Goal: Transaction & Acquisition: Purchase product/service

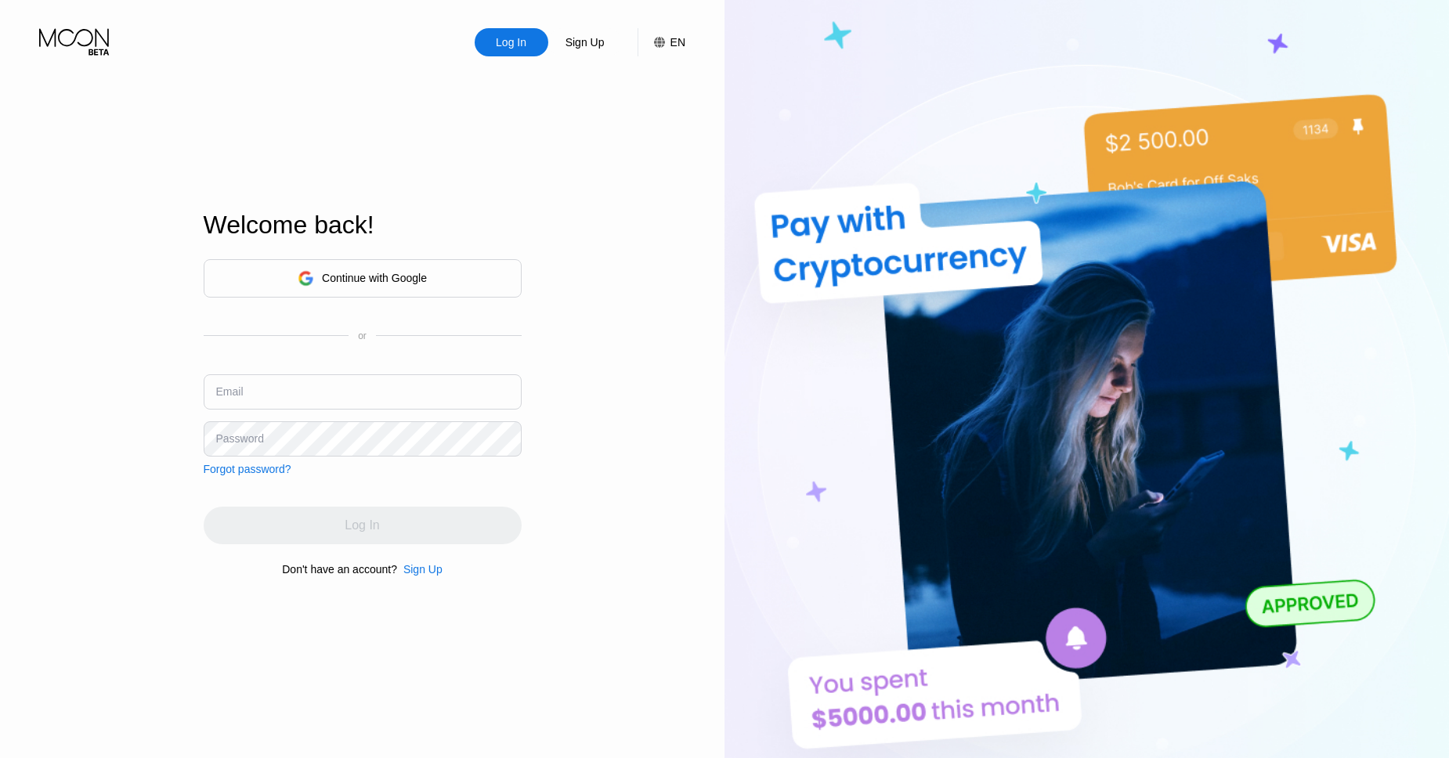
click at [263, 382] on input "text" at bounding box center [363, 391] width 318 height 35
type input "brantleyp787@gmail.com"
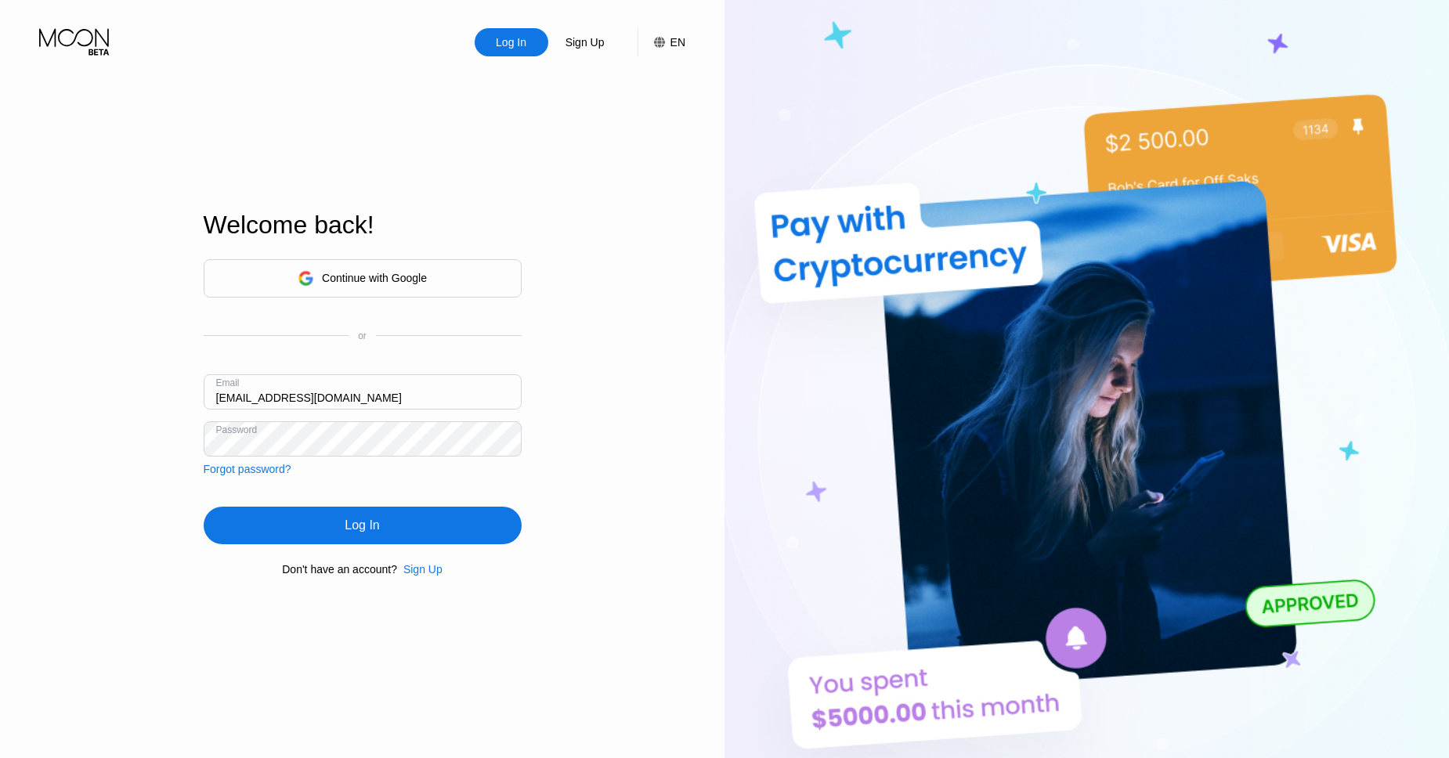
click at [334, 528] on div "Log In" at bounding box center [363, 526] width 318 height 38
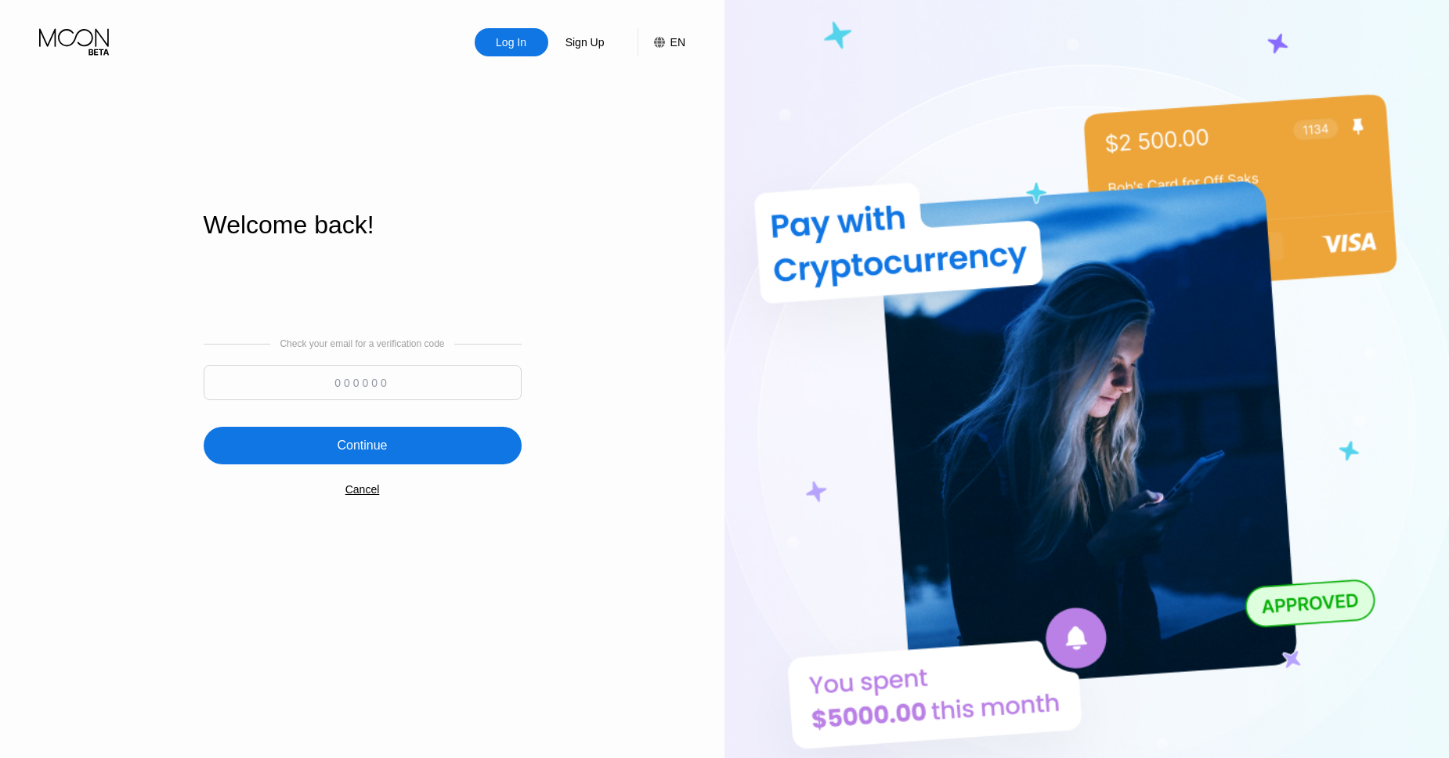
click at [374, 386] on input at bounding box center [363, 382] width 318 height 35
type input "691635"
click at [365, 442] on div "Continue" at bounding box center [362, 446] width 50 height 16
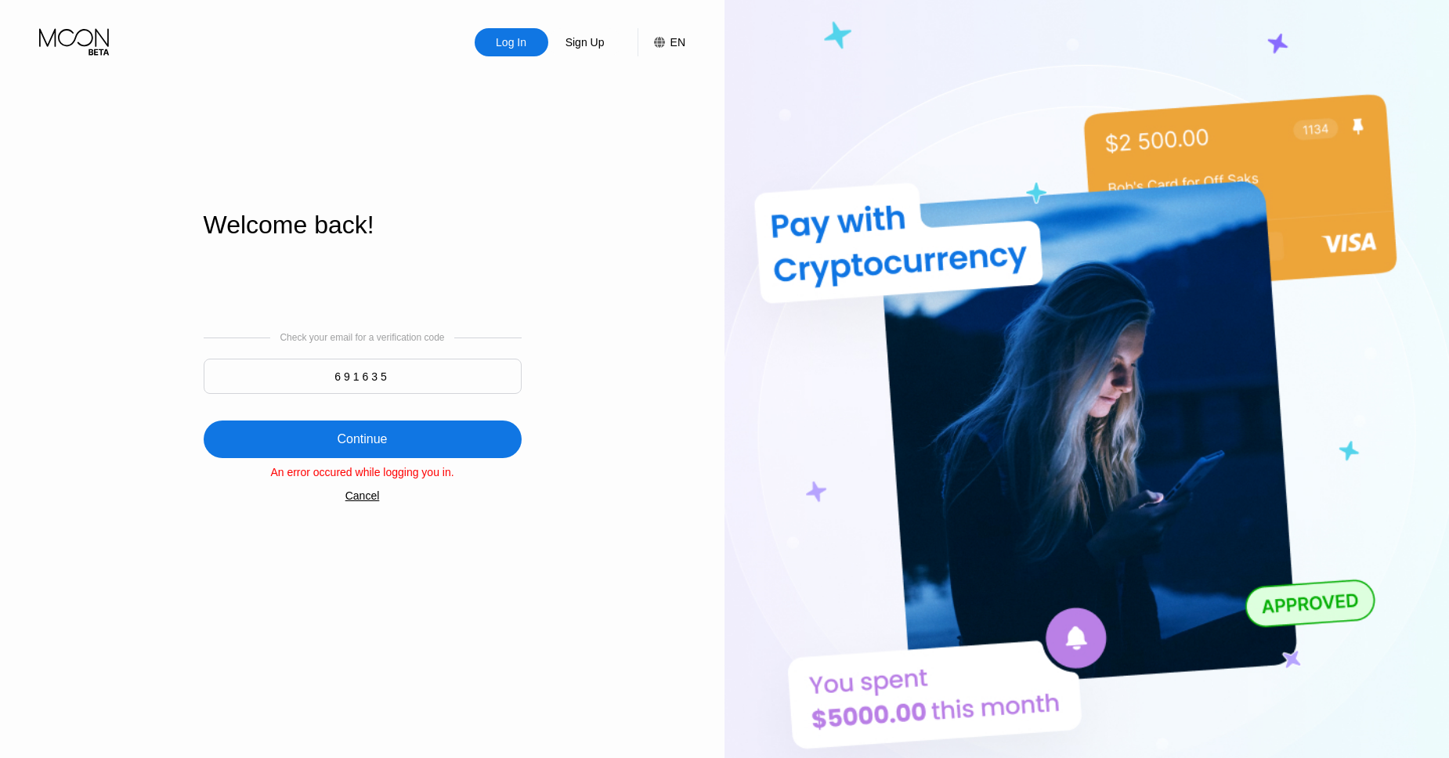
click at [363, 500] on div "Cancel" at bounding box center [362, 496] width 34 height 13
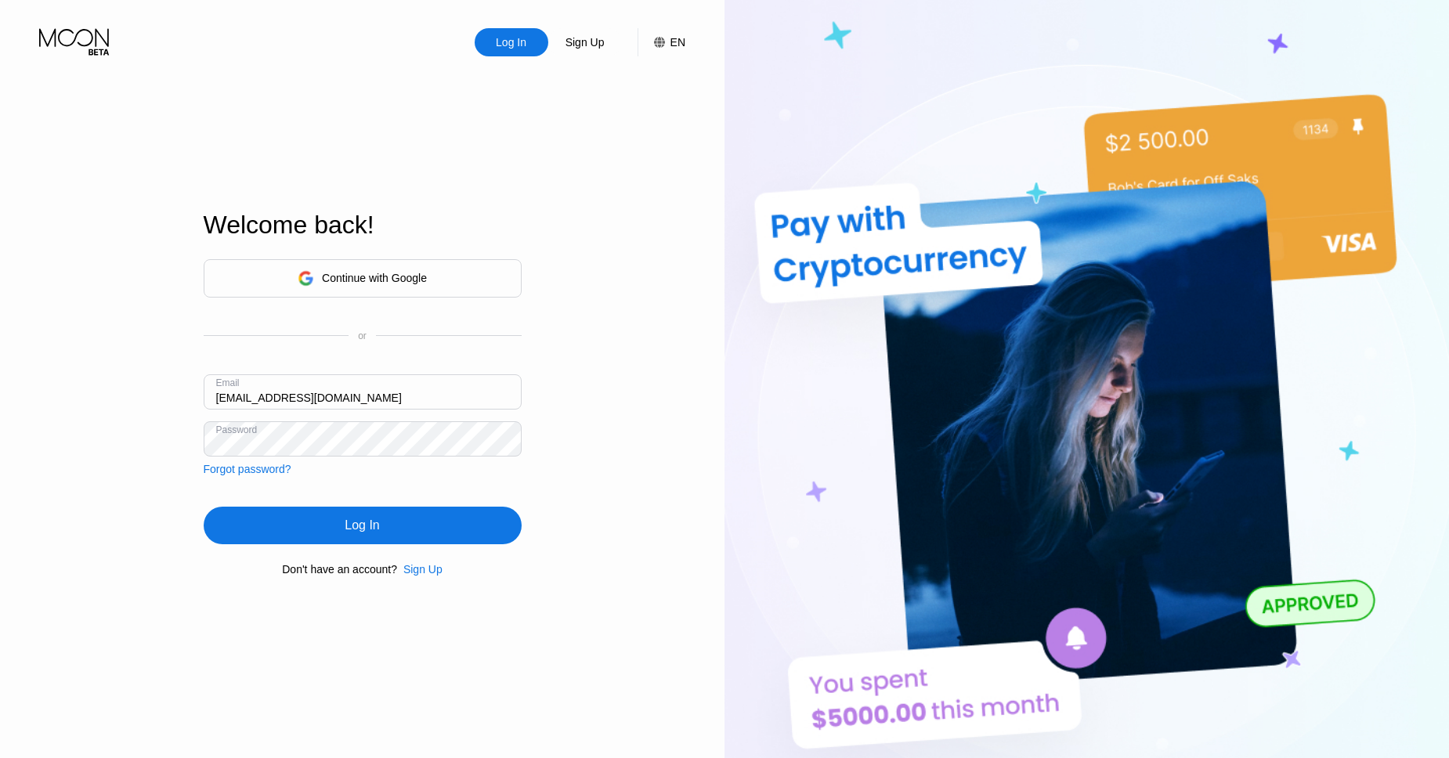
click at [359, 521] on div "Log In" at bounding box center [362, 526] width 34 height 16
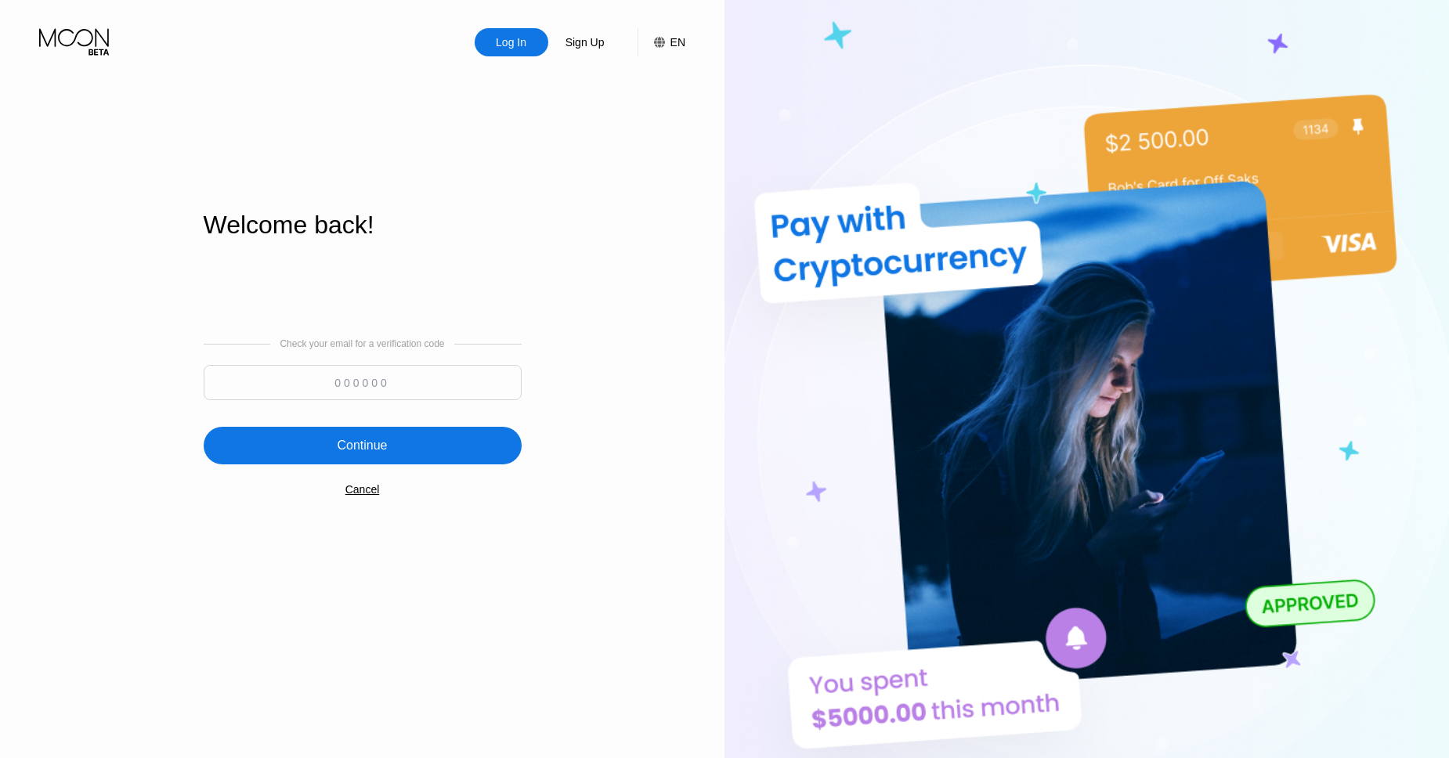
click at [364, 375] on input at bounding box center [363, 382] width 318 height 35
type input "921846"
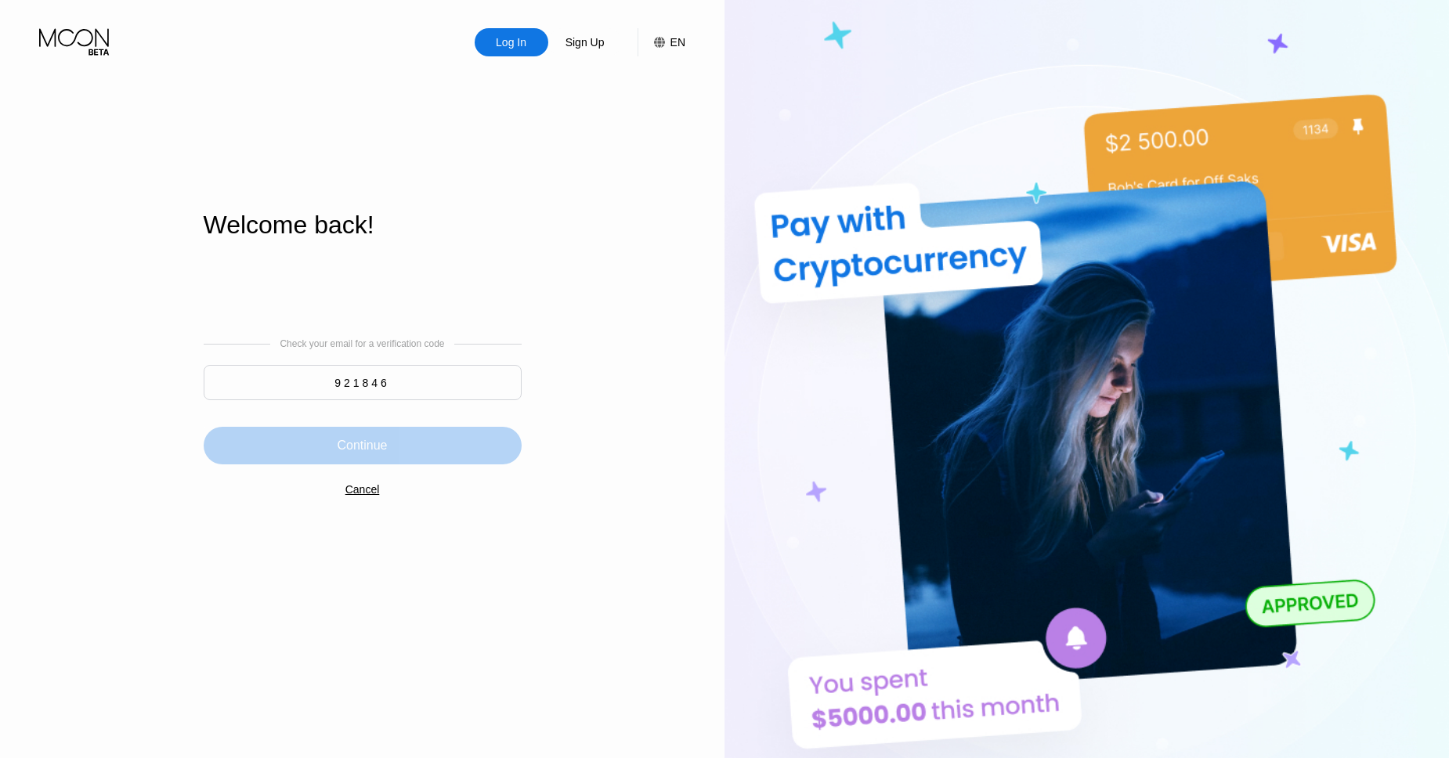
click at [363, 448] on div "Continue" at bounding box center [362, 446] width 50 height 16
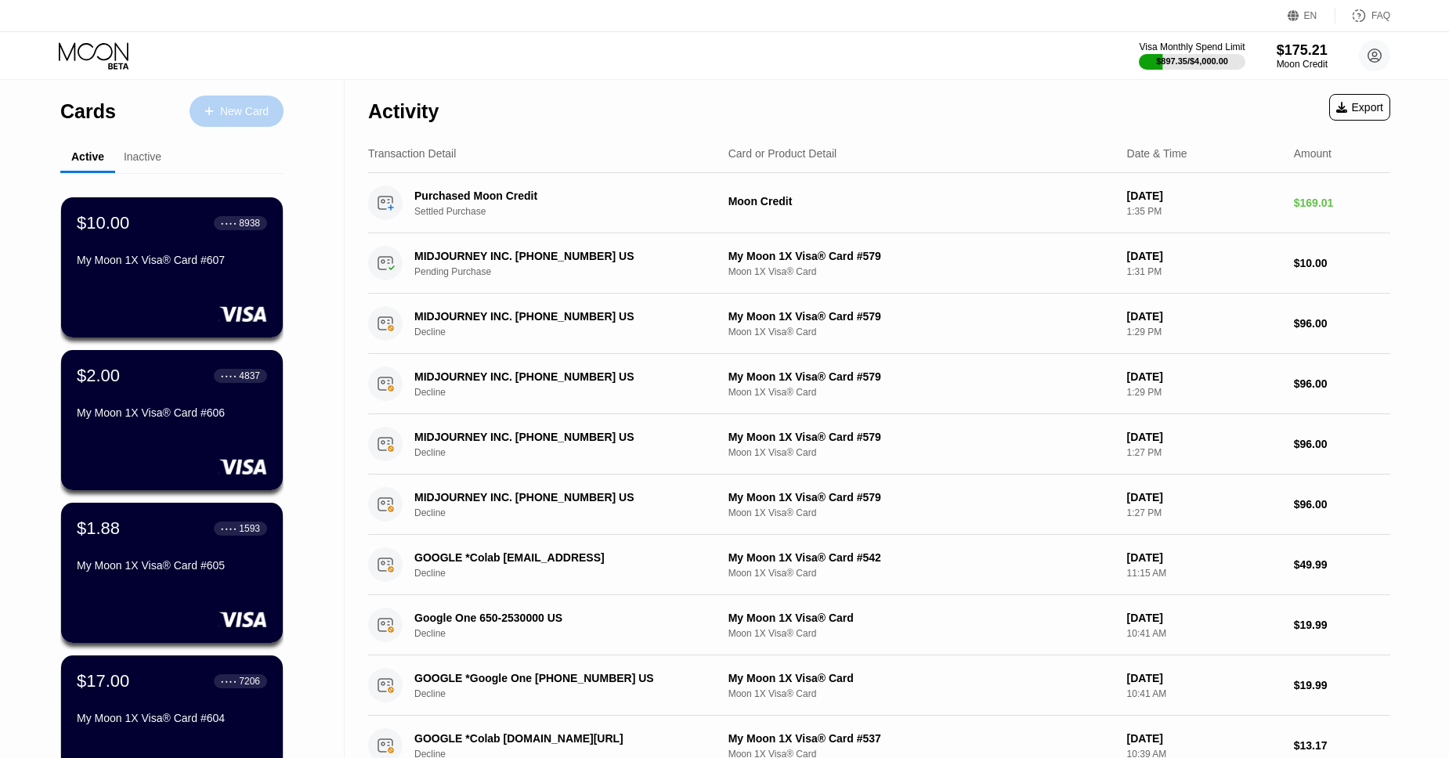
click at [226, 103] on div "New Card" at bounding box center [237, 111] width 94 height 31
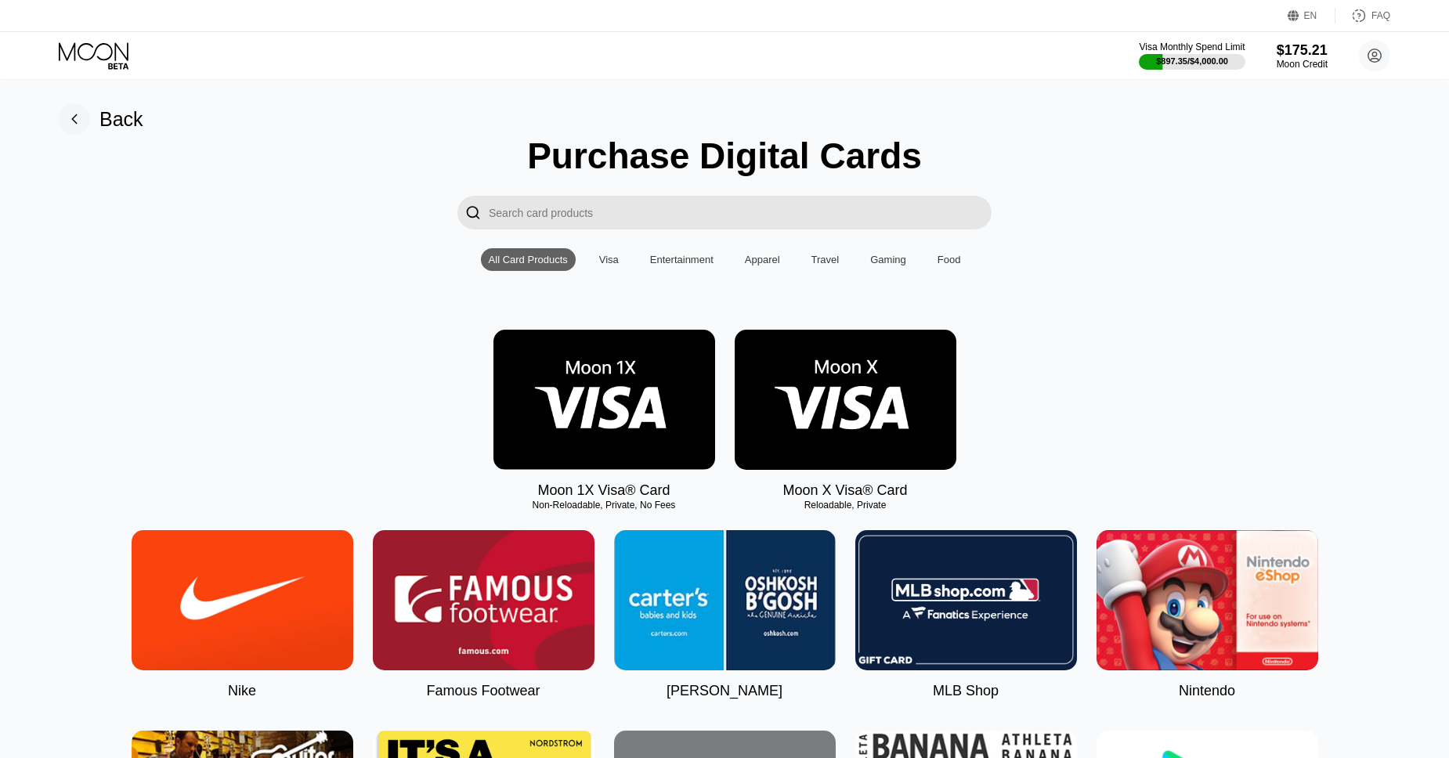
click at [592, 383] on img at bounding box center [604, 400] width 222 height 140
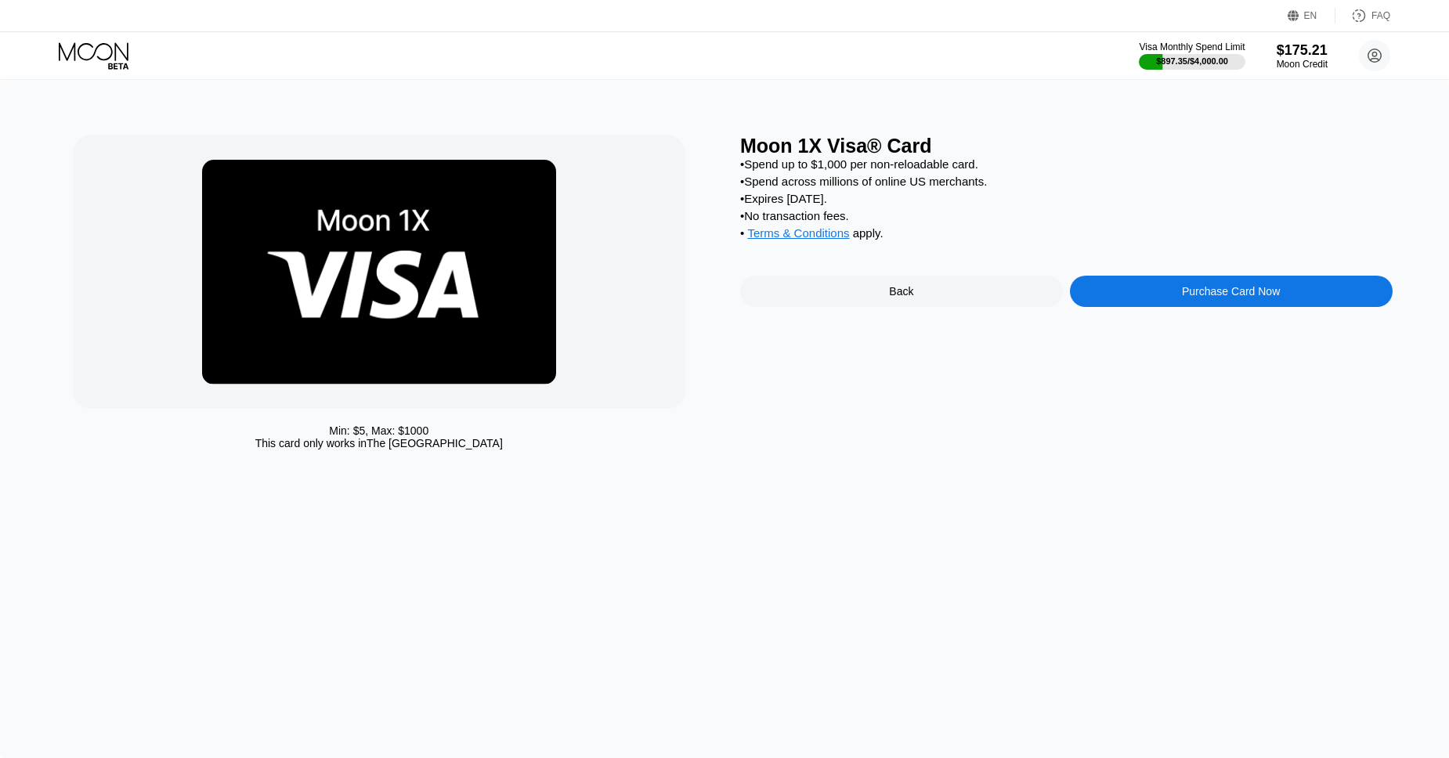
click at [1212, 295] on div "Purchase Card Now" at bounding box center [1231, 291] width 98 height 13
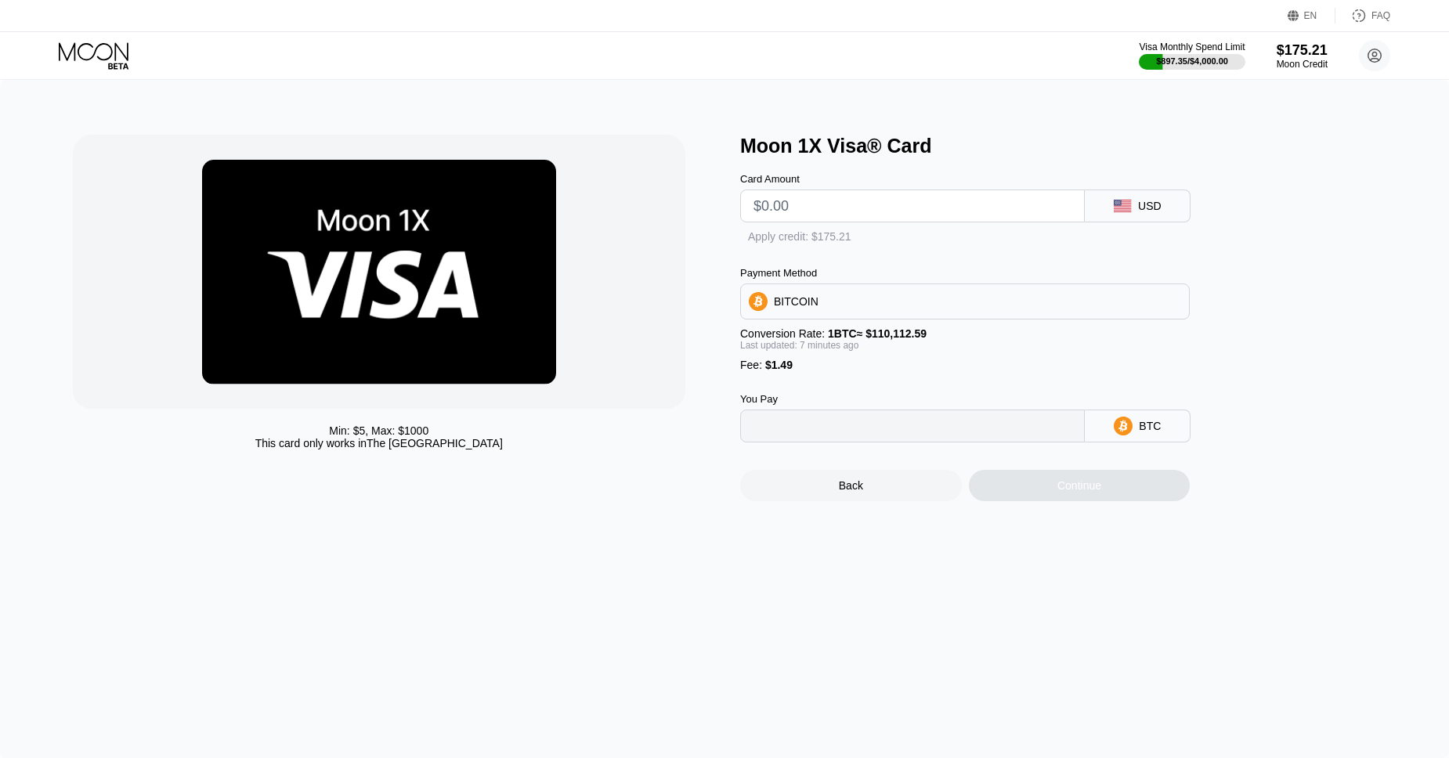
type input "0"
click at [806, 210] on input "text" at bounding box center [912, 205] width 318 height 31
type input "$21"
type input "0.00020425"
type input "$21"
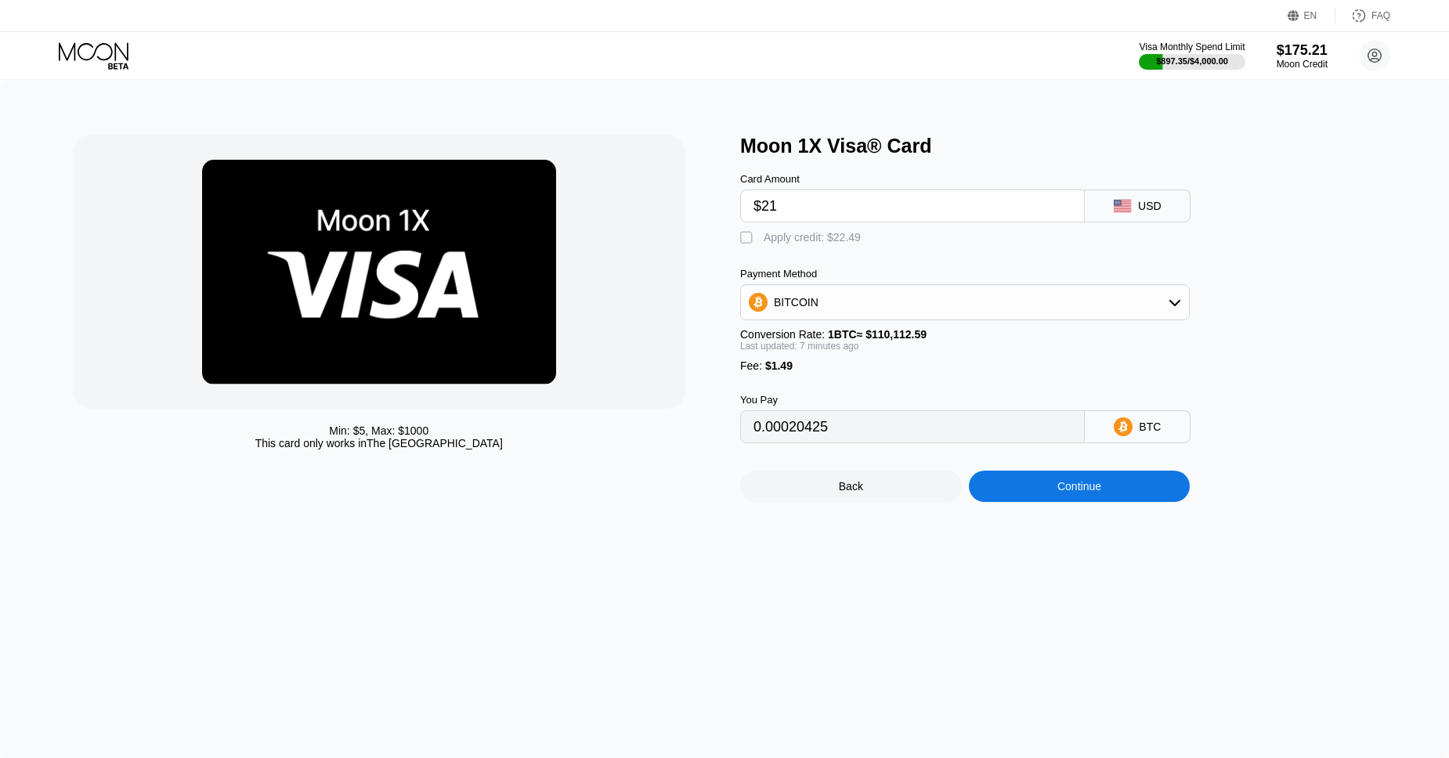
click at [785, 242] on div "Apply credit: $22.49" at bounding box center [812, 237] width 97 height 13
type input "0"
click at [1099, 490] on div "Continue" at bounding box center [1079, 486] width 44 height 13
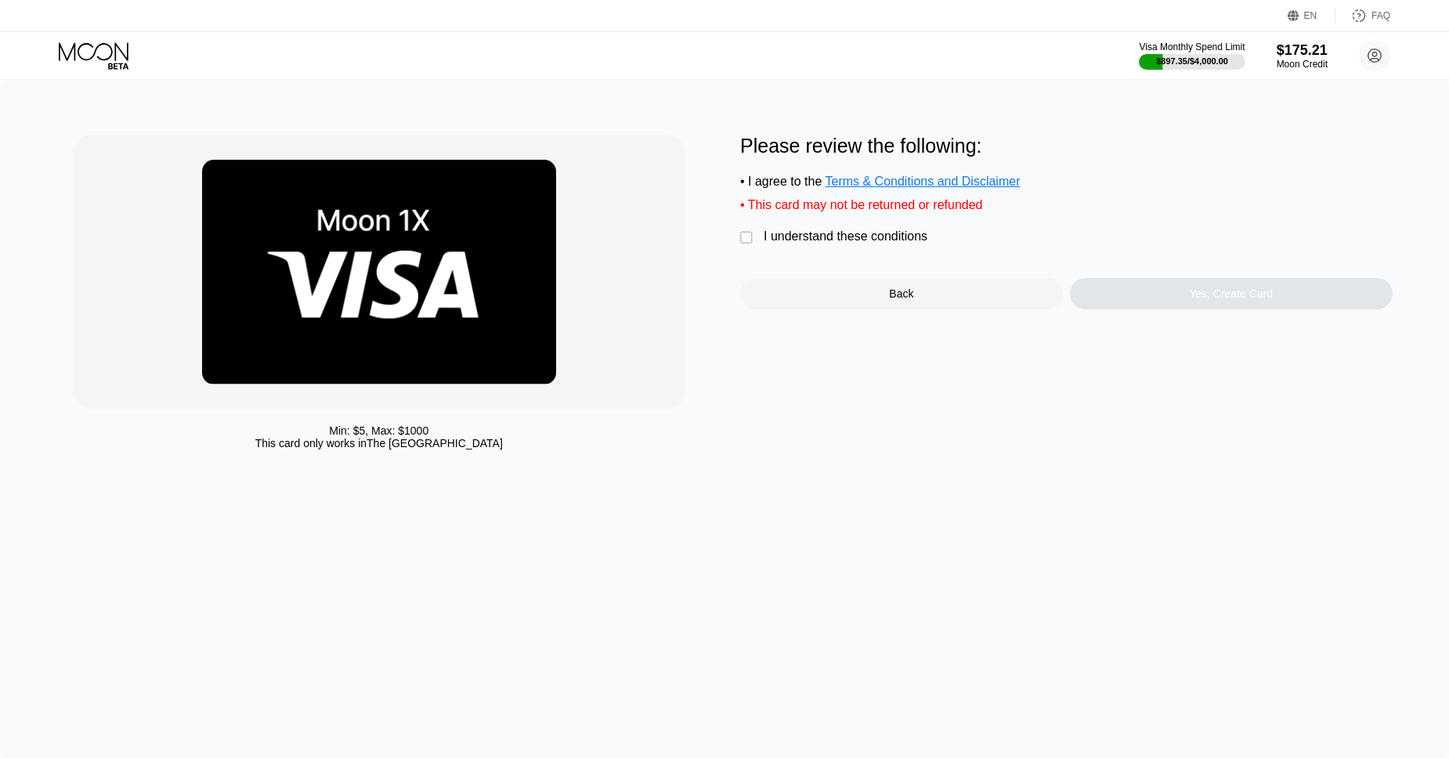
click at [885, 240] on div "I understand these conditions" at bounding box center [846, 236] width 164 height 14
click at [1182, 294] on div "Yes, Create Card" at bounding box center [1231, 293] width 323 height 31
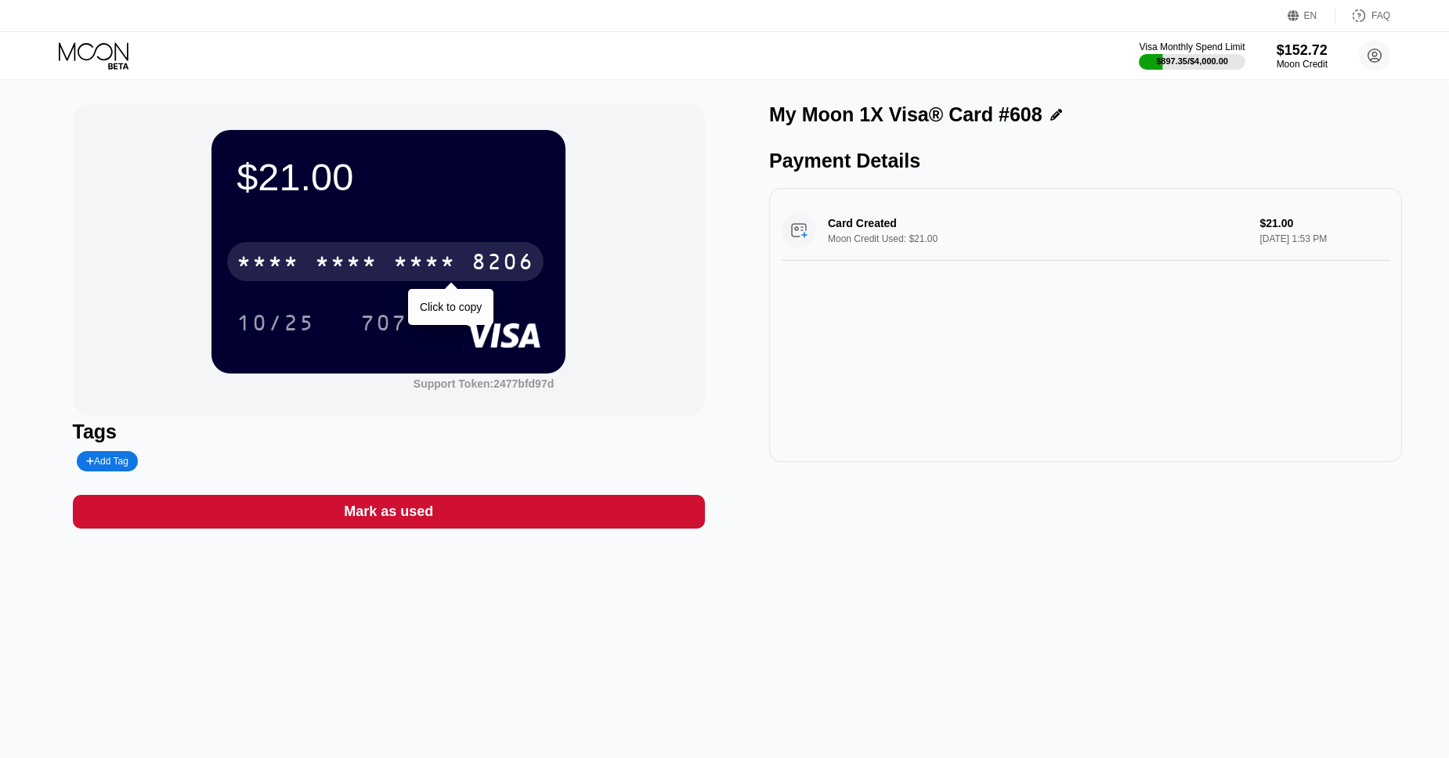
click at [472, 249] on div "* * * * * * * * * * * * 8206" at bounding box center [385, 261] width 316 height 39
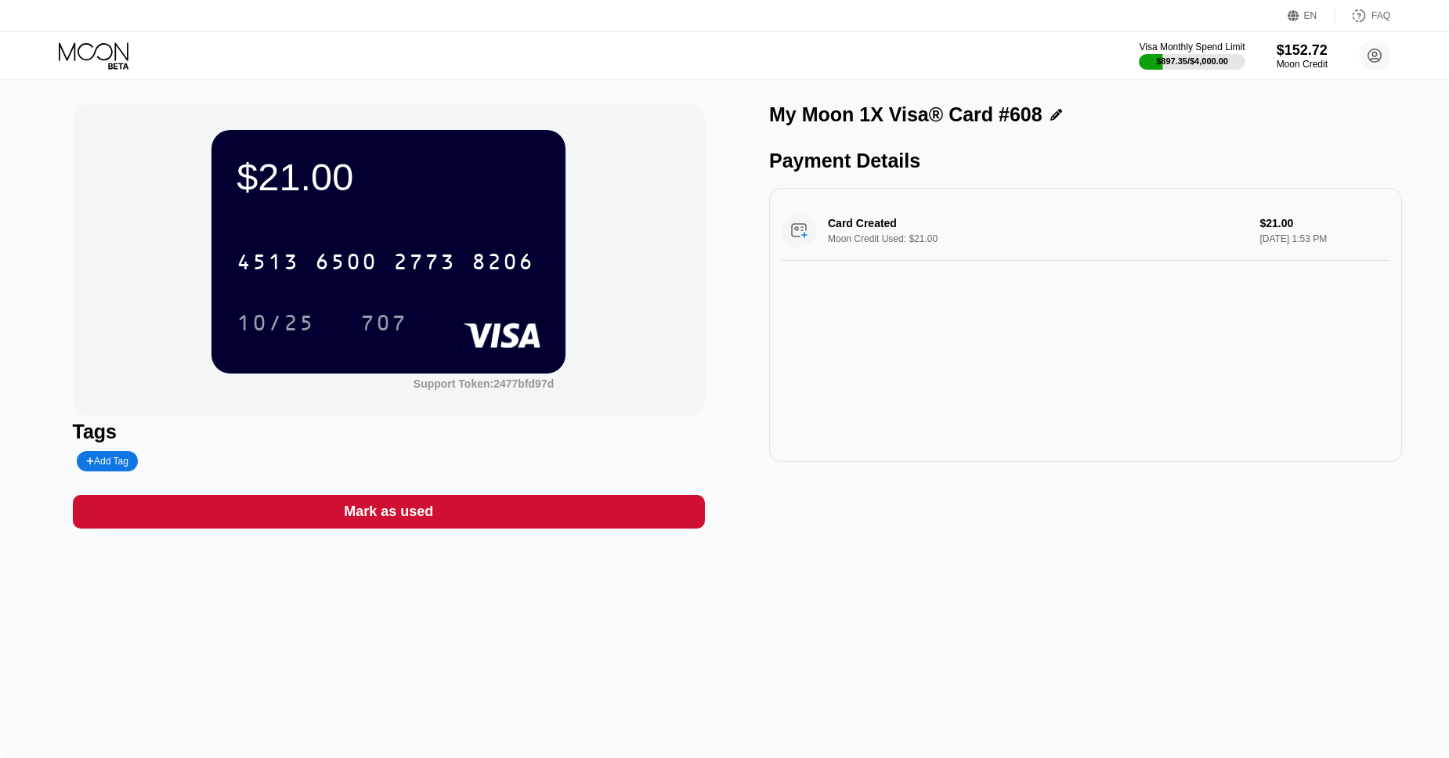
click at [110, 57] on icon at bounding box center [94, 51] width 70 height 18
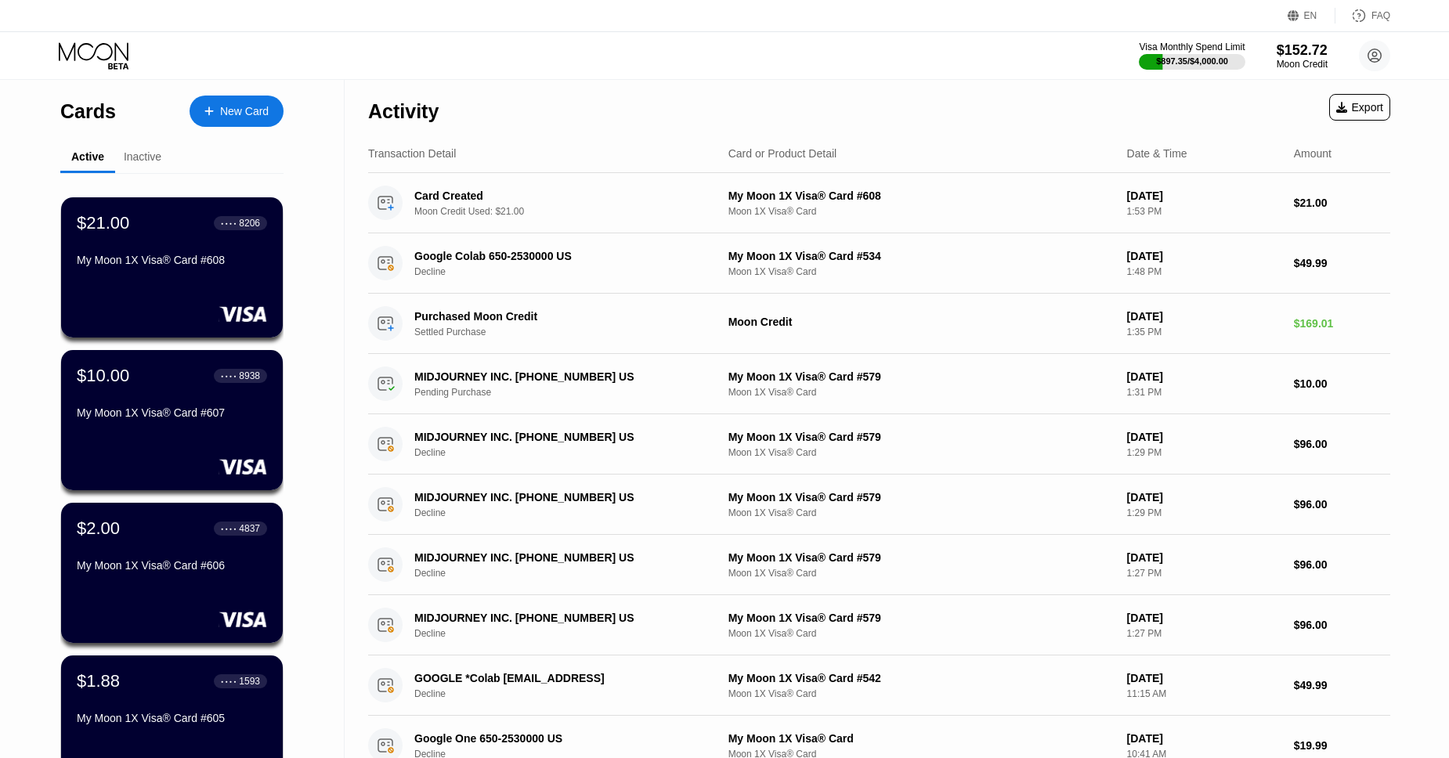
click at [222, 131] on div "Cards New Card" at bounding box center [171, 107] width 223 height 55
click at [219, 121] on div "New Card" at bounding box center [237, 111] width 94 height 31
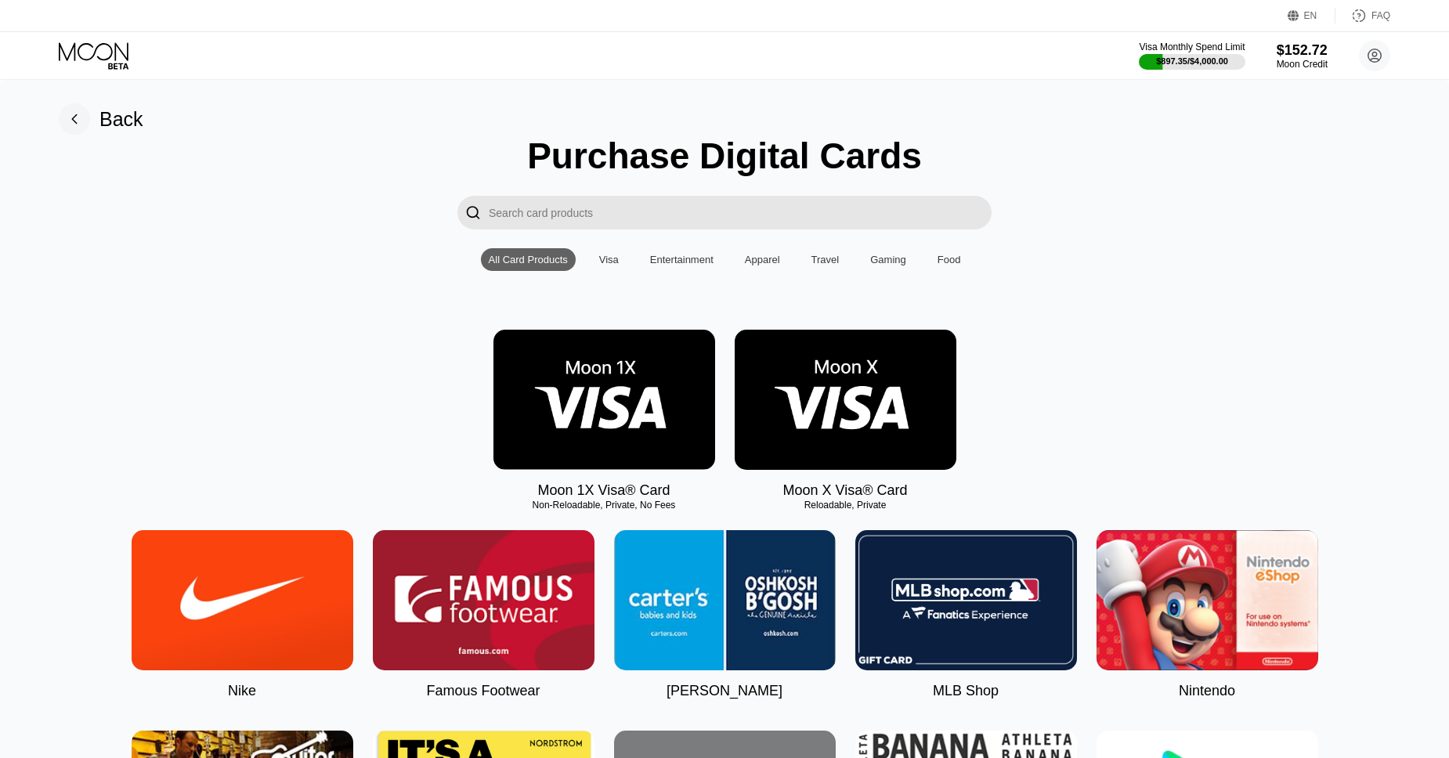
click at [616, 358] on img at bounding box center [604, 400] width 222 height 140
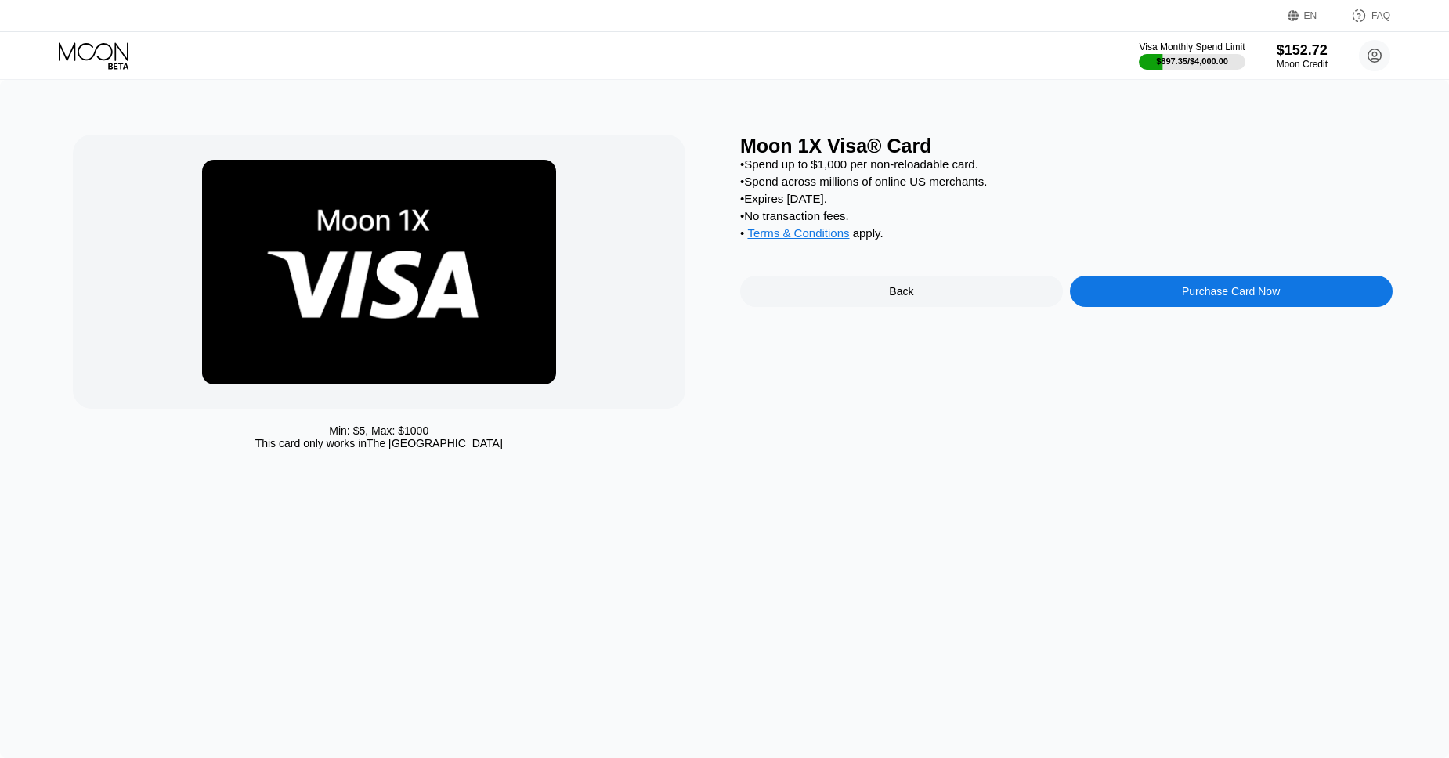
click at [1174, 291] on div "Purchase Card Now" at bounding box center [1231, 291] width 323 height 31
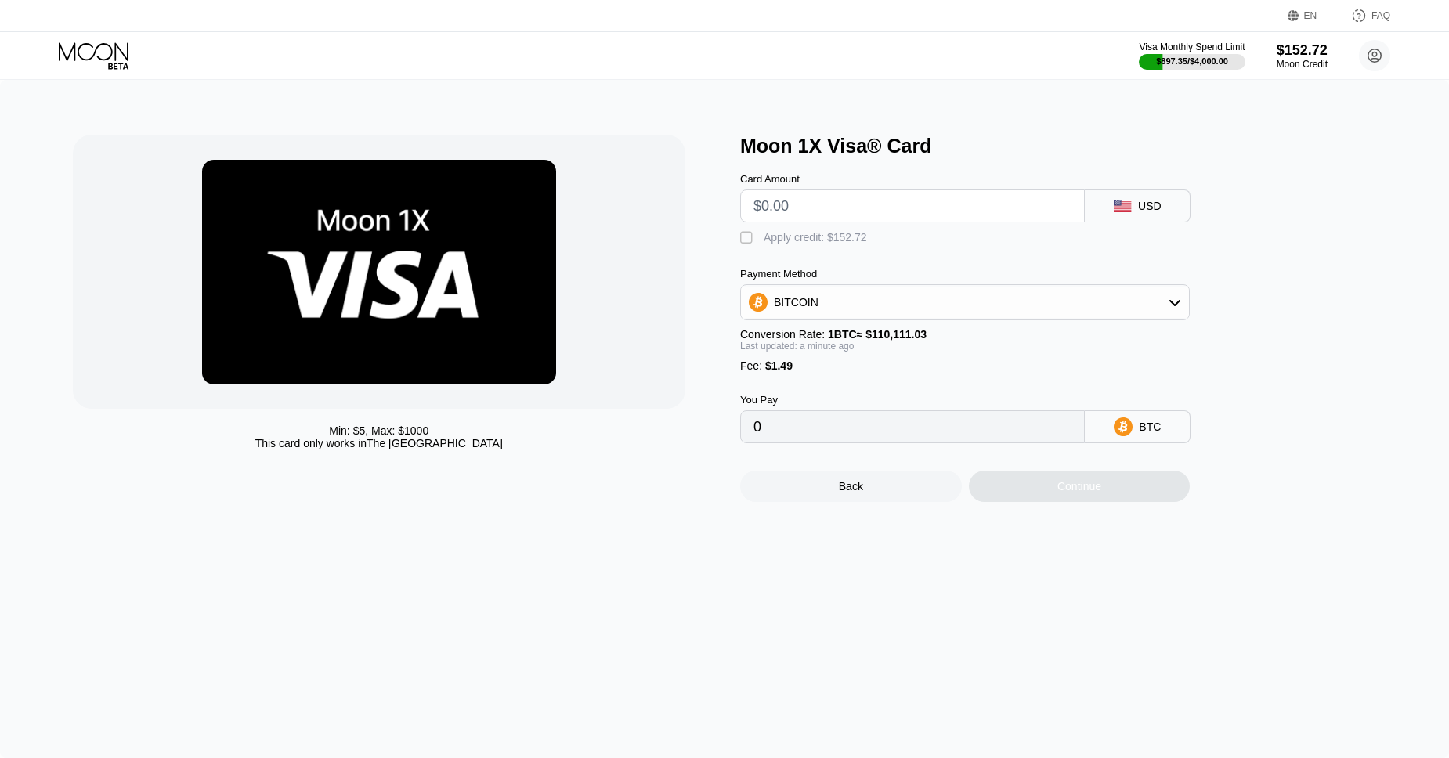
click at [808, 210] on input "text" at bounding box center [912, 205] width 318 height 31
type input "$21"
type input "0.00020425"
type input "$21"
click at [827, 237] on div "Apply credit: $22.49" at bounding box center [812, 237] width 97 height 13
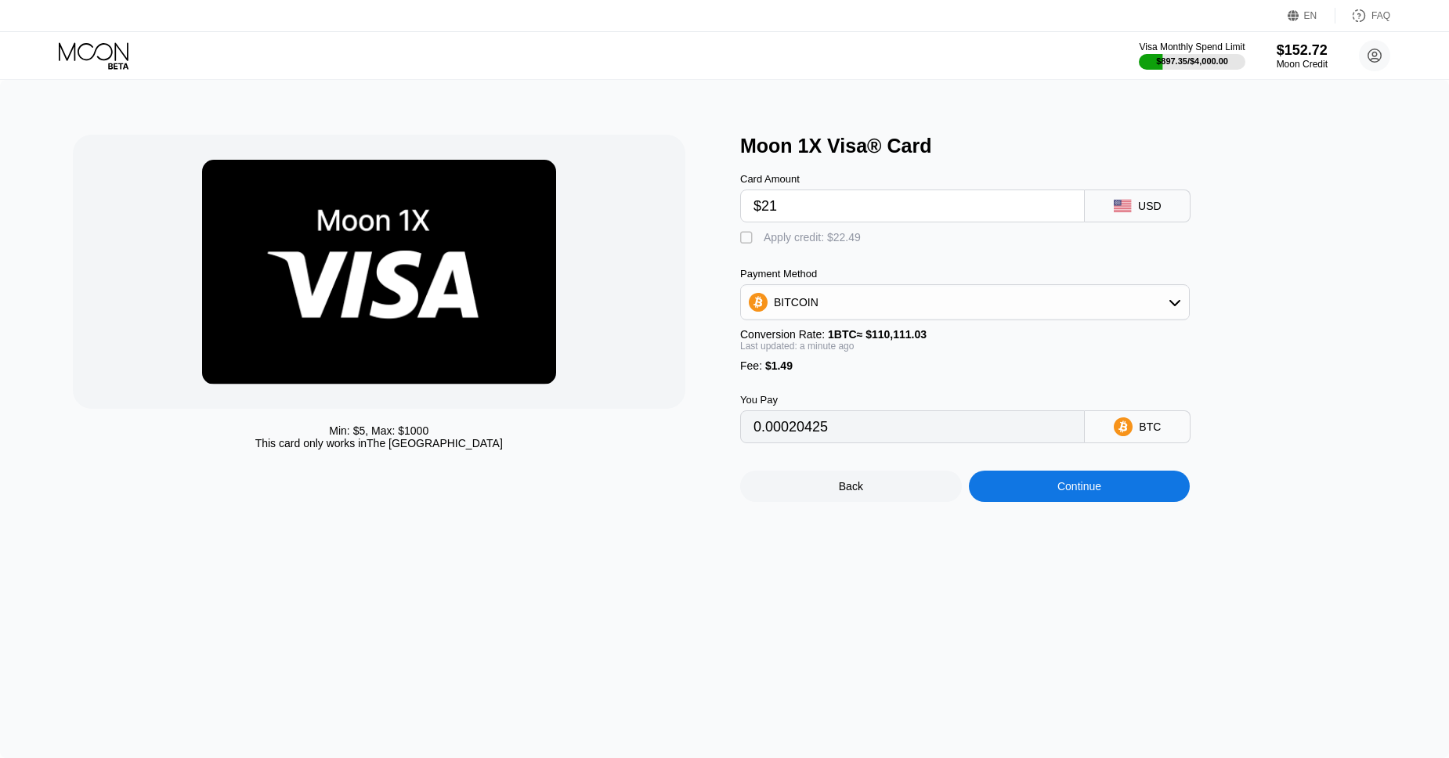
type input "0"
click at [1093, 502] on div "Continue" at bounding box center [1080, 486] width 222 height 31
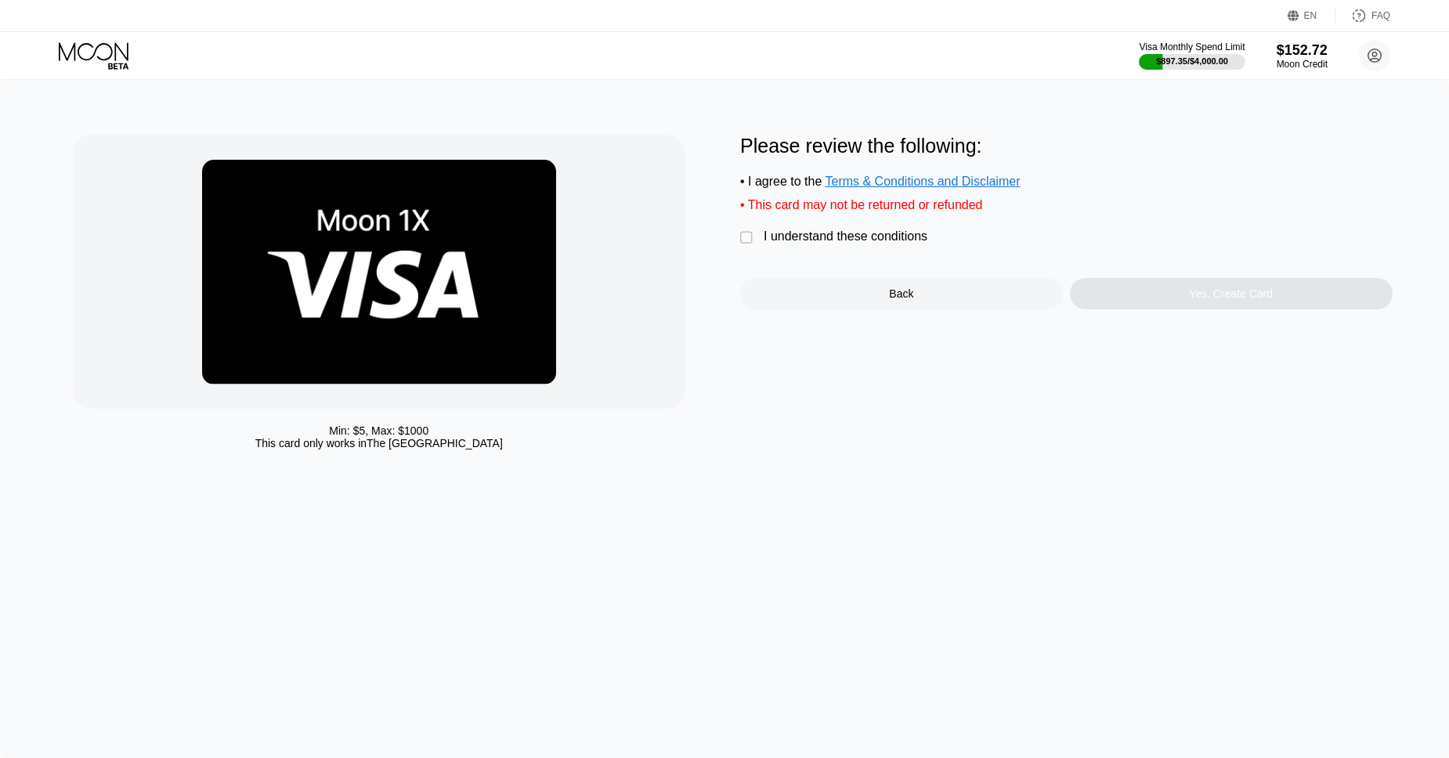
click at [846, 239] on div "I understand these conditions" at bounding box center [846, 236] width 164 height 14
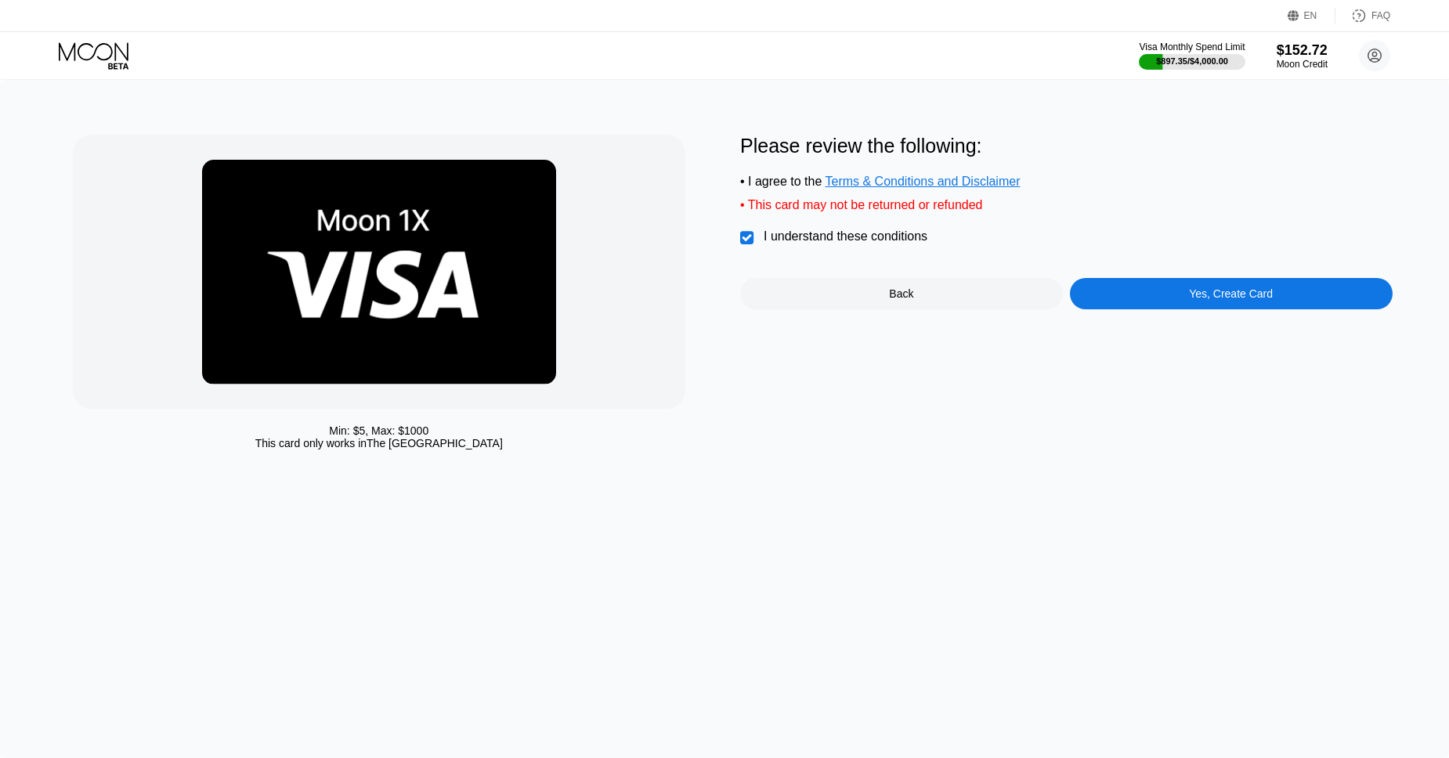
click at [1230, 288] on div "Yes, Create Card" at bounding box center [1231, 293] width 323 height 31
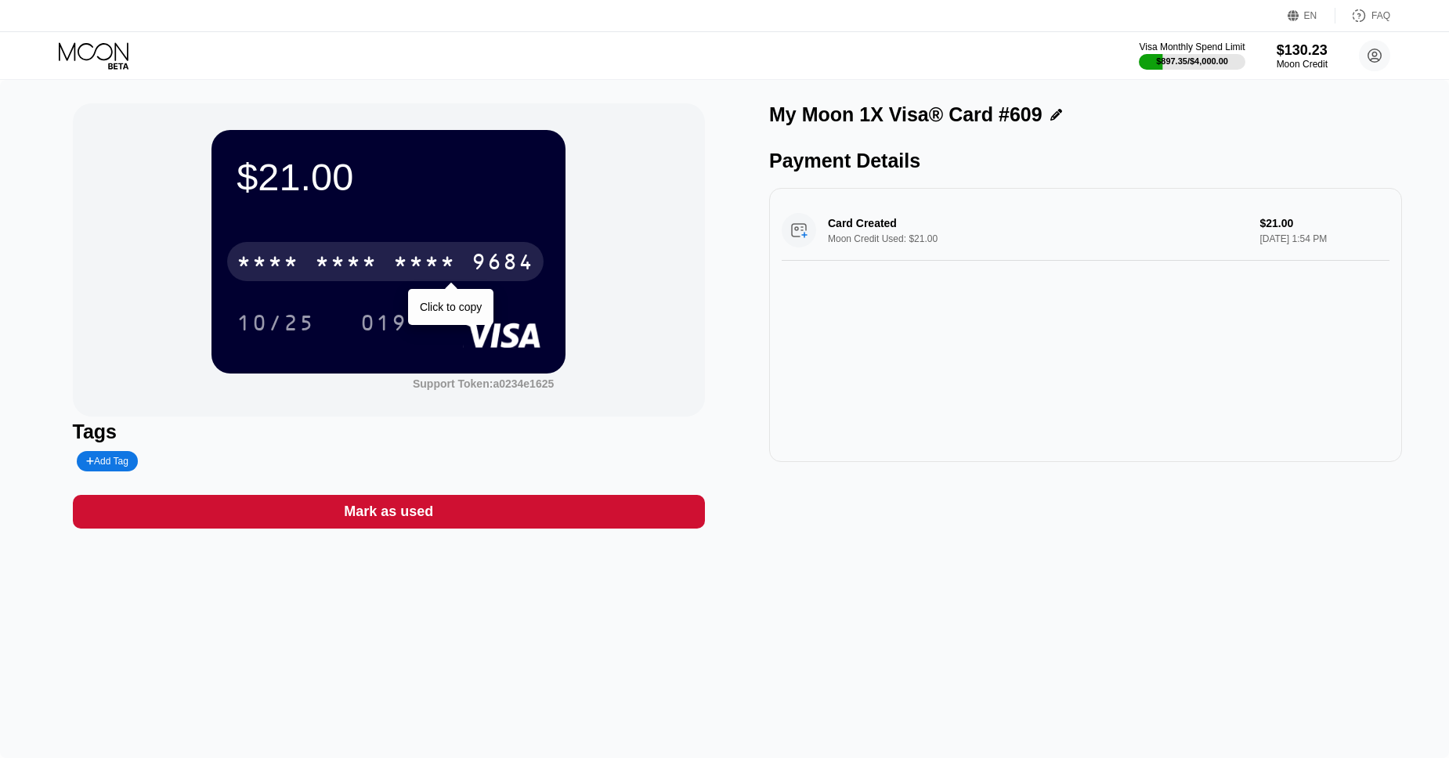
click at [417, 273] on div "* * * *" at bounding box center [424, 263] width 63 height 25
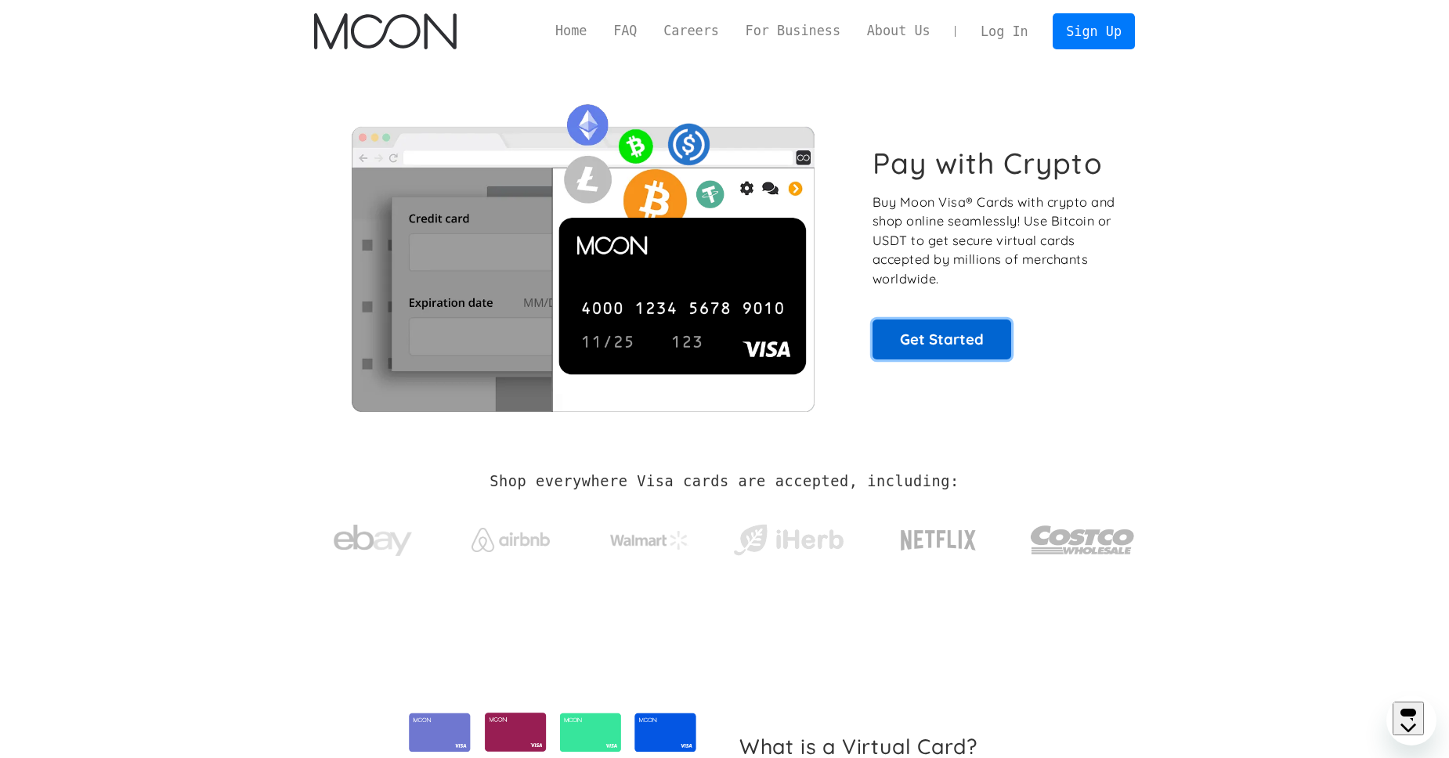
click at [934, 341] on link "Get Started" at bounding box center [942, 339] width 139 height 39
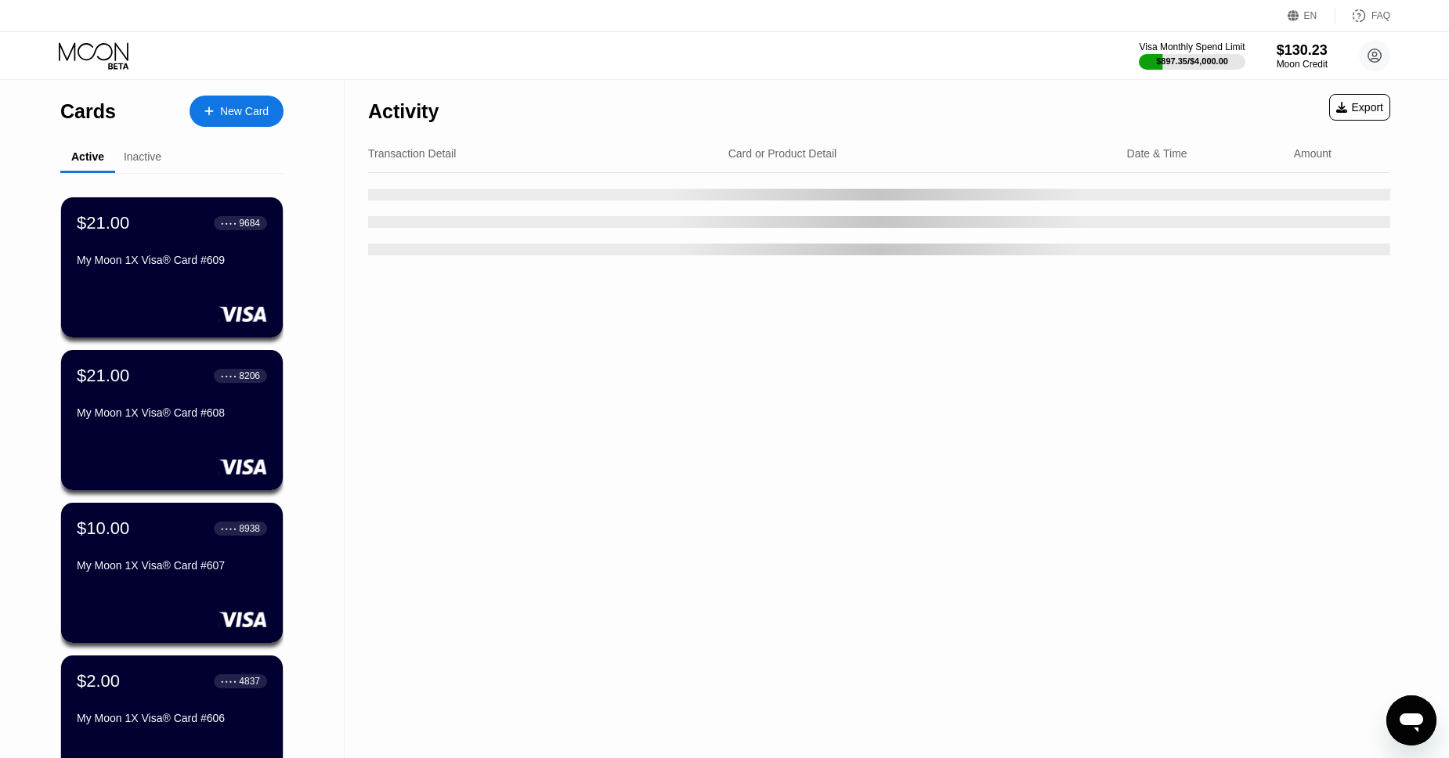
click at [230, 105] on div "New Card" at bounding box center [244, 111] width 49 height 13
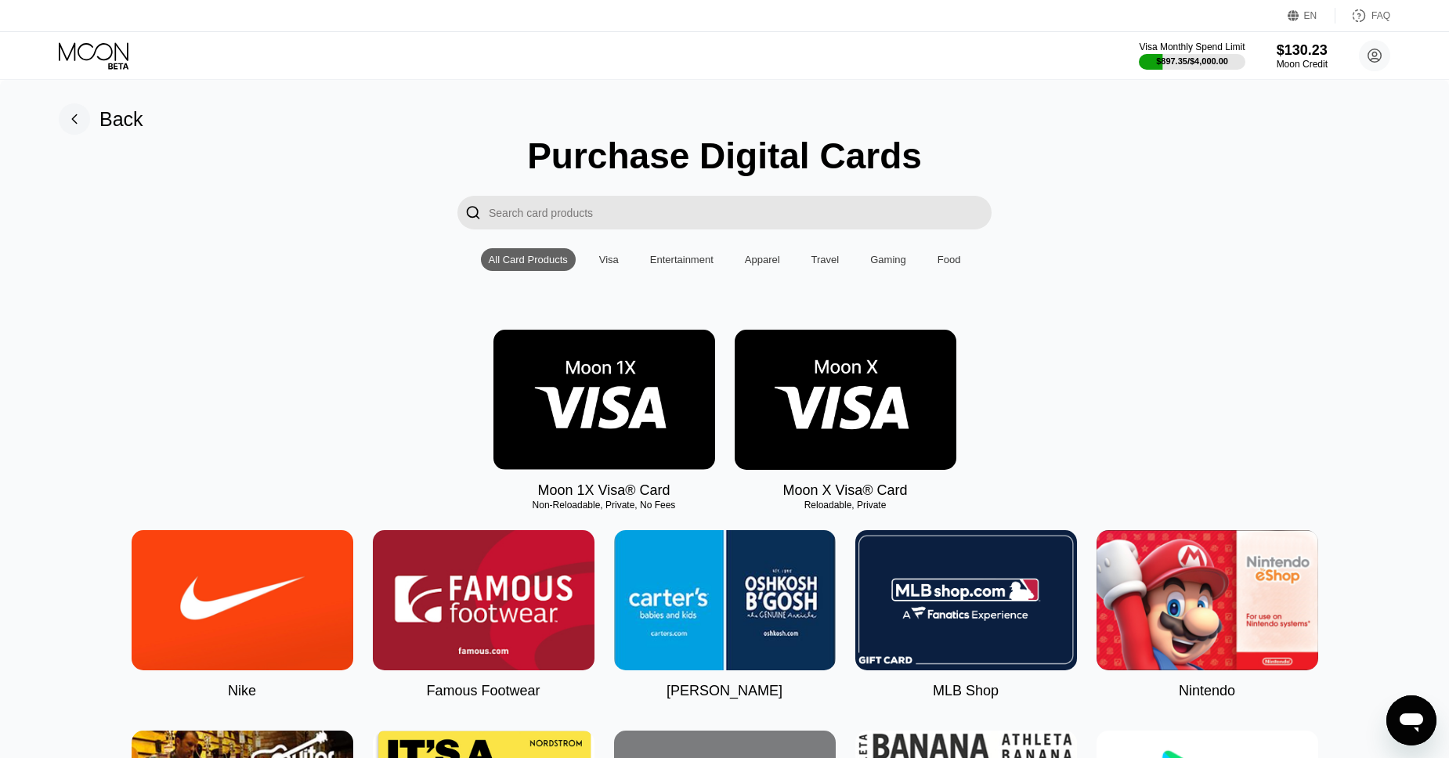
click at [608, 369] on img at bounding box center [604, 400] width 222 height 140
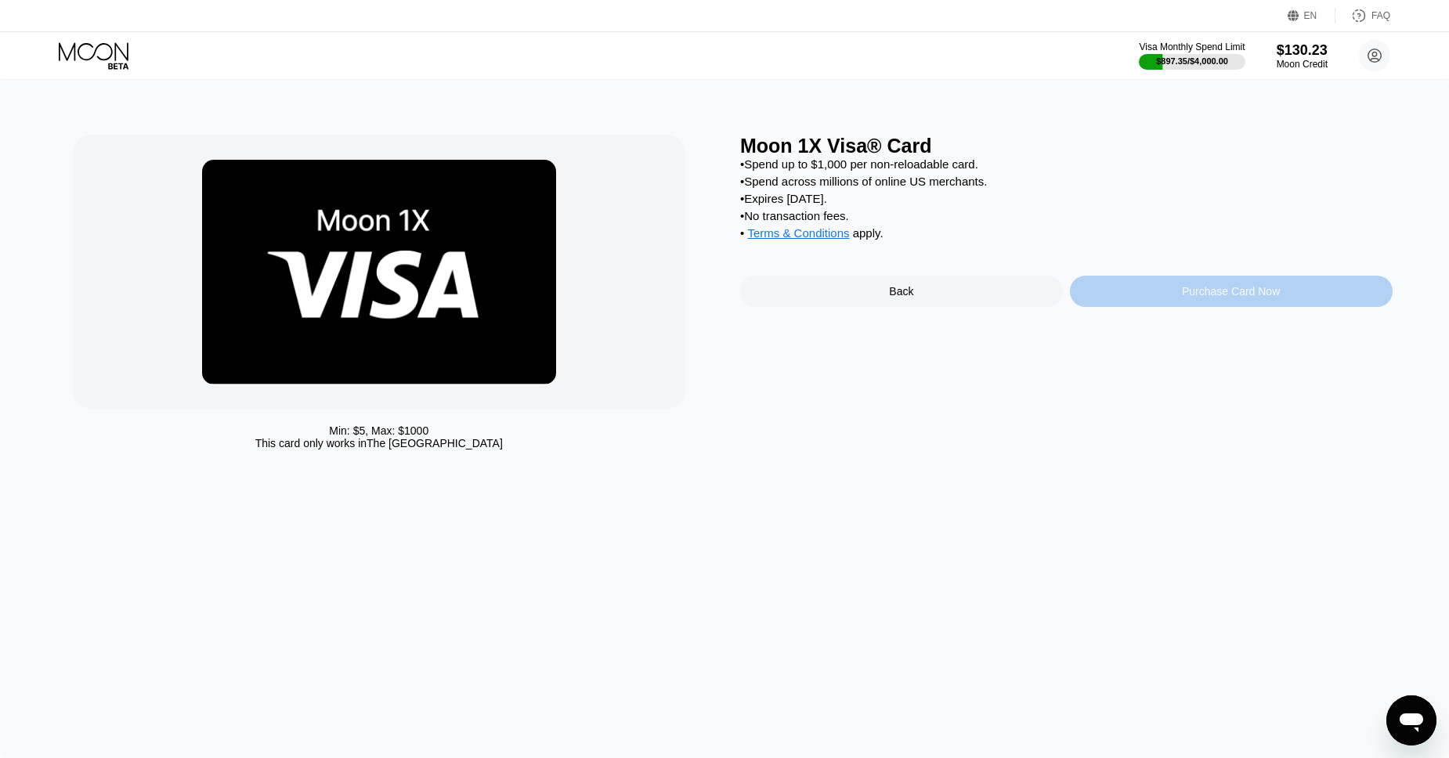
click at [1090, 301] on div "Purchase Card Now" at bounding box center [1231, 291] width 323 height 31
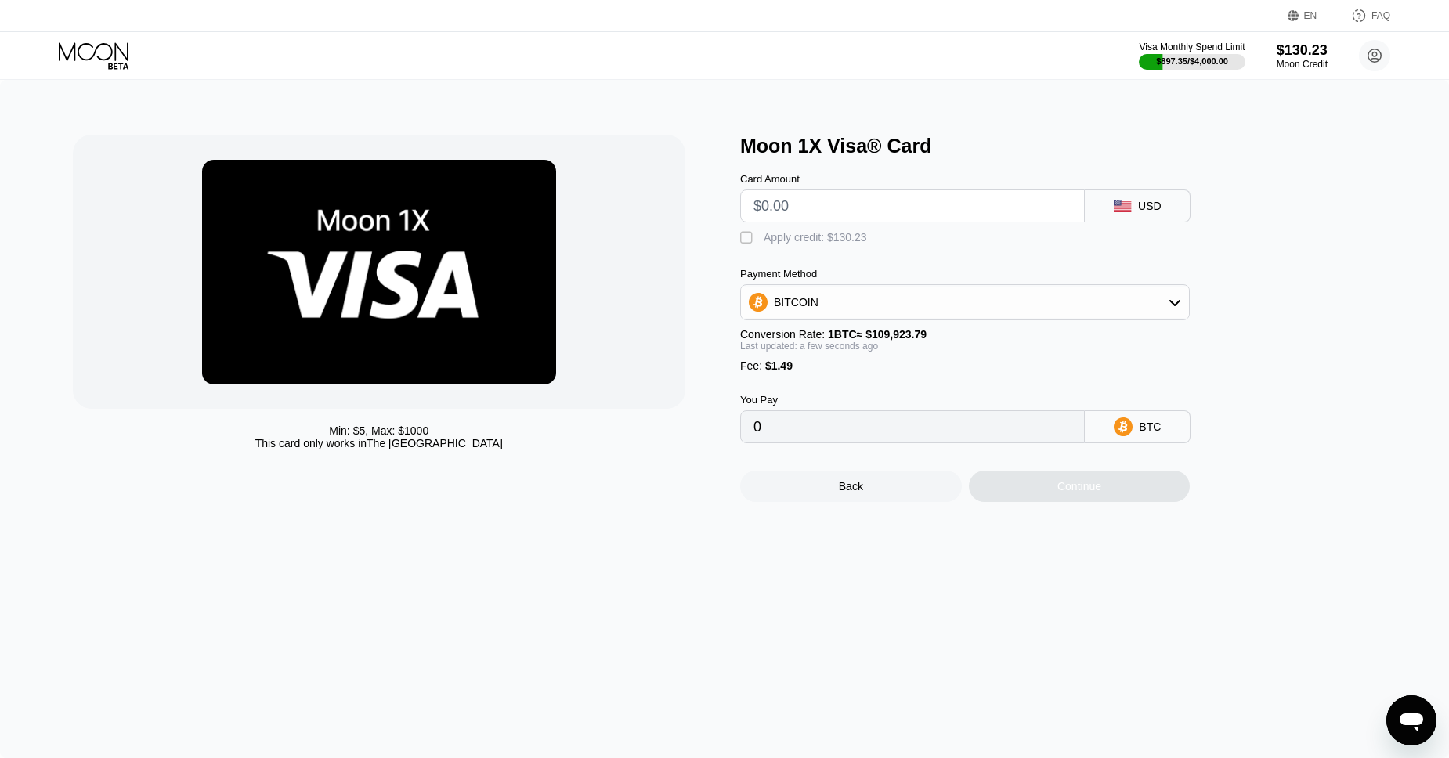
click at [777, 208] on input "text" at bounding box center [912, 205] width 318 height 31
type input "$23"
type input "0.00022280"
type input "$23"
click at [775, 237] on div "Apply credit: $24.49" at bounding box center [812, 237] width 97 height 13
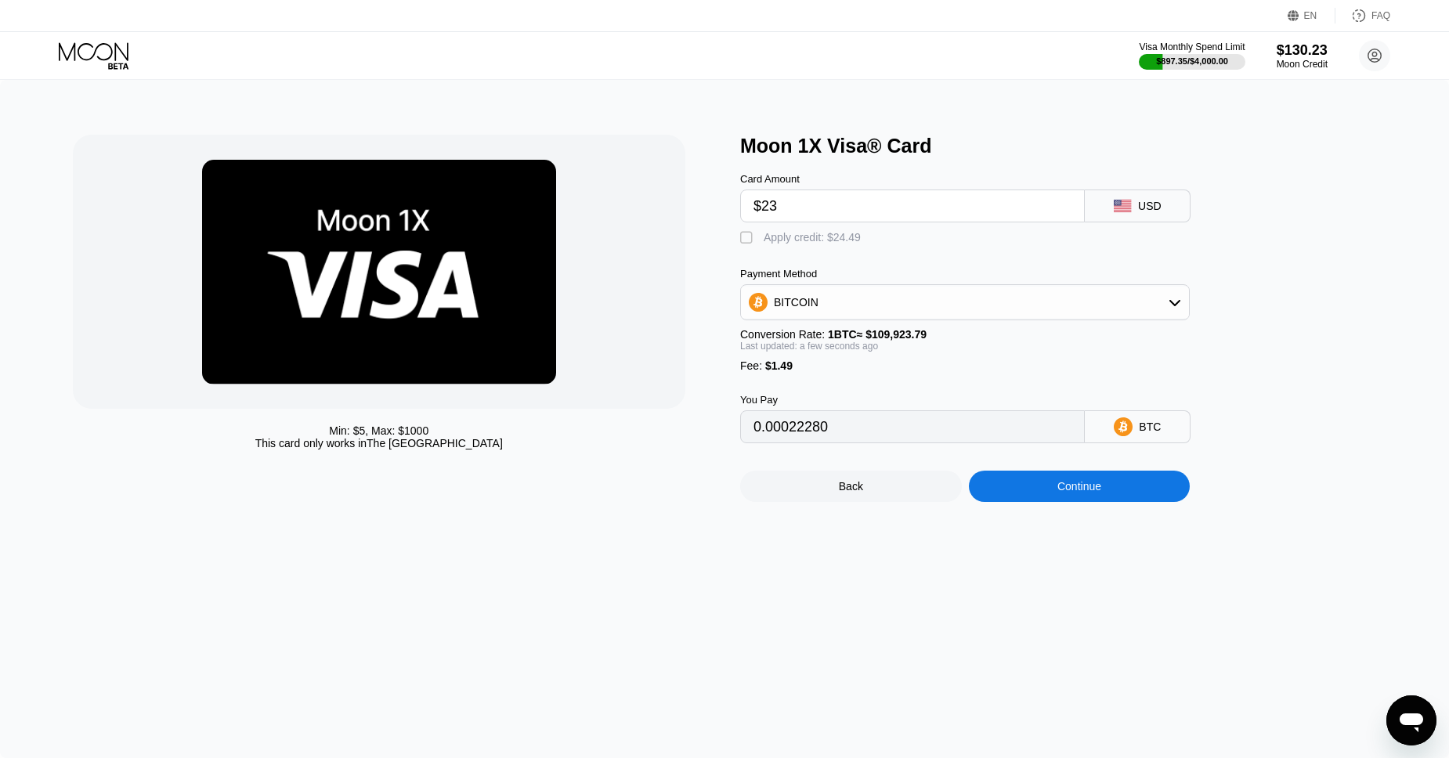
type input "0"
click at [1052, 493] on div "Continue" at bounding box center [1080, 486] width 222 height 31
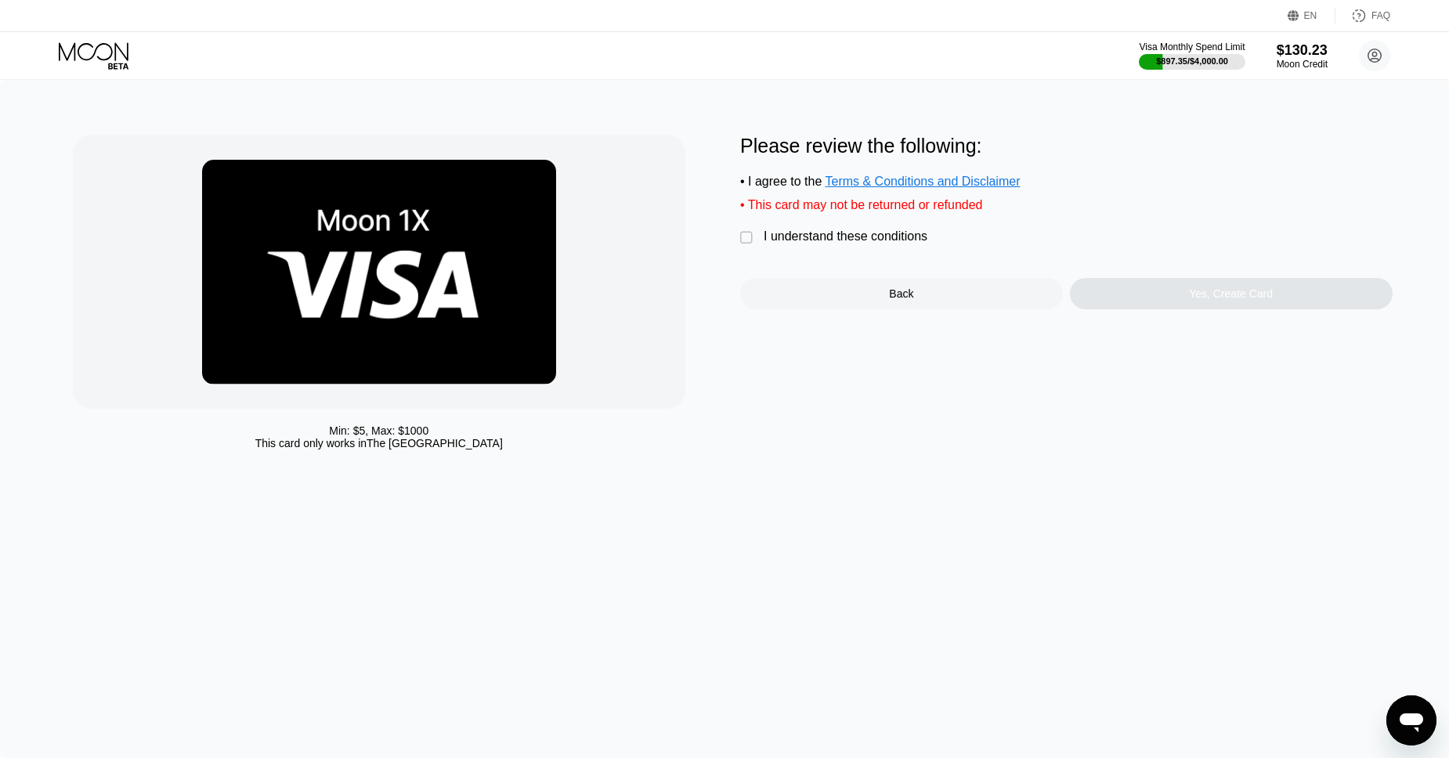
click at [758, 239] on div " I understand these conditions" at bounding box center [837, 237] width 195 height 16
click at [1097, 292] on div "Yes, Create Card" at bounding box center [1231, 293] width 323 height 31
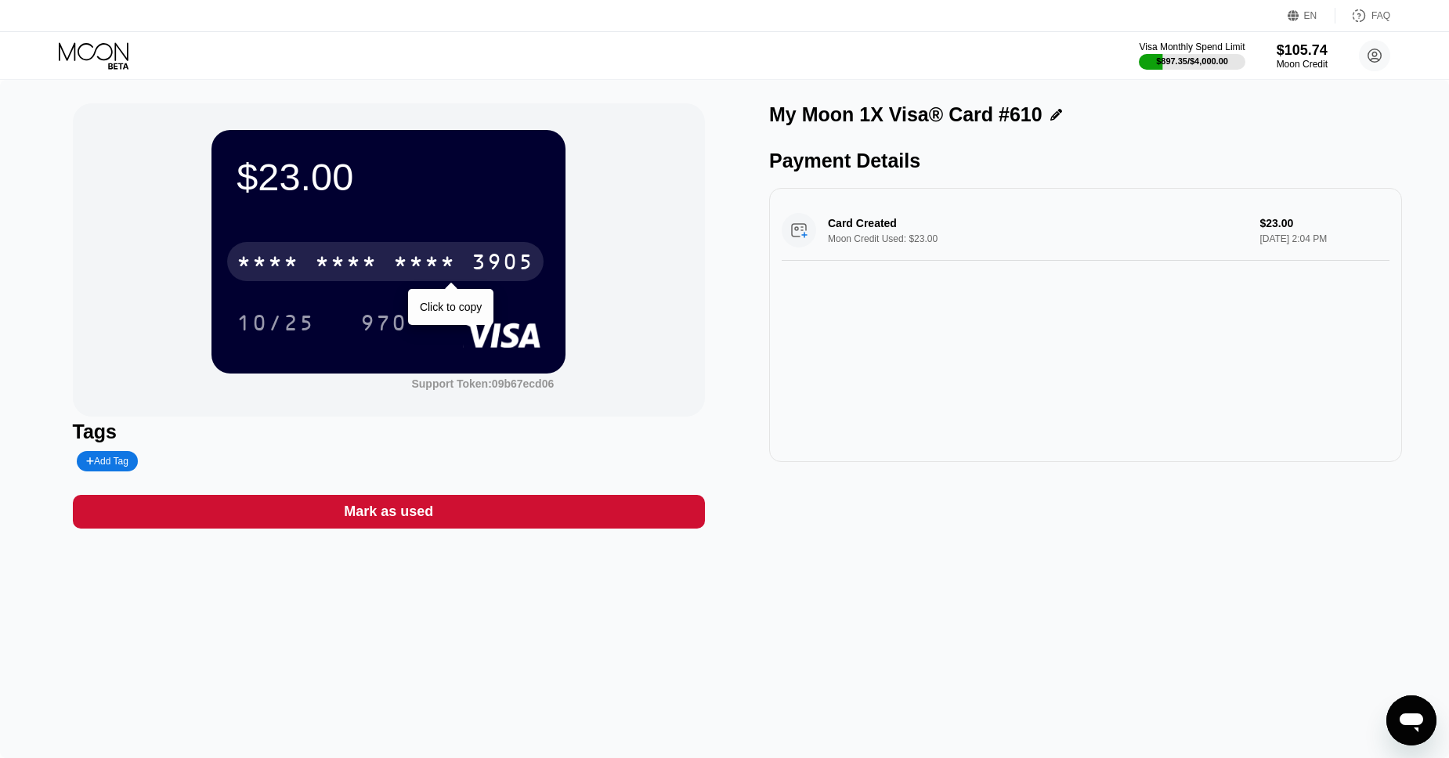
click at [412, 266] on div "* * * *" at bounding box center [424, 263] width 63 height 25
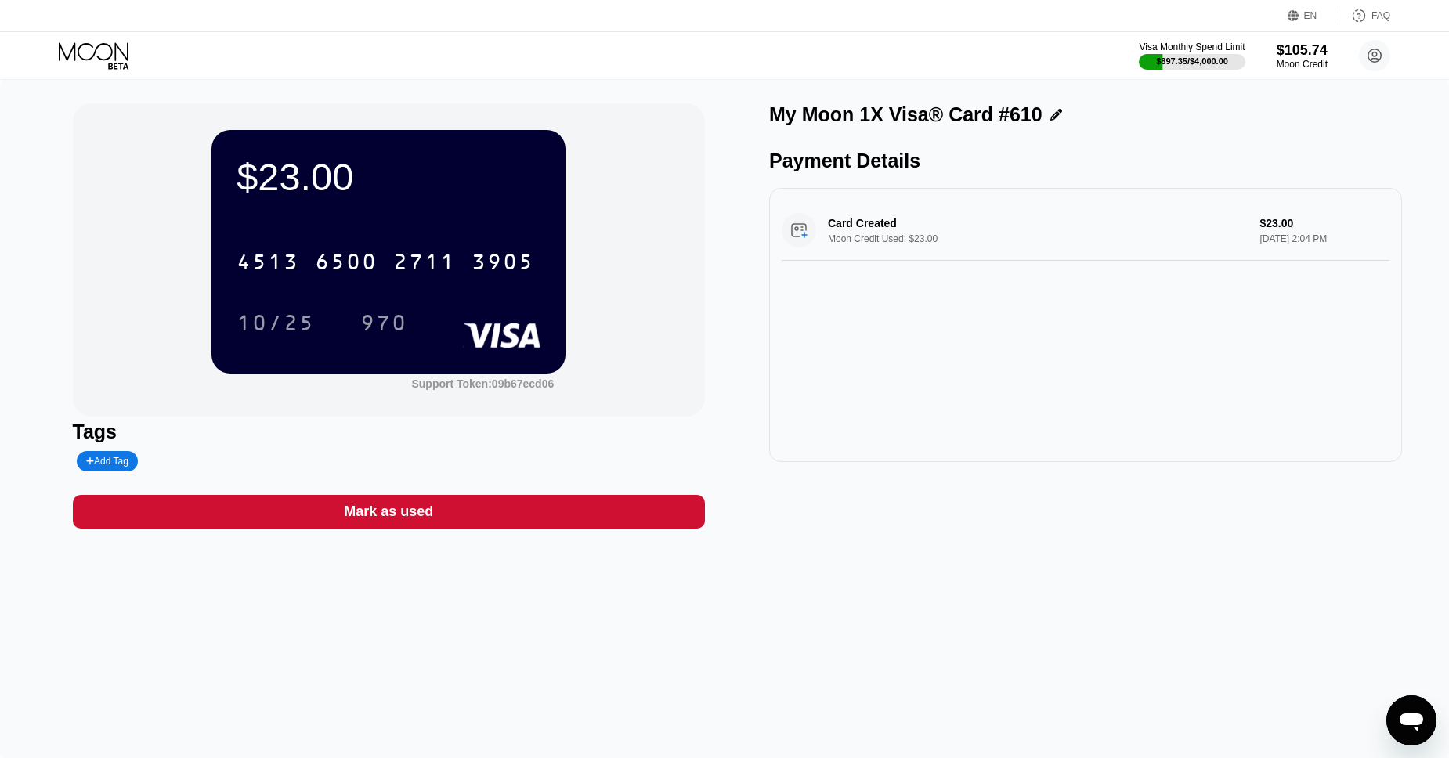
click at [103, 70] on div "Visa Monthly Spend Limit $897.35 / $4,000.00 $105.74 Moon Credit brantleyp787@g…" at bounding box center [724, 55] width 1449 height 47
click at [97, 60] on icon at bounding box center [95, 55] width 73 height 27
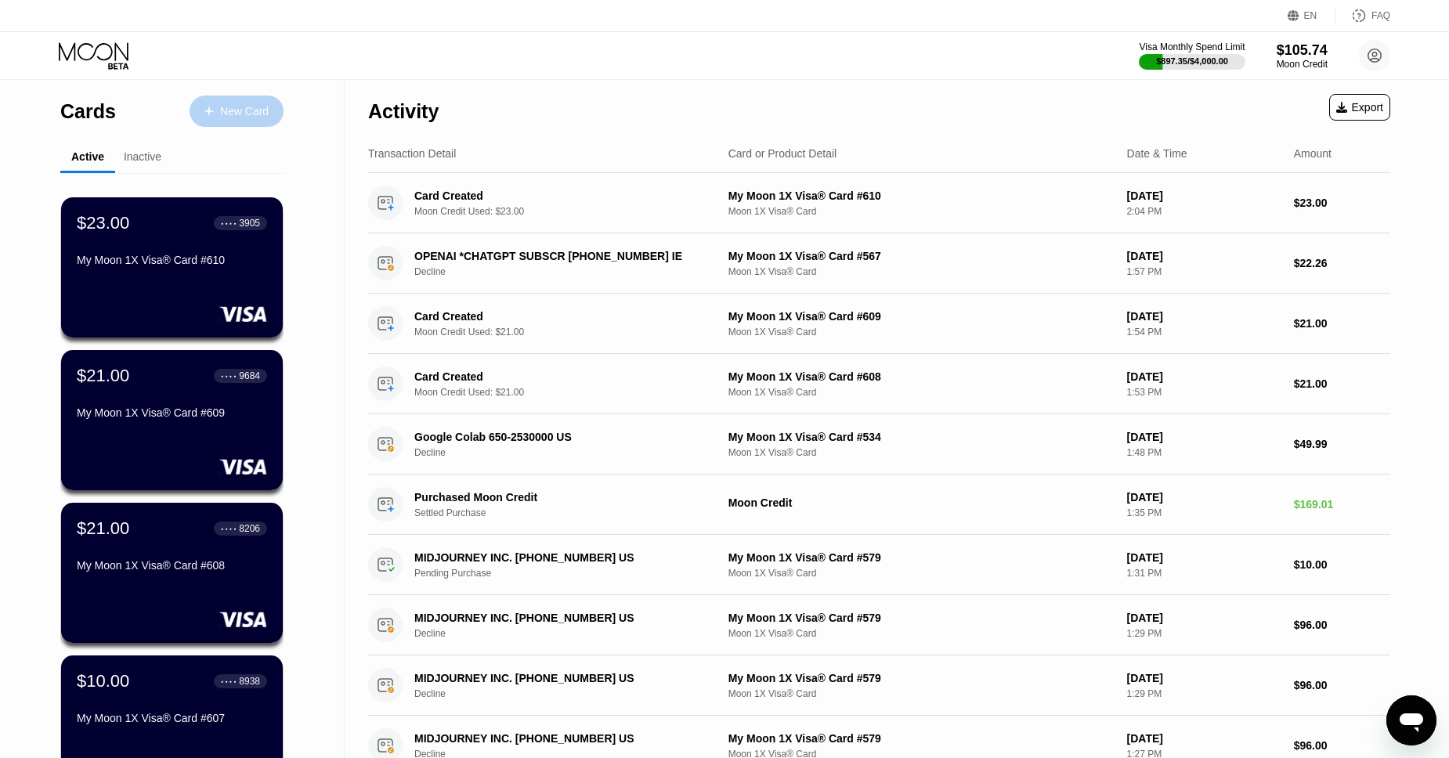
click at [220, 109] on div at bounding box center [217, 111] width 6 height 13
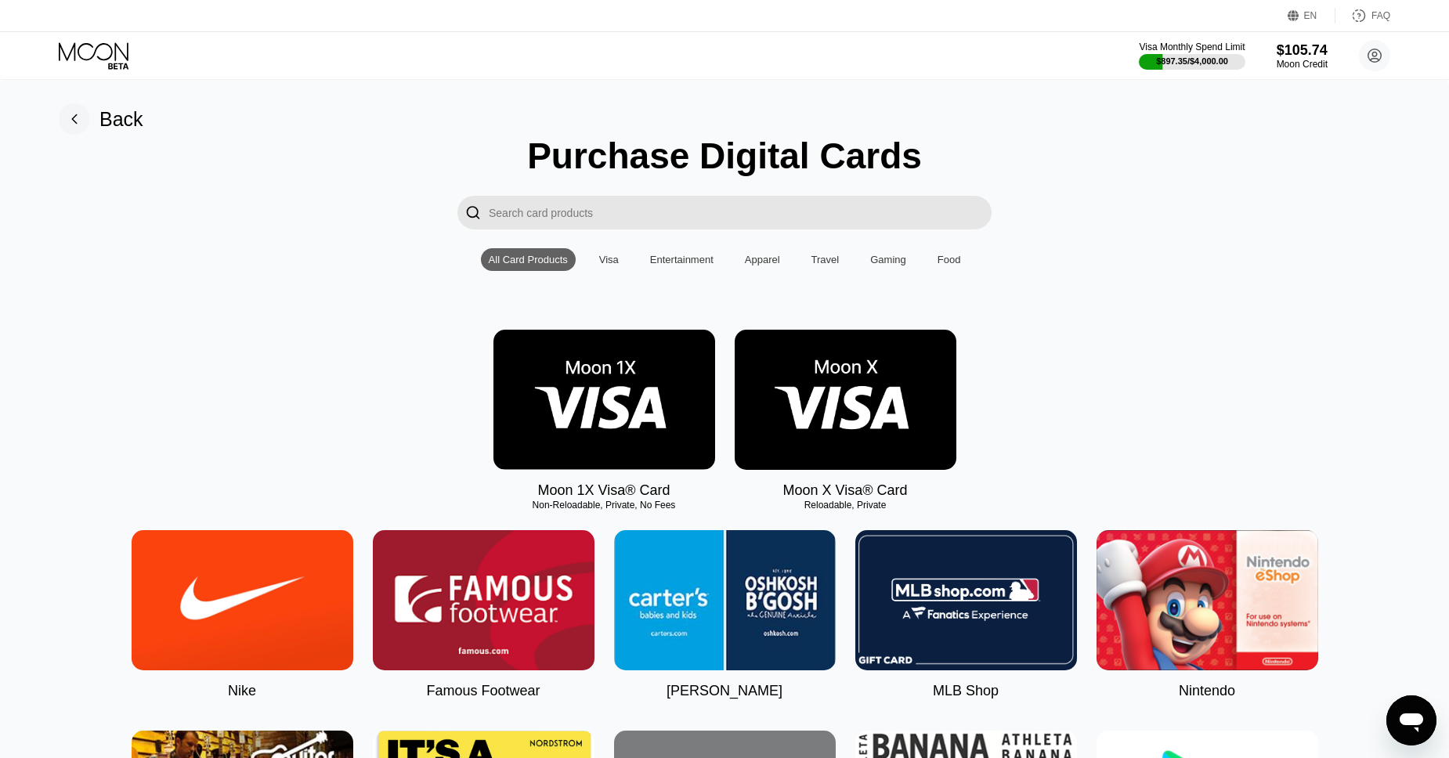
click at [605, 370] on img at bounding box center [604, 400] width 222 height 140
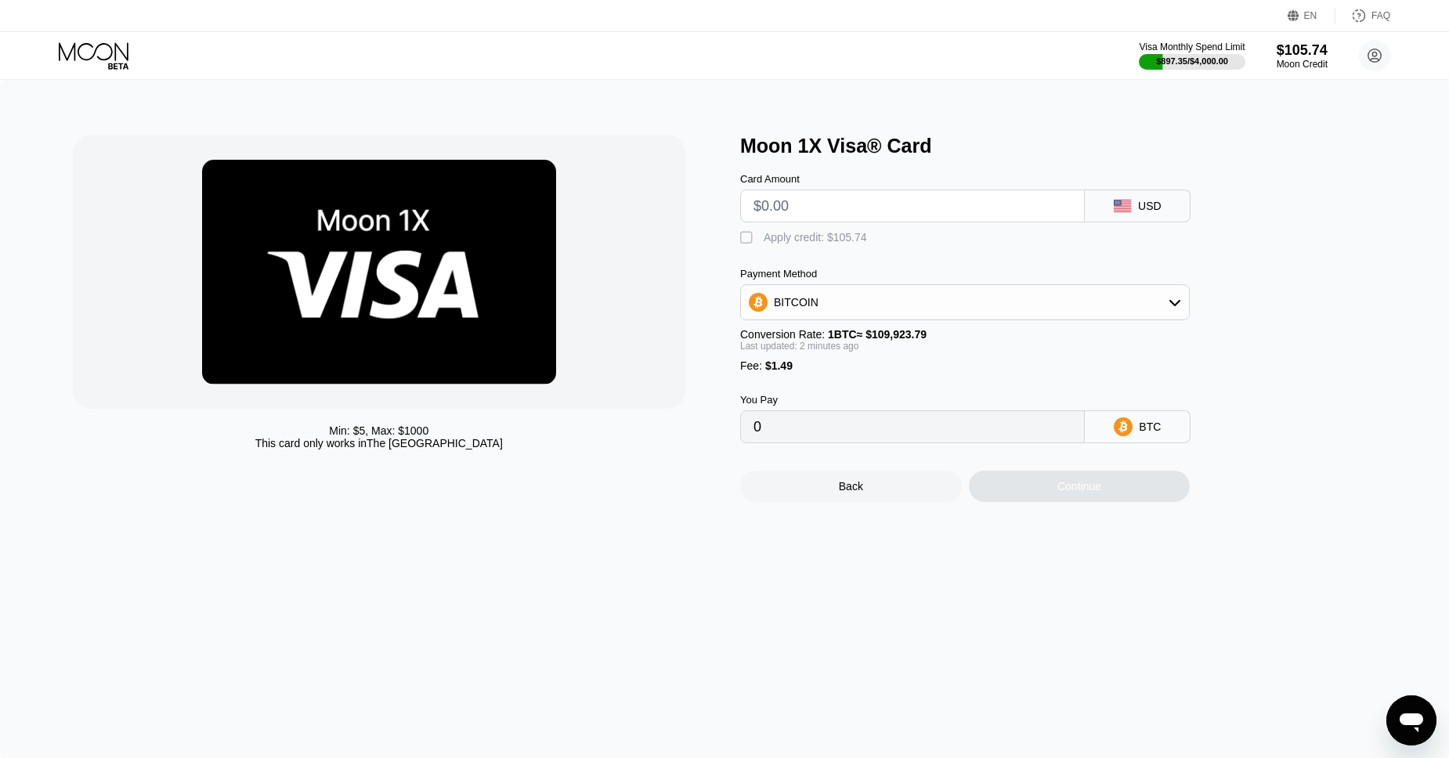
click at [809, 209] on input "text" at bounding box center [912, 205] width 318 height 31
type input "$2"
type input "0.00003175"
type input "$25"
type input "0.00024099"
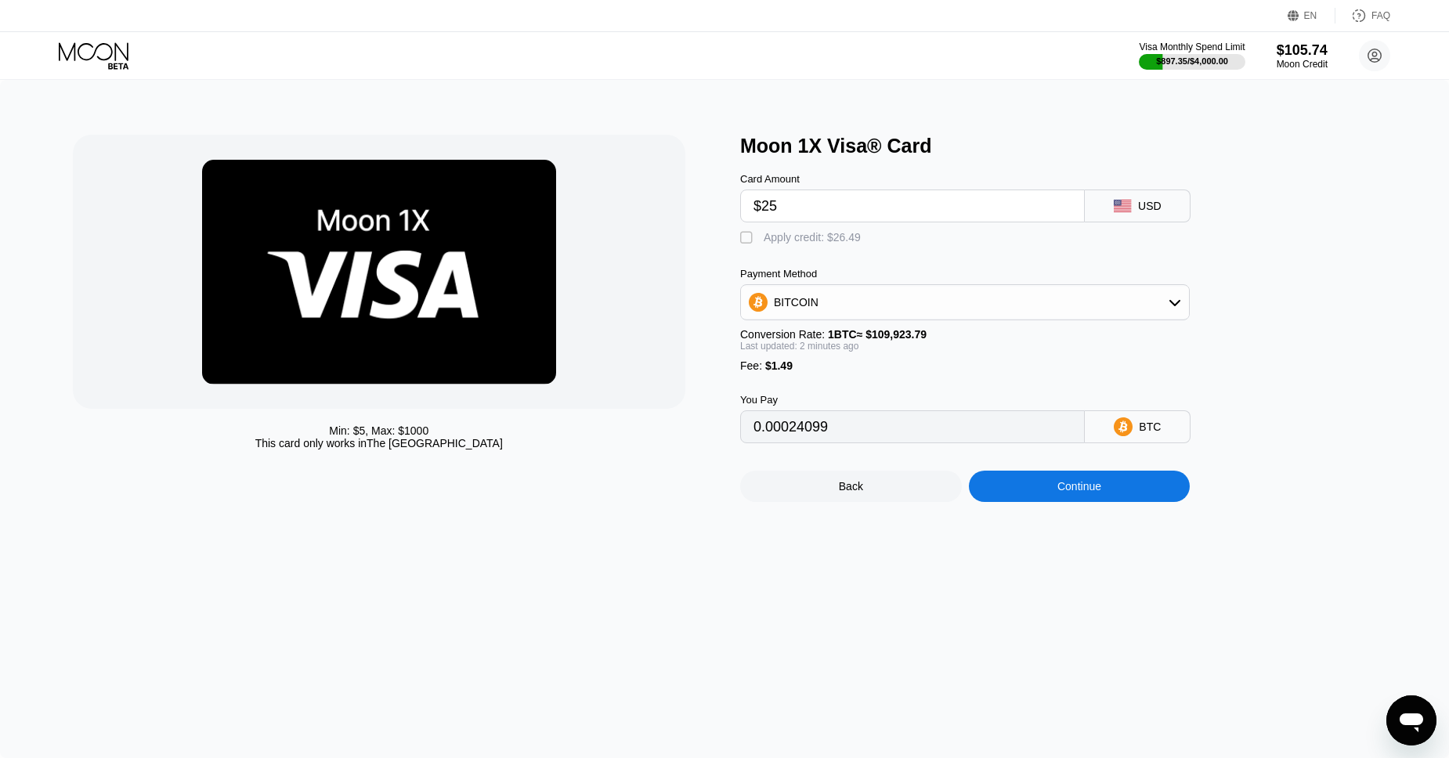
type input "$25"
click at [778, 237] on div "Apply credit: $26.49" at bounding box center [812, 237] width 97 height 13
type input "0"
click at [1048, 482] on div "Continue" at bounding box center [1080, 486] width 222 height 31
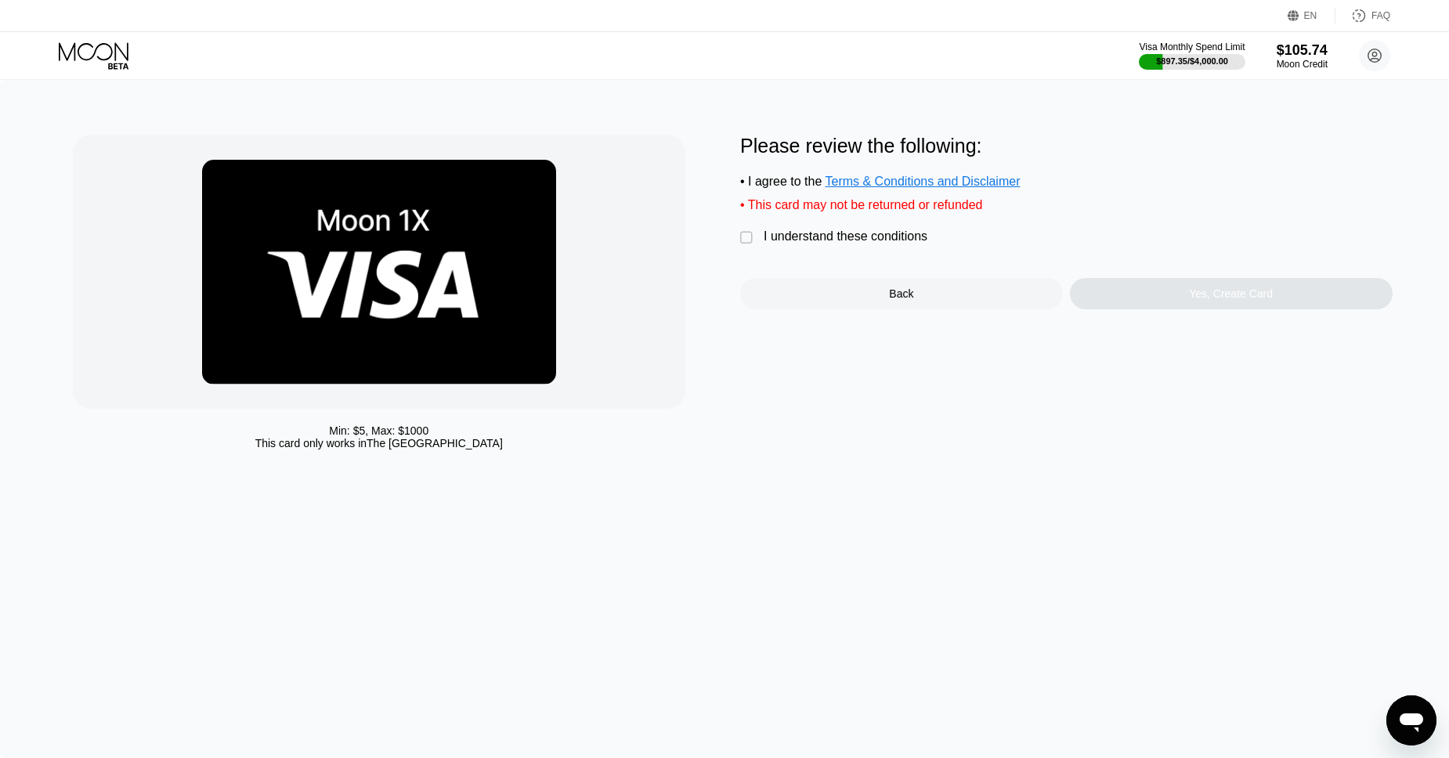
click at [843, 226] on div "Please review the following: • I agree to the Terms & Conditions and Disclaimer…" at bounding box center [1066, 222] width 652 height 175
click at [851, 231] on div "Please review the following: • I agree to the Terms & Conditions and Disclaimer…" at bounding box center [1066, 222] width 652 height 175
click at [771, 239] on div "I understand these conditions" at bounding box center [846, 236] width 164 height 14
click at [1091, 302] on div "Yes, Create Card" at bounding box center [1231, 293] width 323 height 31
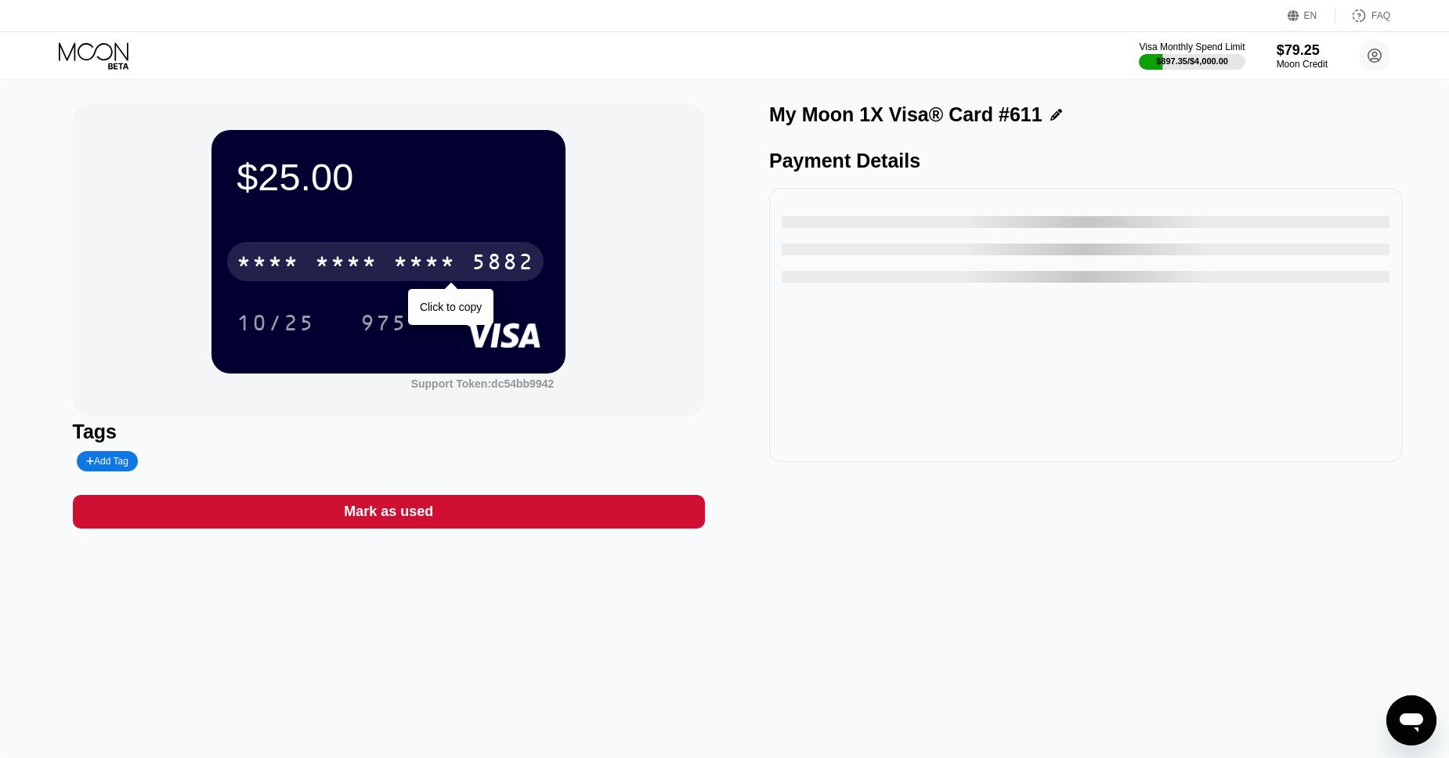
click at [410, 269] on div "* * * *" at bounding box center [424, 263] width 63 height 25
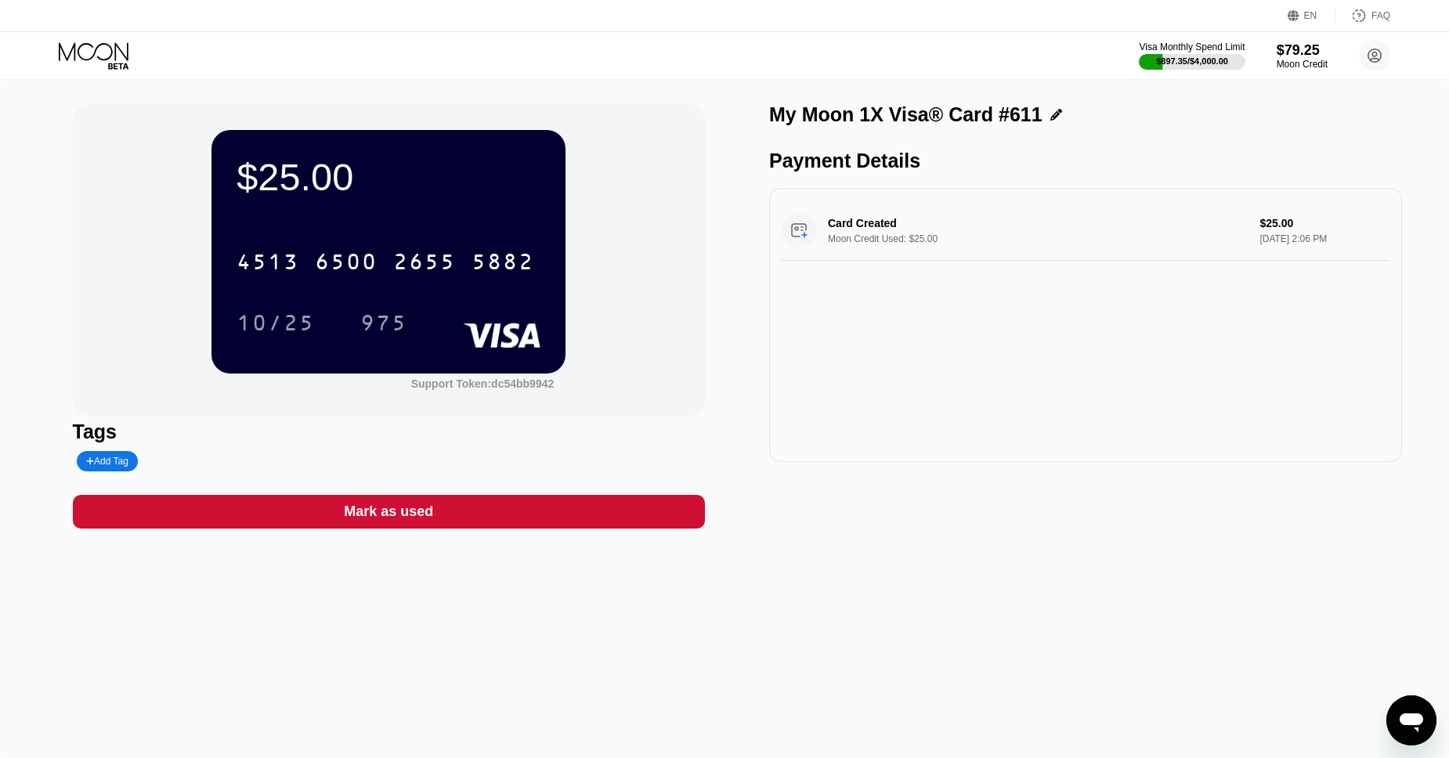
click at [112, 59] on icon at bounding box center [95, 55] width 73 height 27
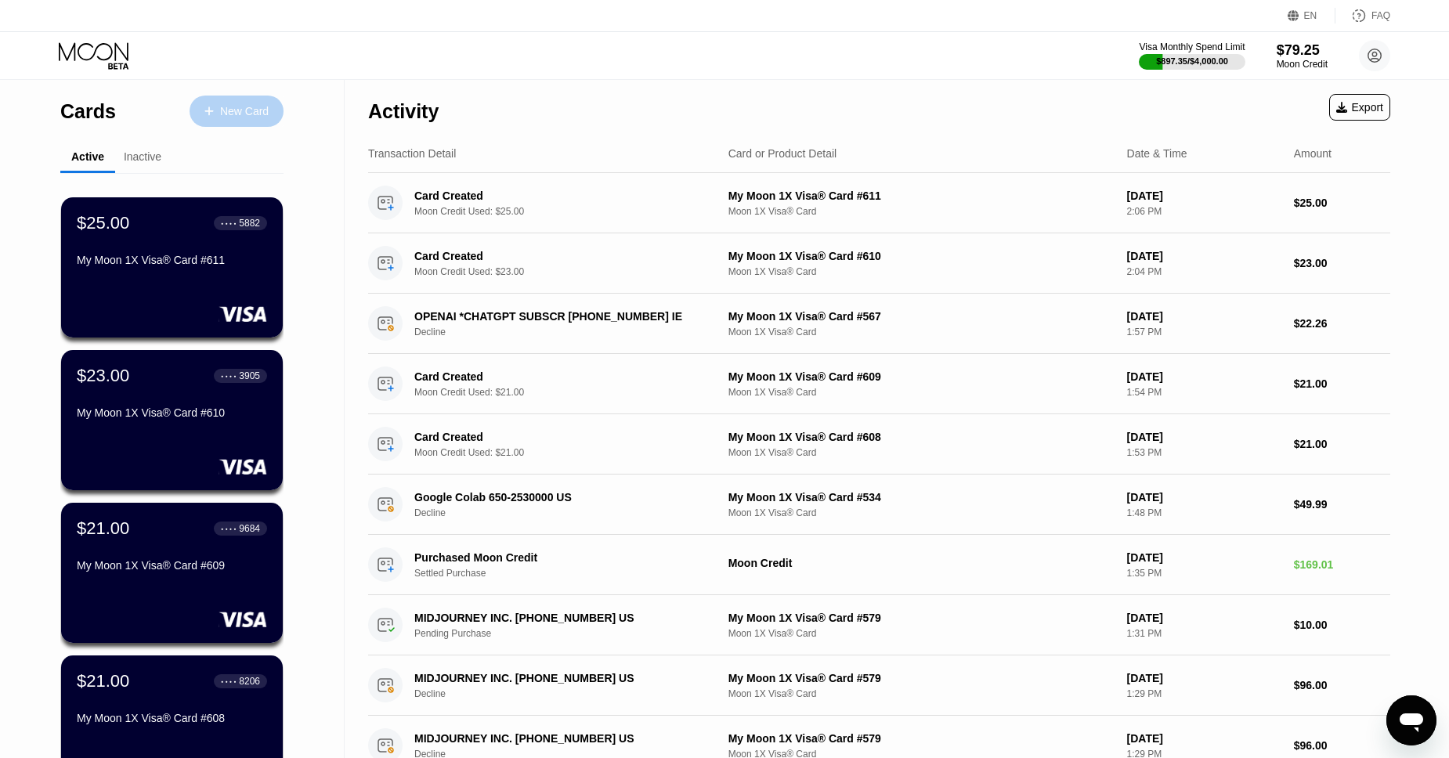
click at [247, 106] on div "New Card" at bounding box center [244, 111] width 49 height 13
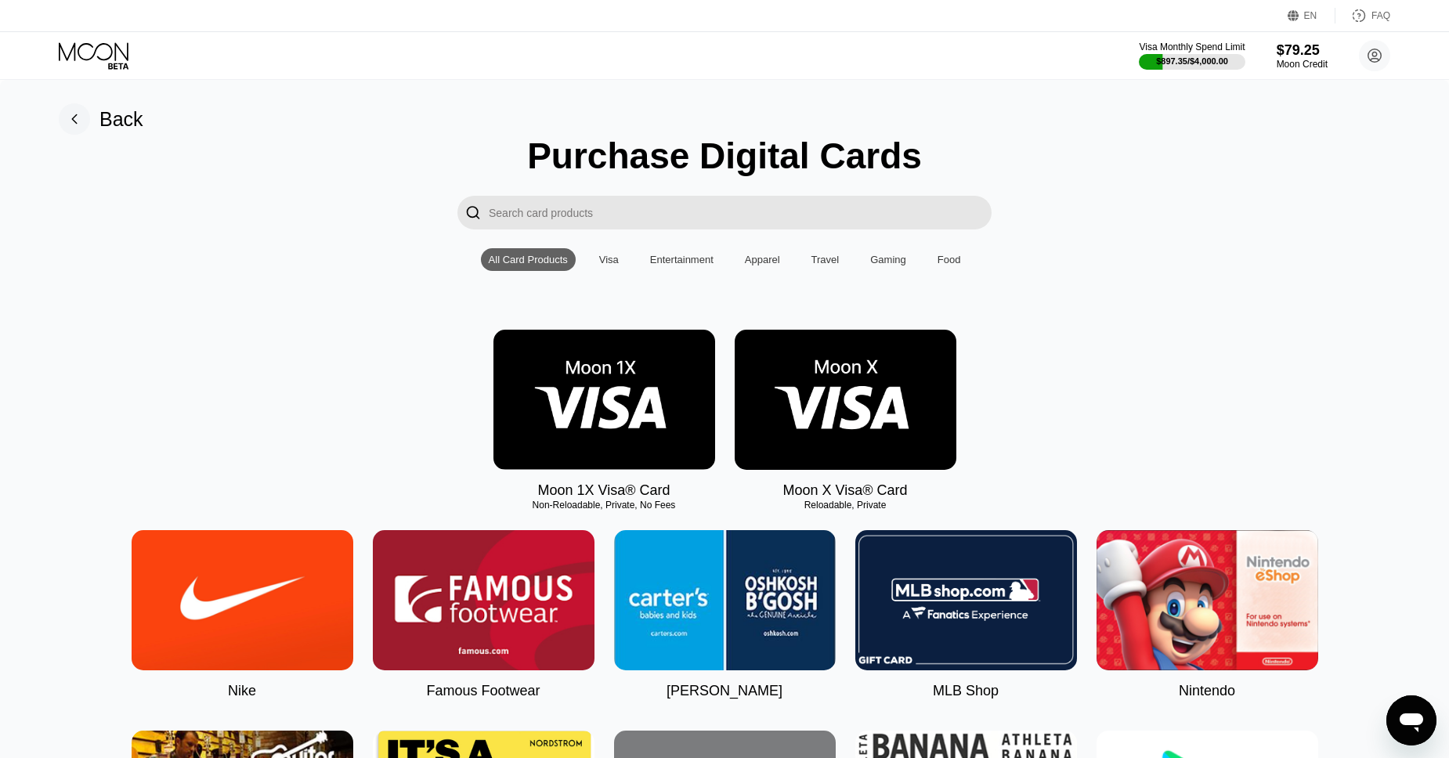
click at [647, 366] on img at bounding box center [604, 400] width 222 height 140
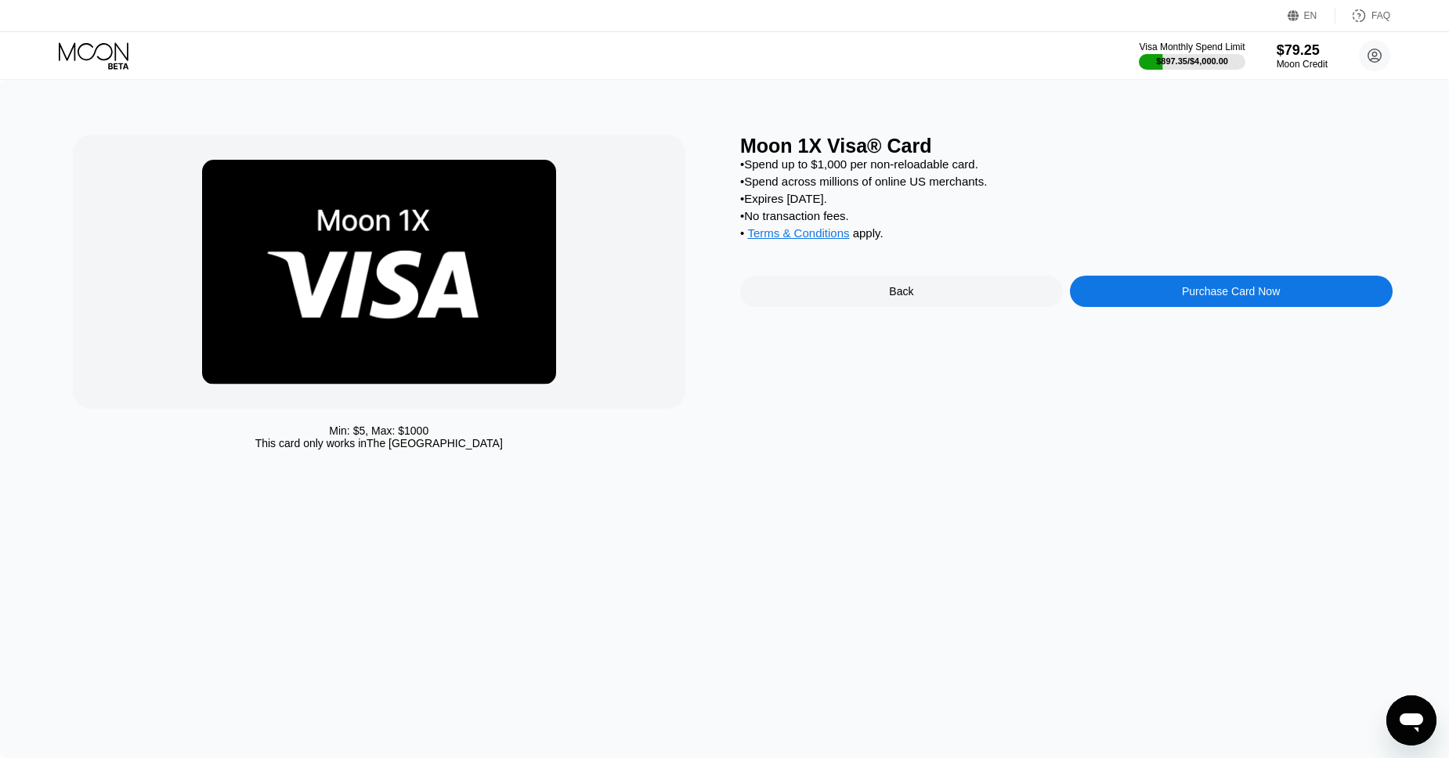
click at [1207, 294] on div "Purchase Card Now" at bounding box center [1231, 291] width 98 height 13
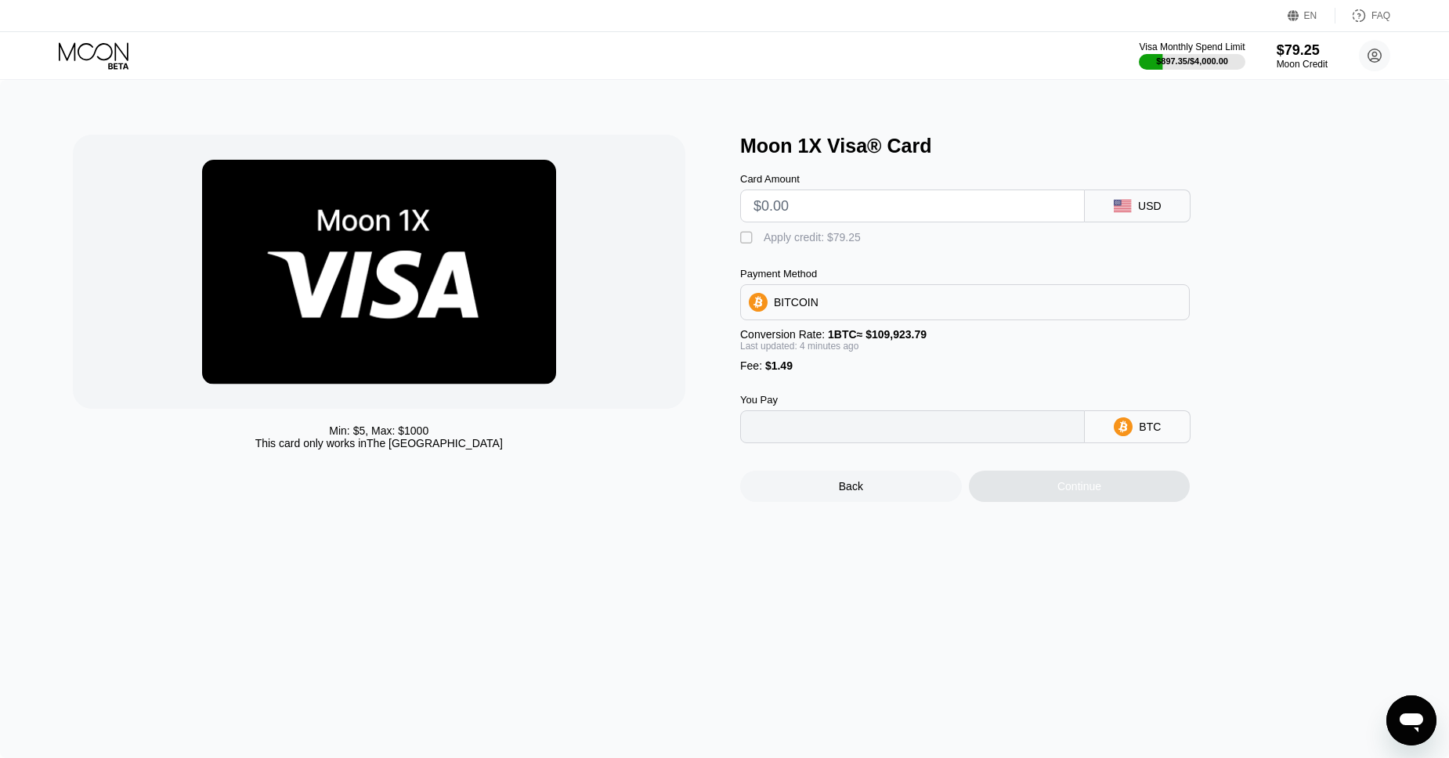
type input "0"
click at [802, 207] on input "text" at bounding box center [912, 205] width 318 height 31
type input "$2"
type input "0.00003173"
type input "$25"
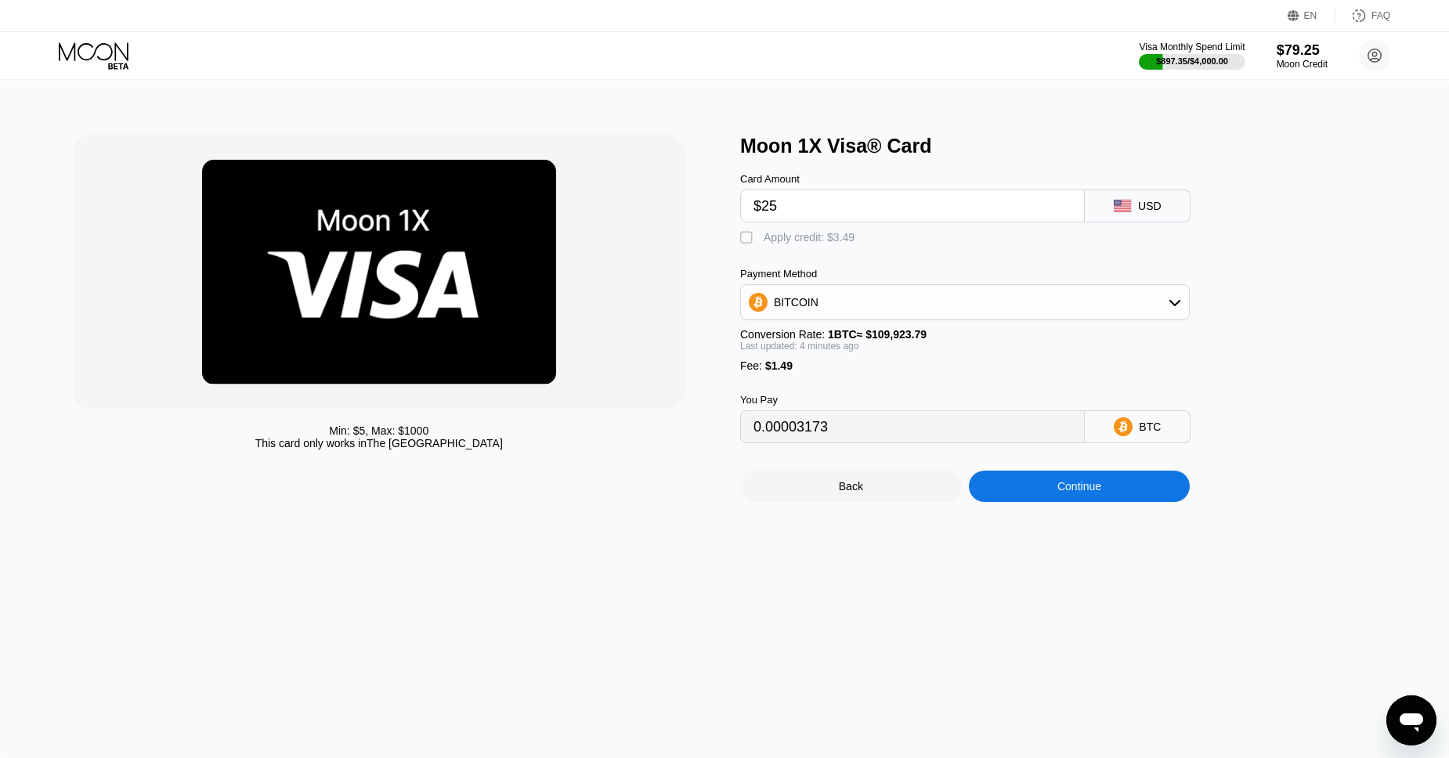
type input "0.00024077"
type input "$25"
click at [788, 239] on div "Apply credit: $26.49" at bounding box center [812, 237] width 97 height 13
type input "0"
click at [1068, 493] on div "Continue" at bounding box center [1079, 486] width 44 height 13
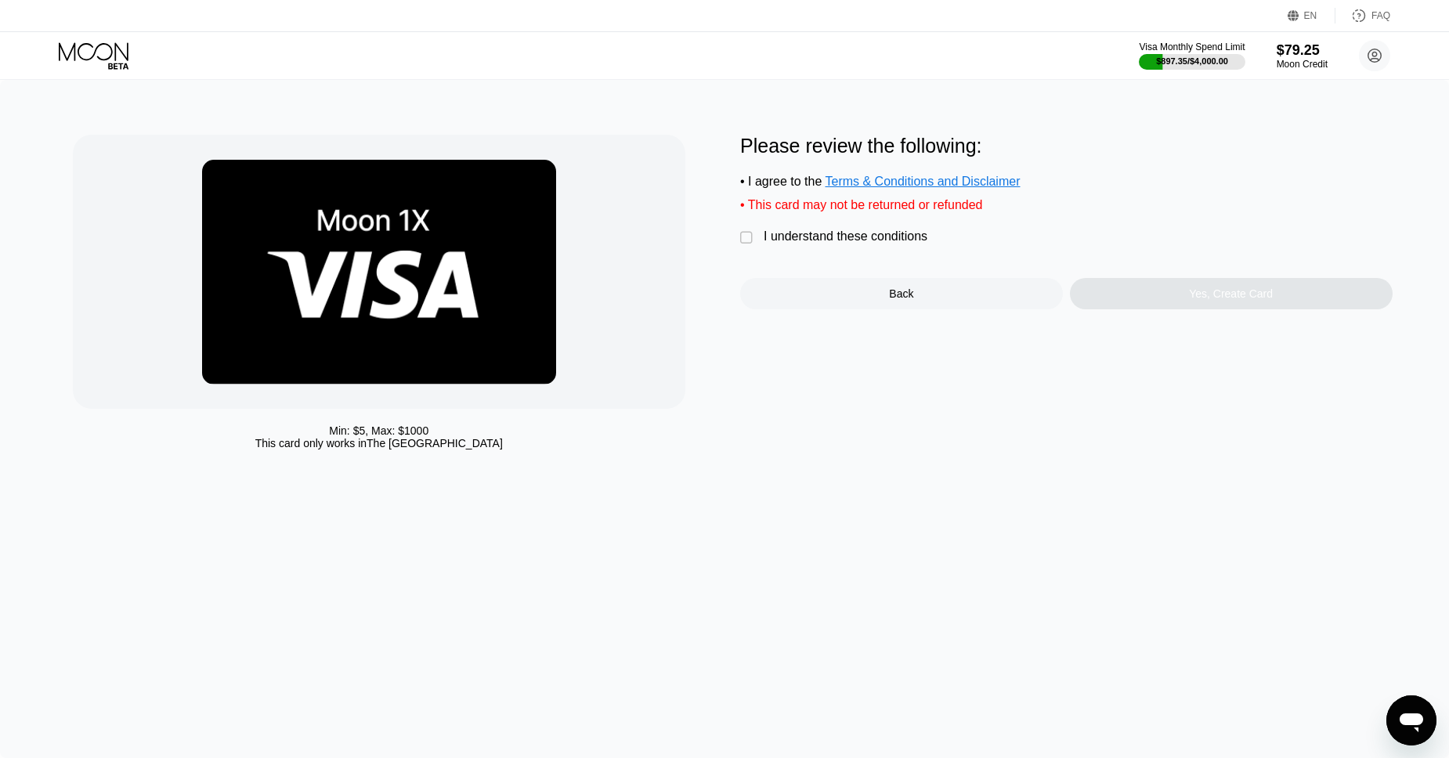
click at [894, 235] on div "I understand these conditions" at bounding box center [846, 236] width 164 height 14
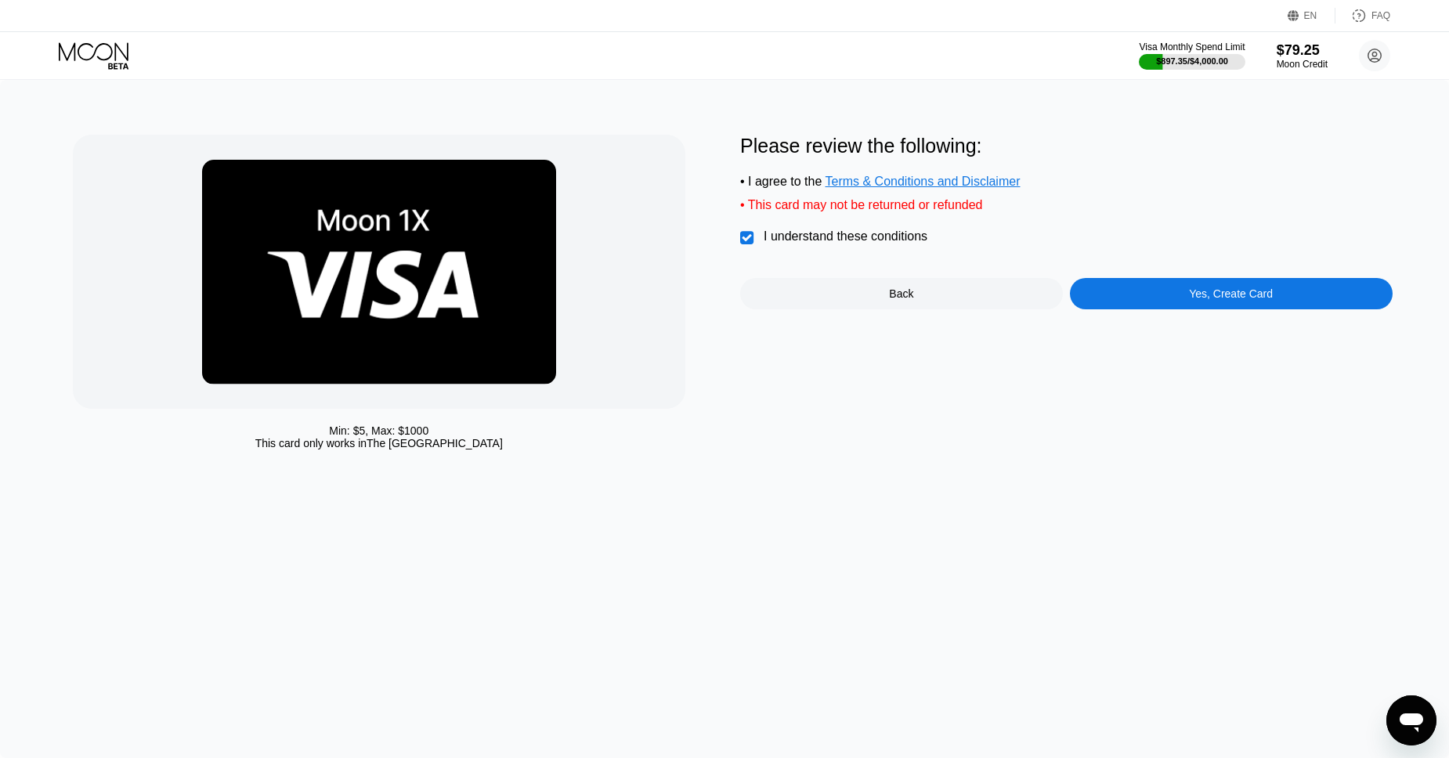
click at [1132, 302] on div "Yes, Create Card" at bounding box center [1231, 293] width 323 height 31
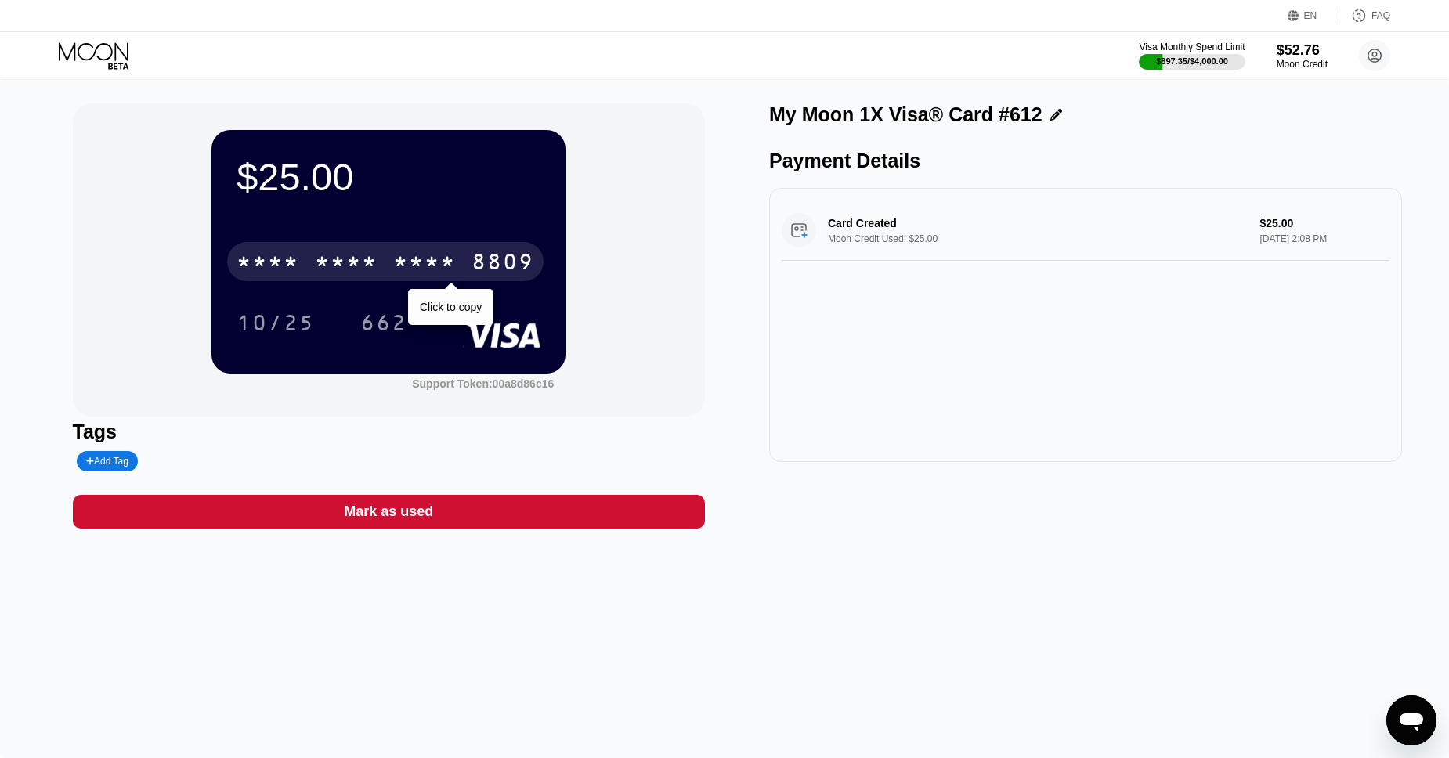
click at [446, 262] on div "* * * *" at bounding box center [424, 263] width 63 height 25
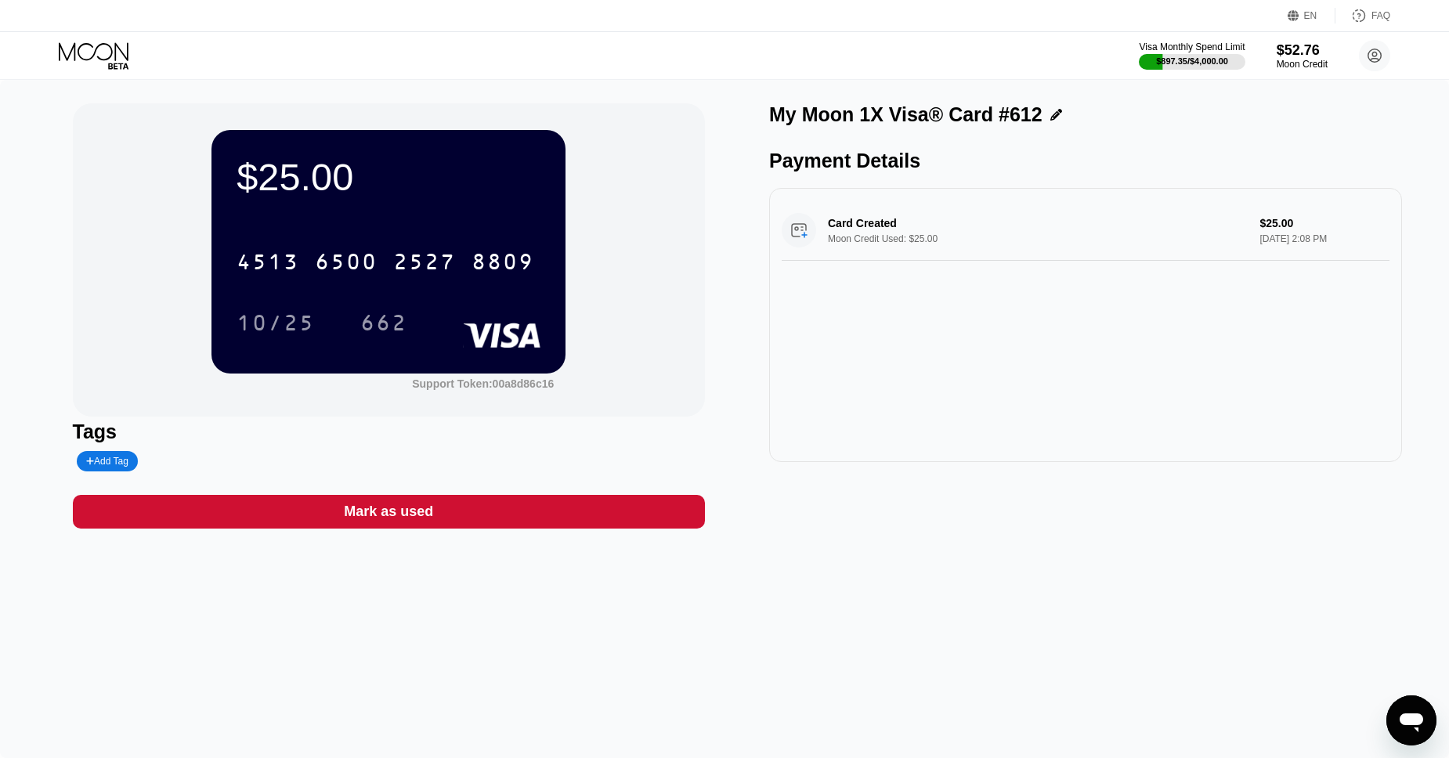
click at [108, 59] on icon at bounding box center [94, 51] width 70 height 18
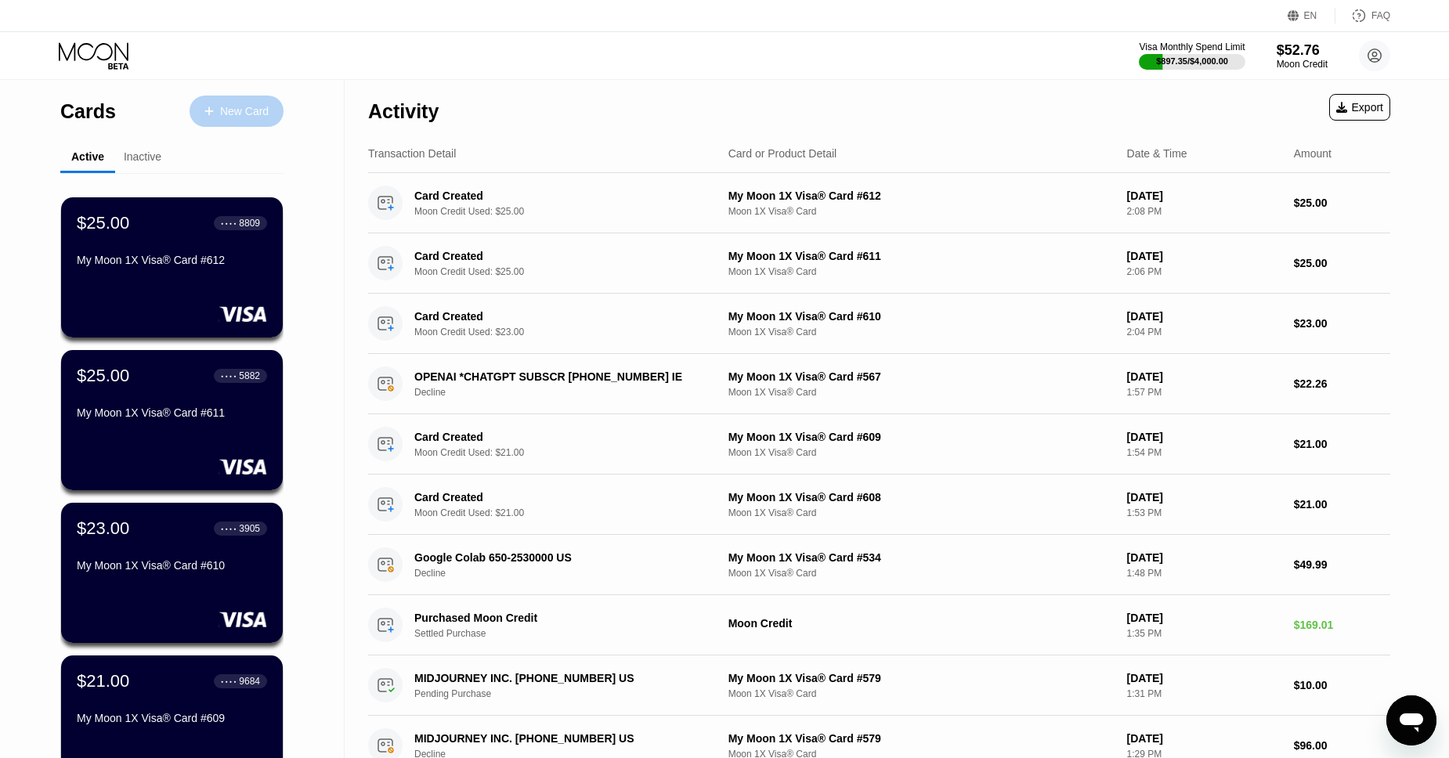
click at [237, 105] on div "New Card" at bounding box center [244, 111] width 49 height 13
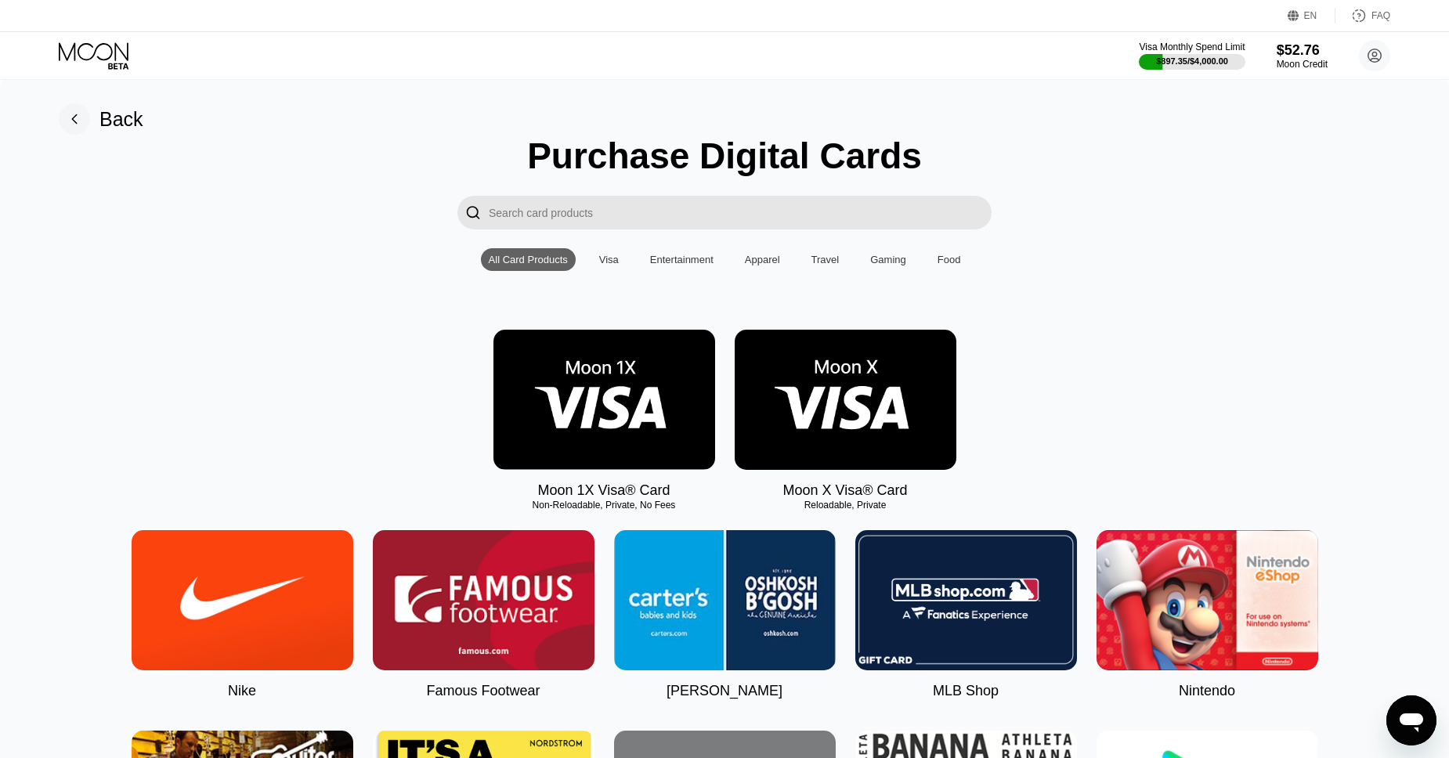
click at [644, 399] on img at bounding box center [604, 400] width 222 height 140
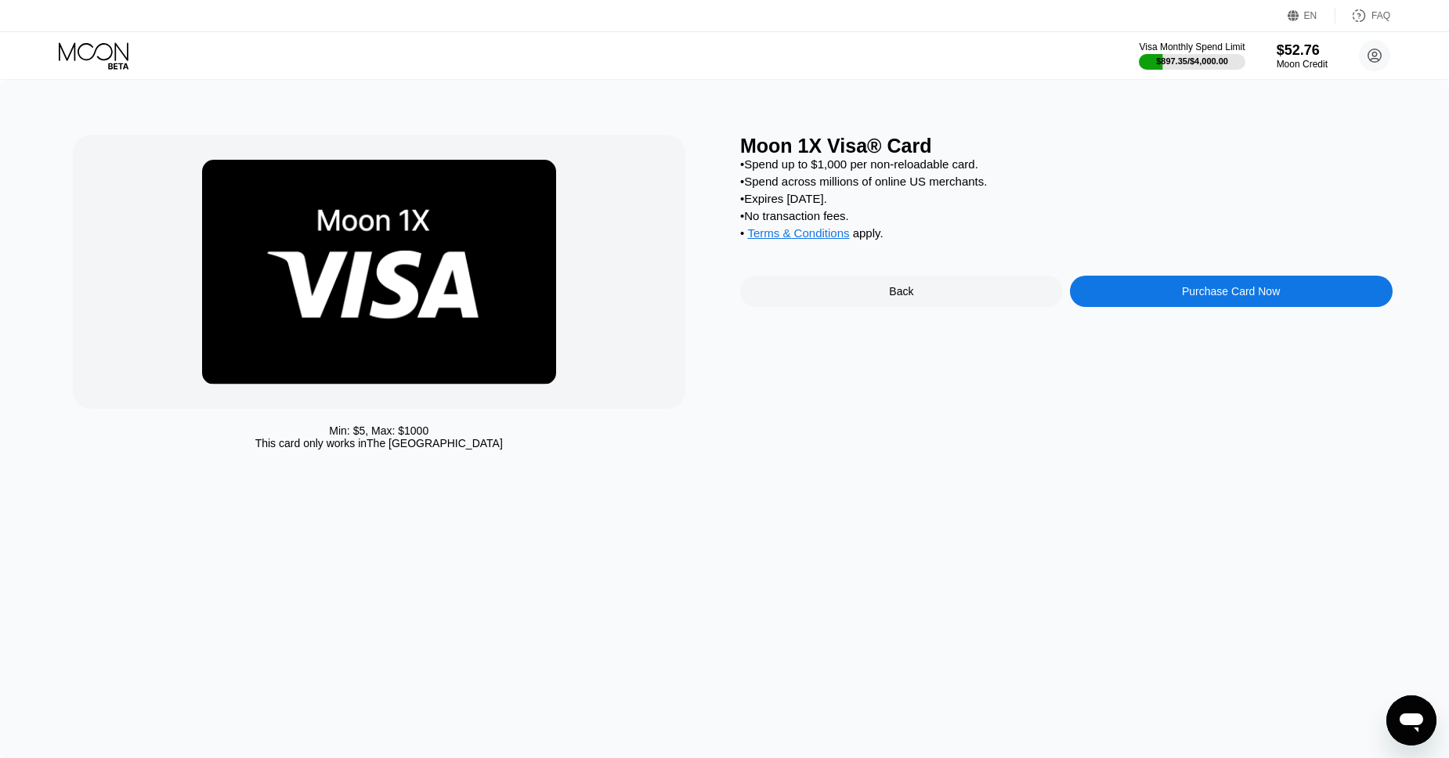
click at [1101, 303] on div "Purchase Card Now" at bounding box center [1231, 291] width 323 height 31
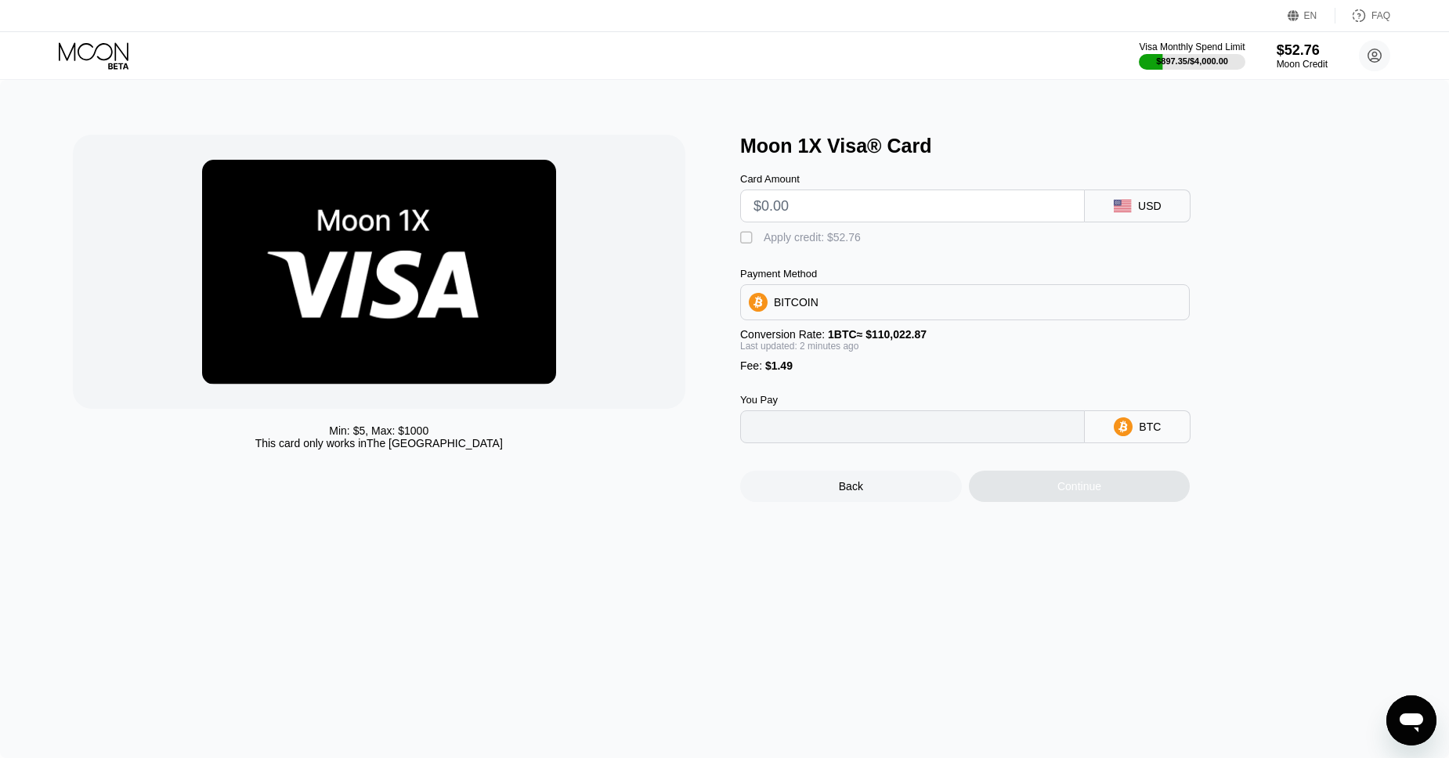
type input "0"
click at [804, 211] on input "text" at bounding box center [912, 205] width 318 height 31
type input "$22"
type input "0.00021351"
type input "$22"
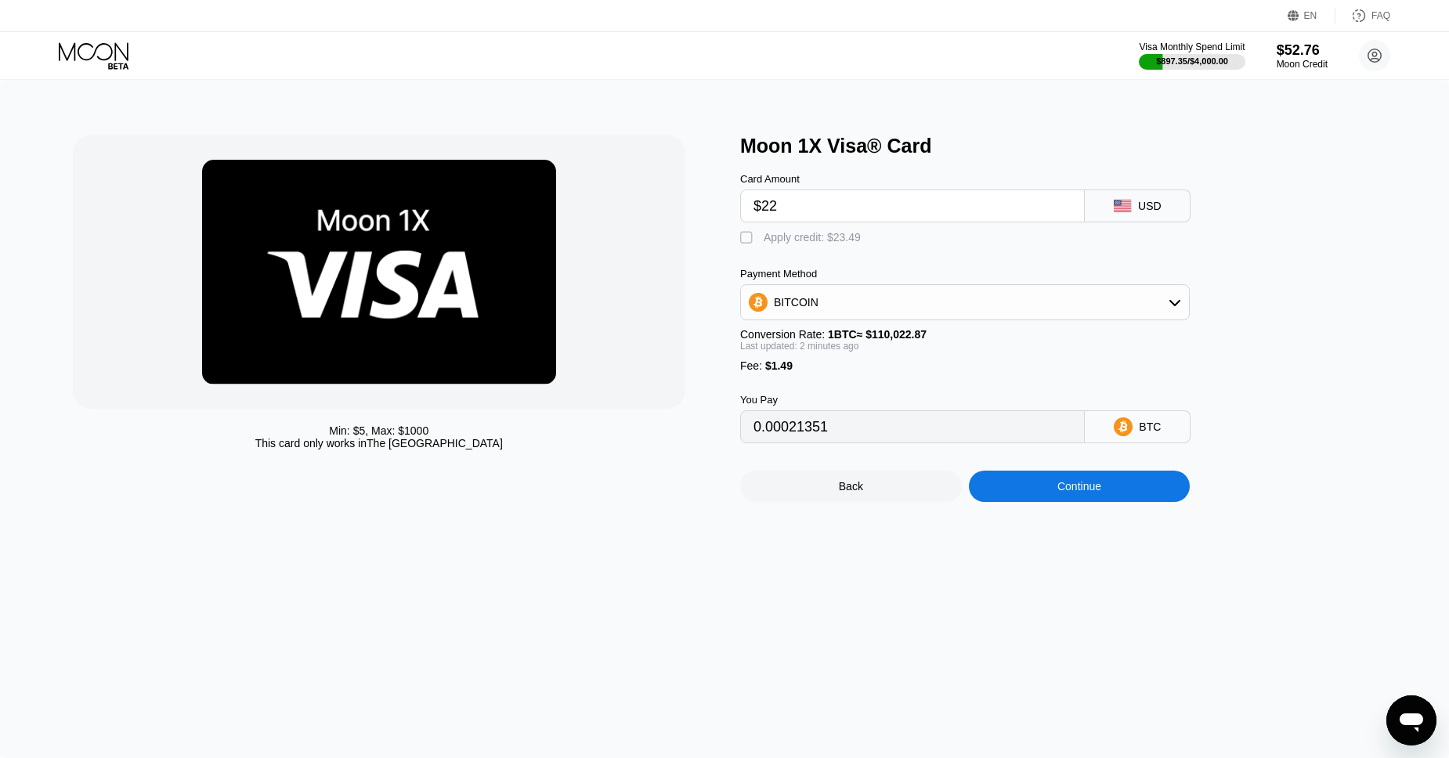
click at [783, 246] on div " Apply credit: $23.49" at bounding box center [804, 238] width 128 height 16
type input "0"
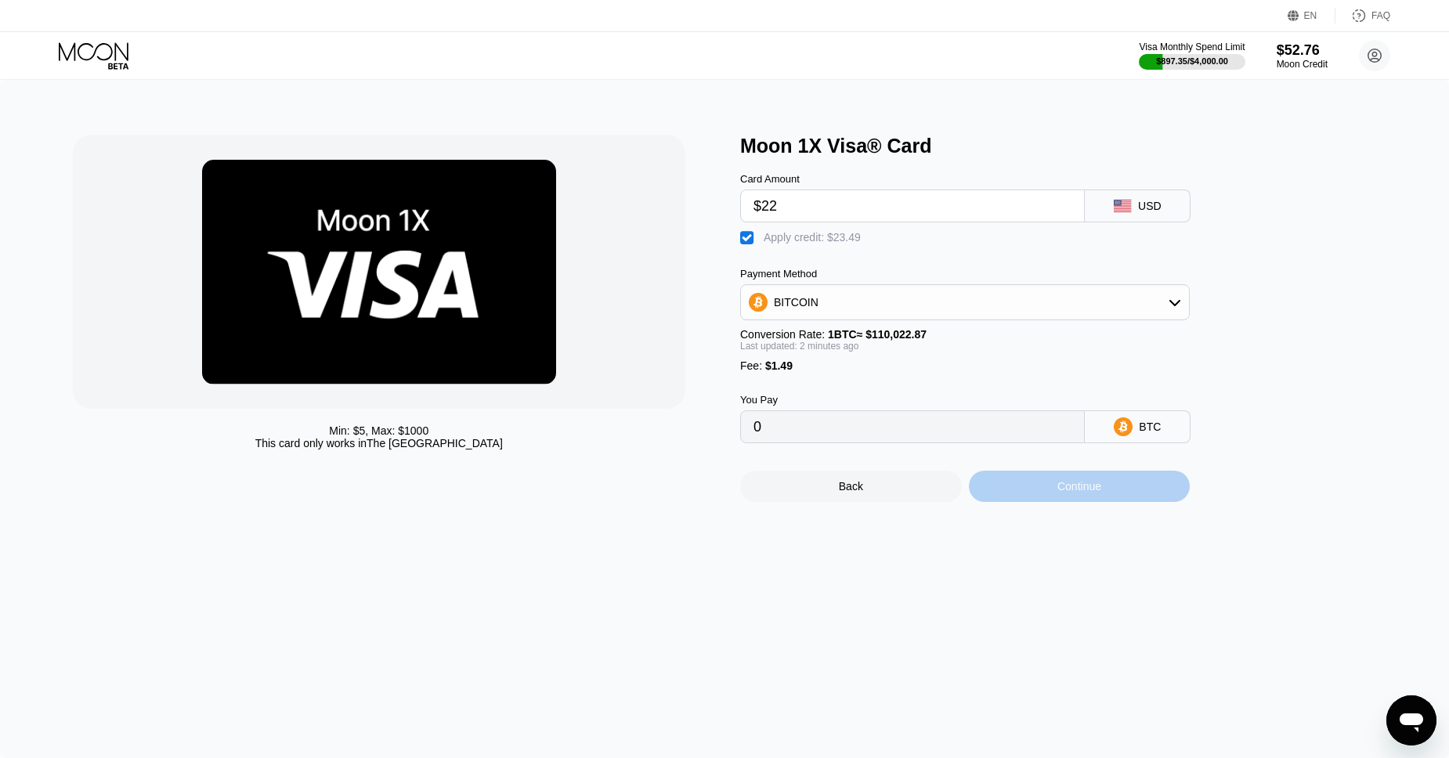
click at [1036, 492] on div "Continue" at bounding box center [1080, 486] width 222 height 31
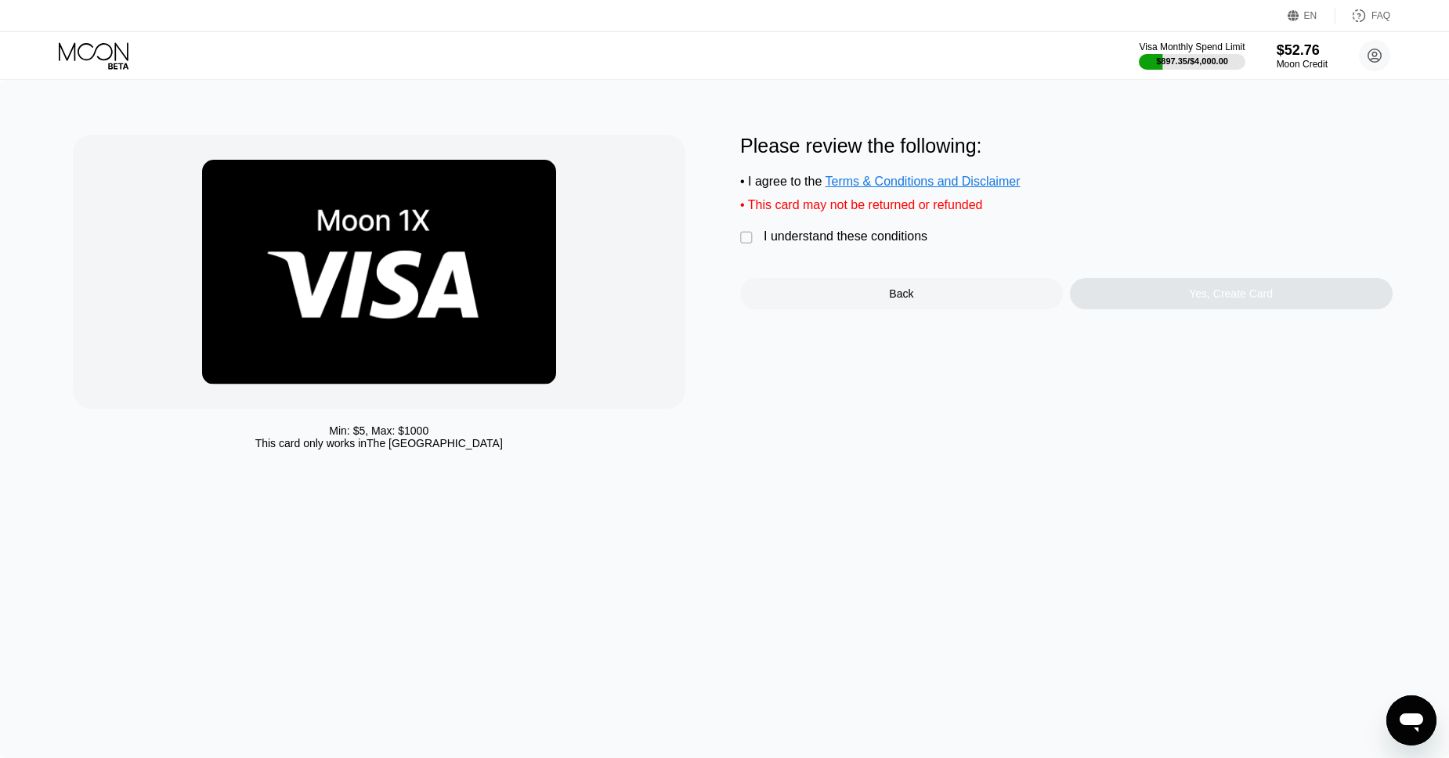
click at [836, 233] on div "I understand these conditions" at bounding box center [846, 236] width 164 height 14
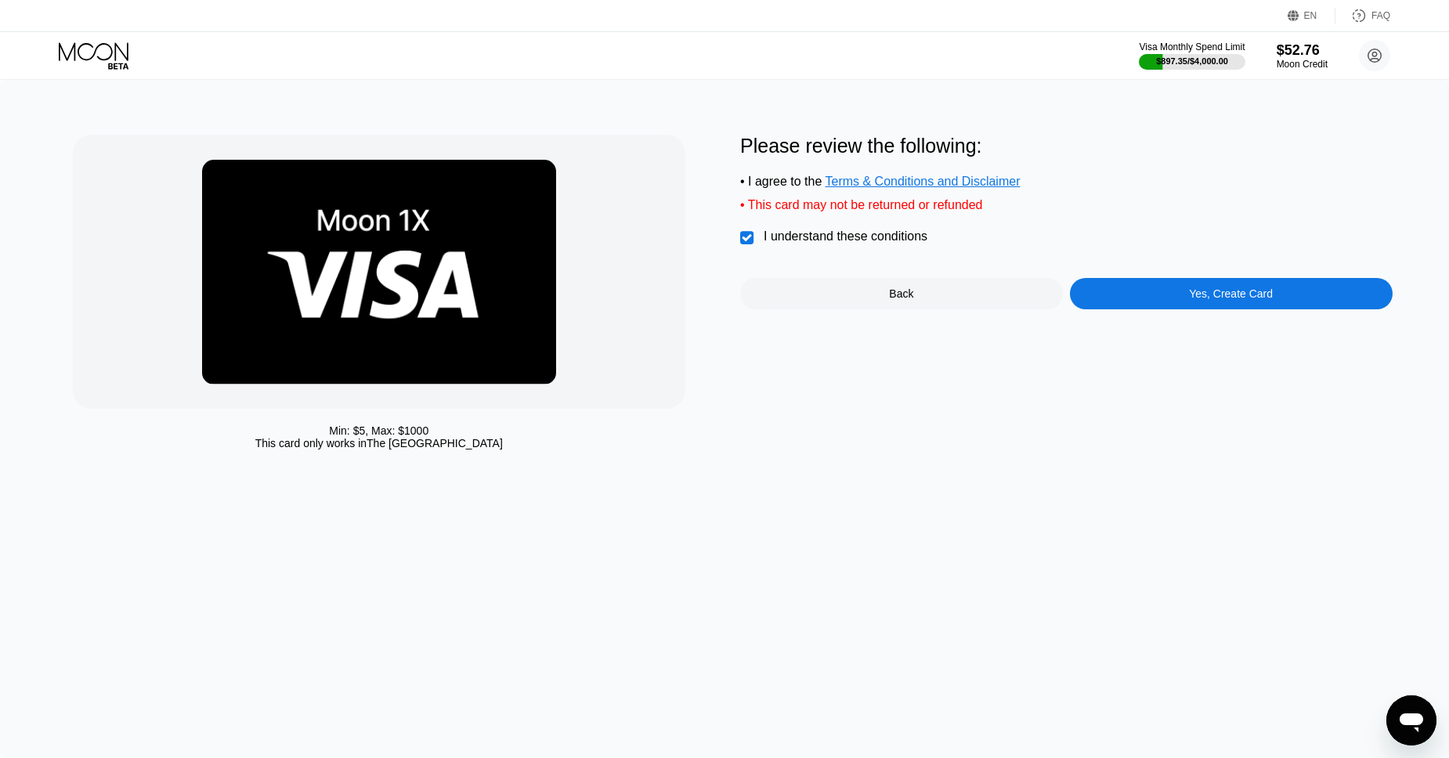
click at [1114, 295] on div "Yes, Create Card" at bounding box center [1231, 293] width 323 height 31
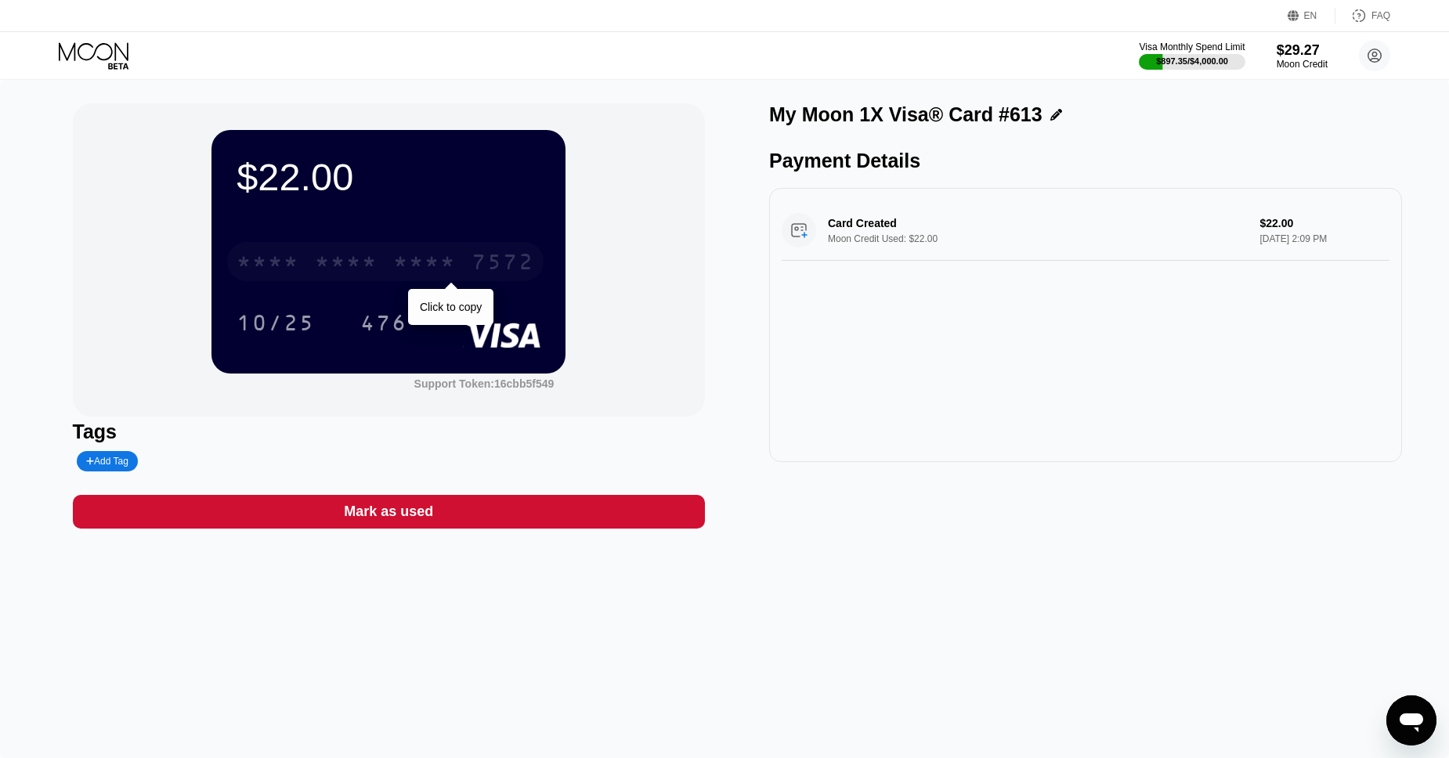
click at [483, 260] on div "7572" at bounding box center [503, 263] width 63 height 25
click at [70, 66] on icon at bounding box center [95, 55] width 73 height 27
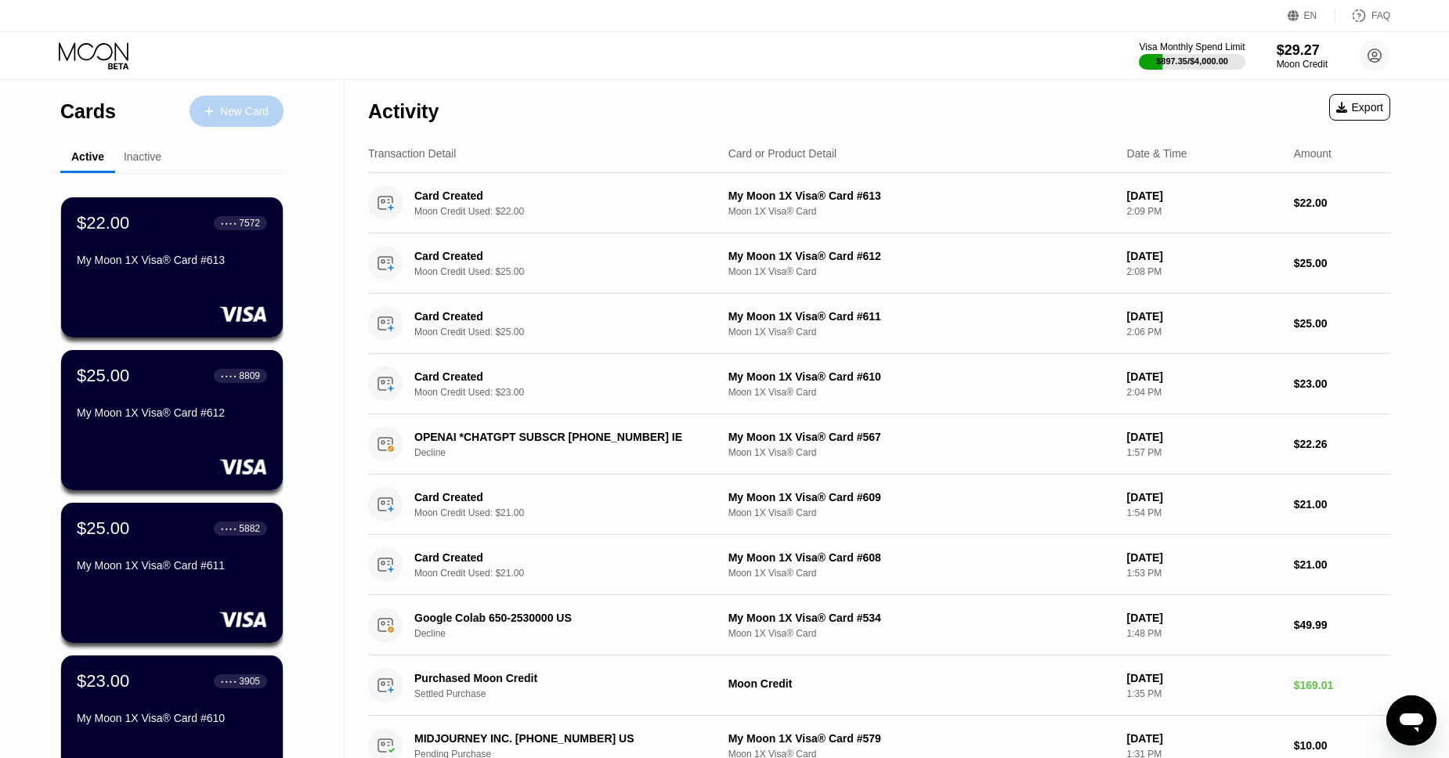
click at [237, 115] on div "New Card" at bounding box center [244, 111] width 49 height 13
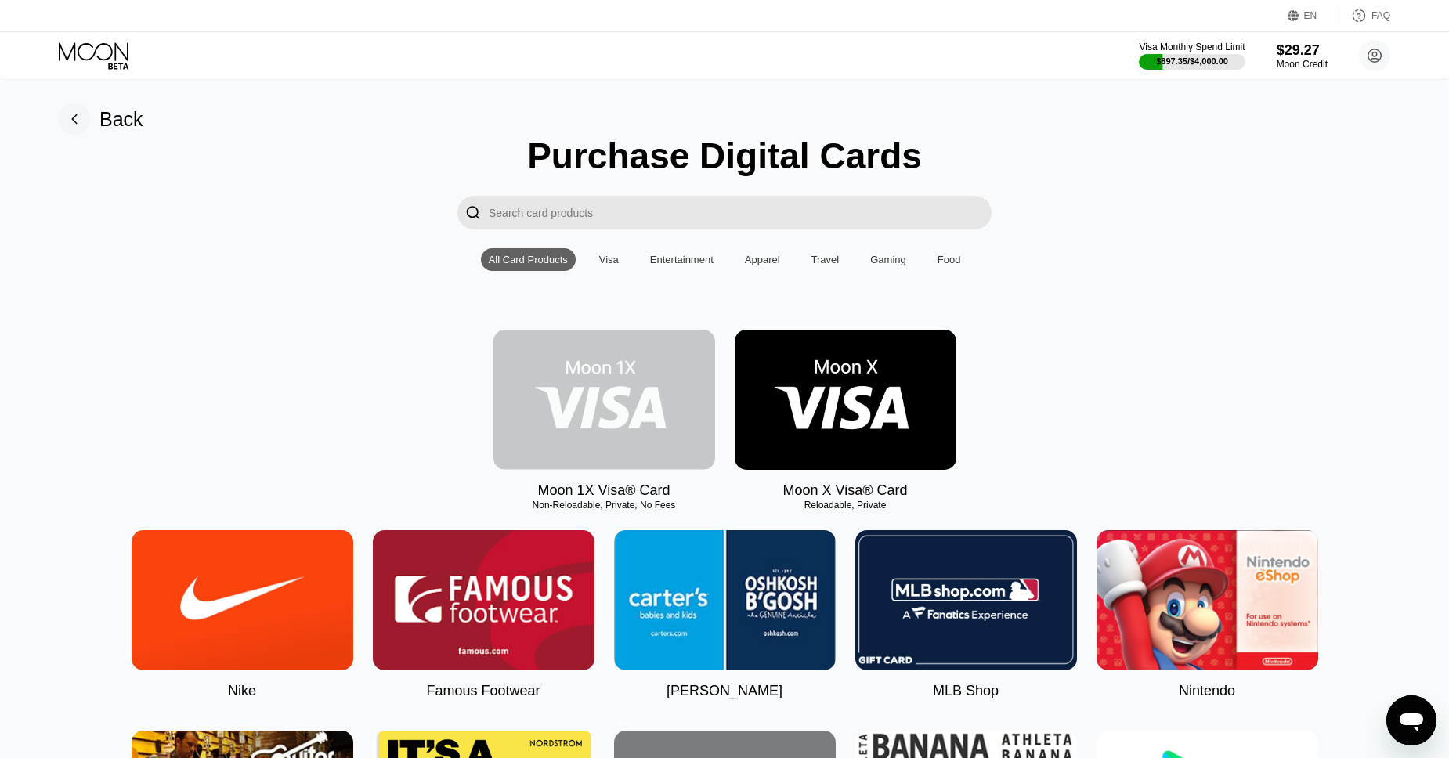
click at [553, 407] on img at bounding box center [604, 400] width 222 height 140
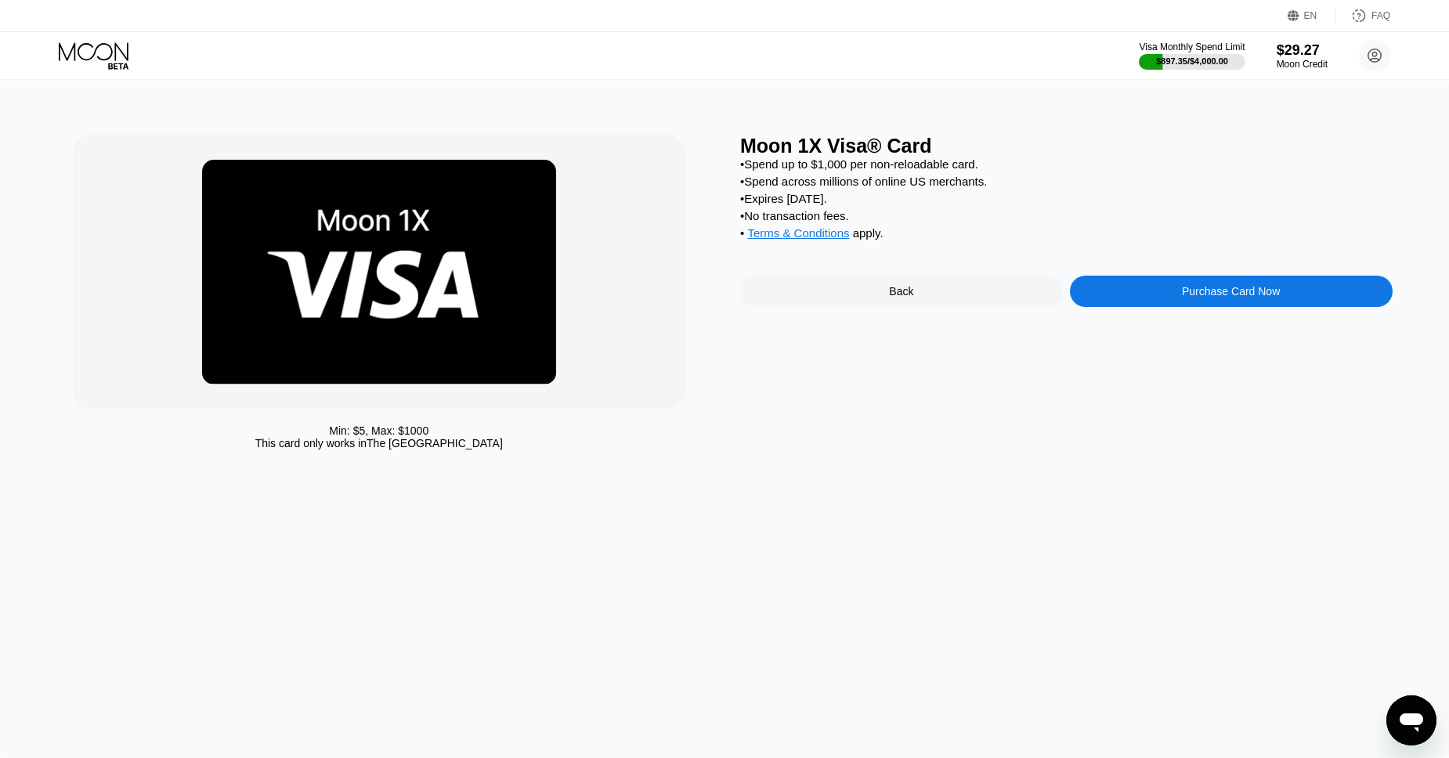
click at [1155, 302] on div "Purchase Card Now" at bounding box center [1231, 291] width 323 height 31
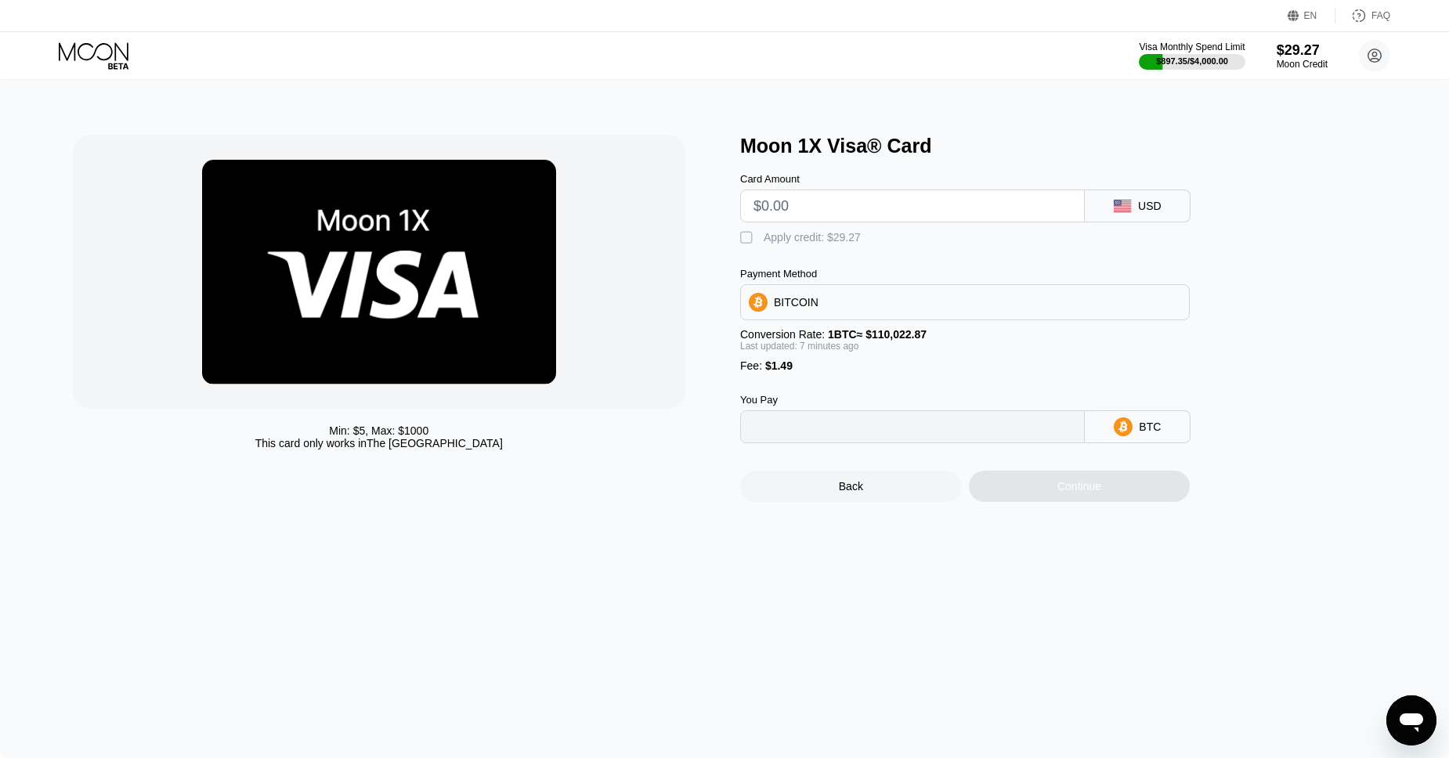
type input "0"
click at [771, 207] on input "text" at bounding box center [912, 205] width 318 height 31
type input "$23"
type input "0.00022243"
type input "$23"
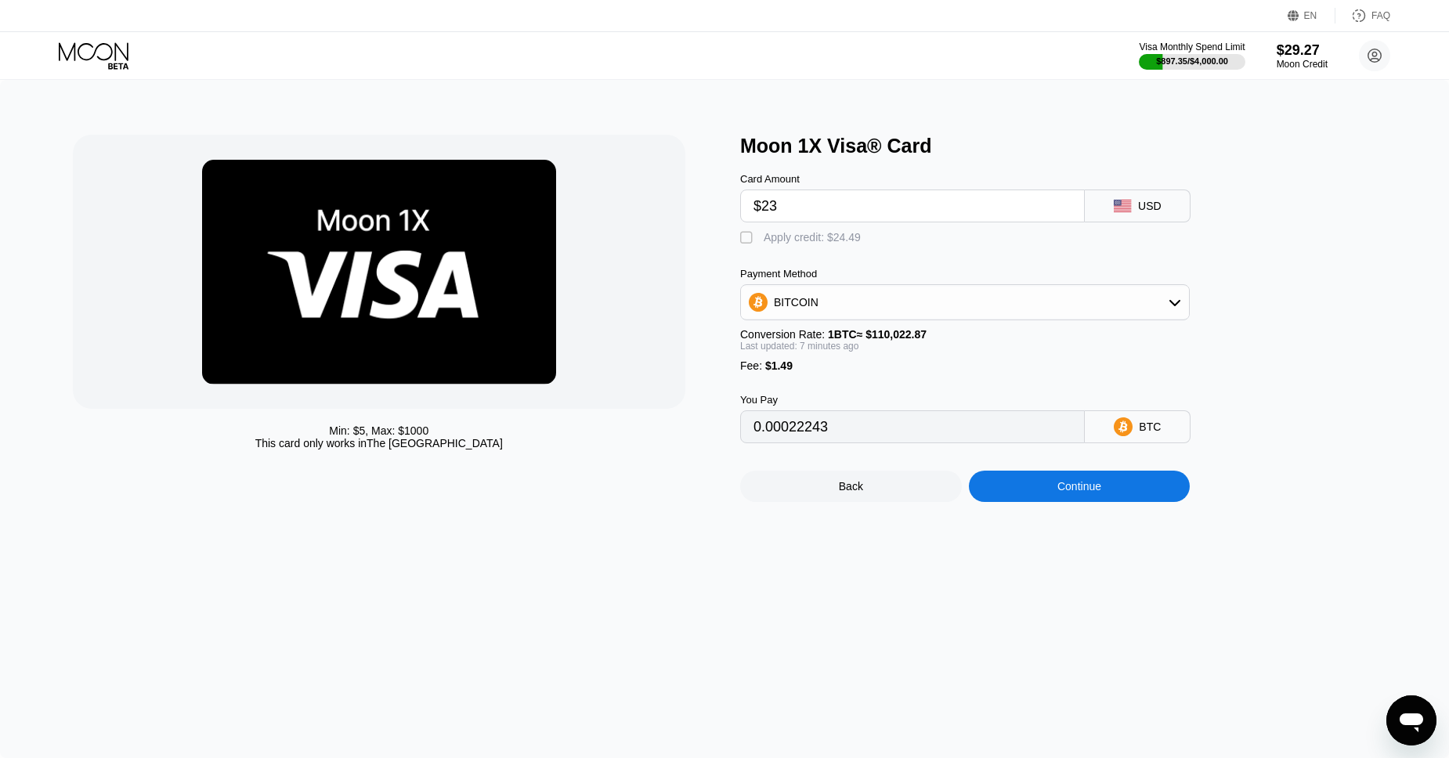
click at [808, 237] on div "Apply credit: $24.49" at bounding box center [812, 237] width 97 height 13
type input "0"
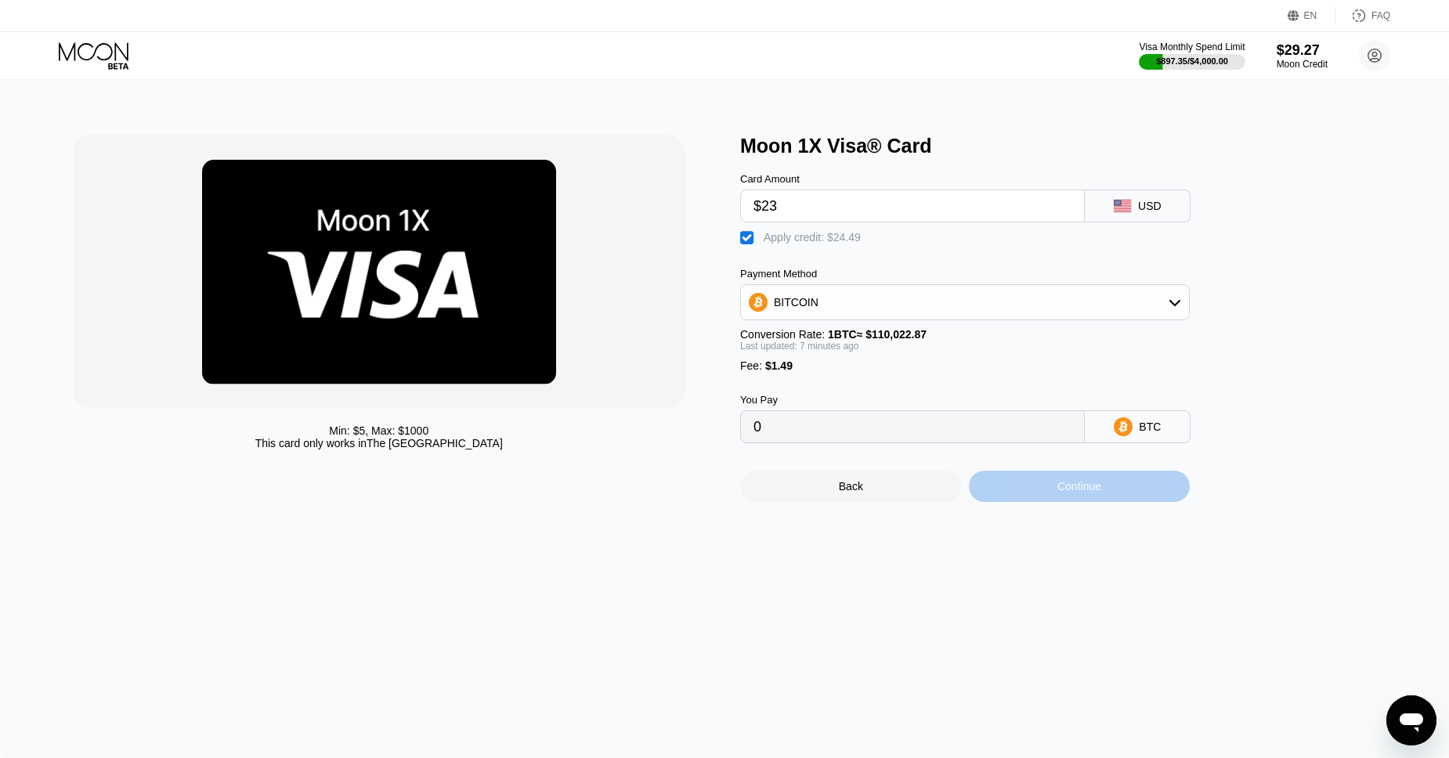
click at [1054, 496] on div "Continue" at bounding box center [1080, 486] width 222 height 31
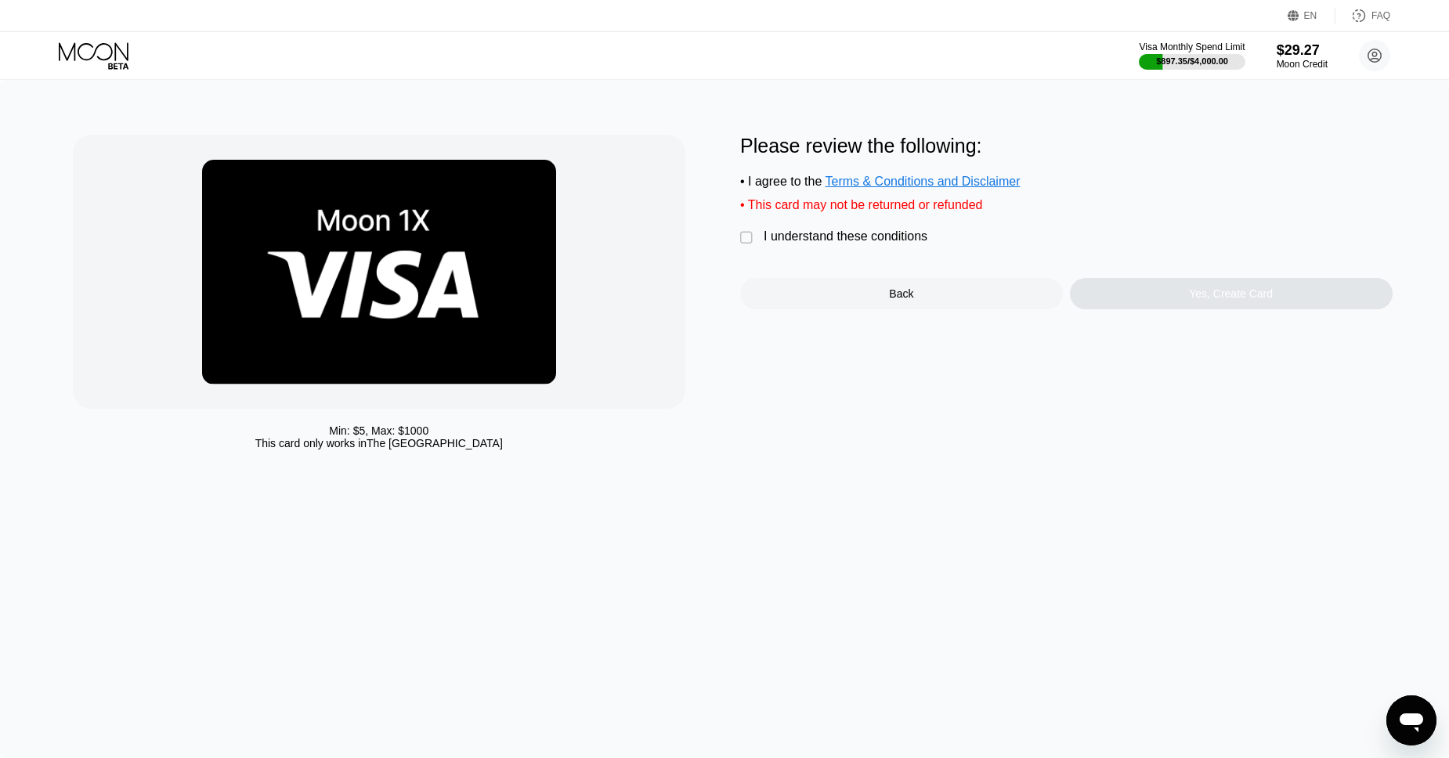
click at [811, 235] on div "I understand these conditions" at bounding box center [846, 236] width 164 height 14
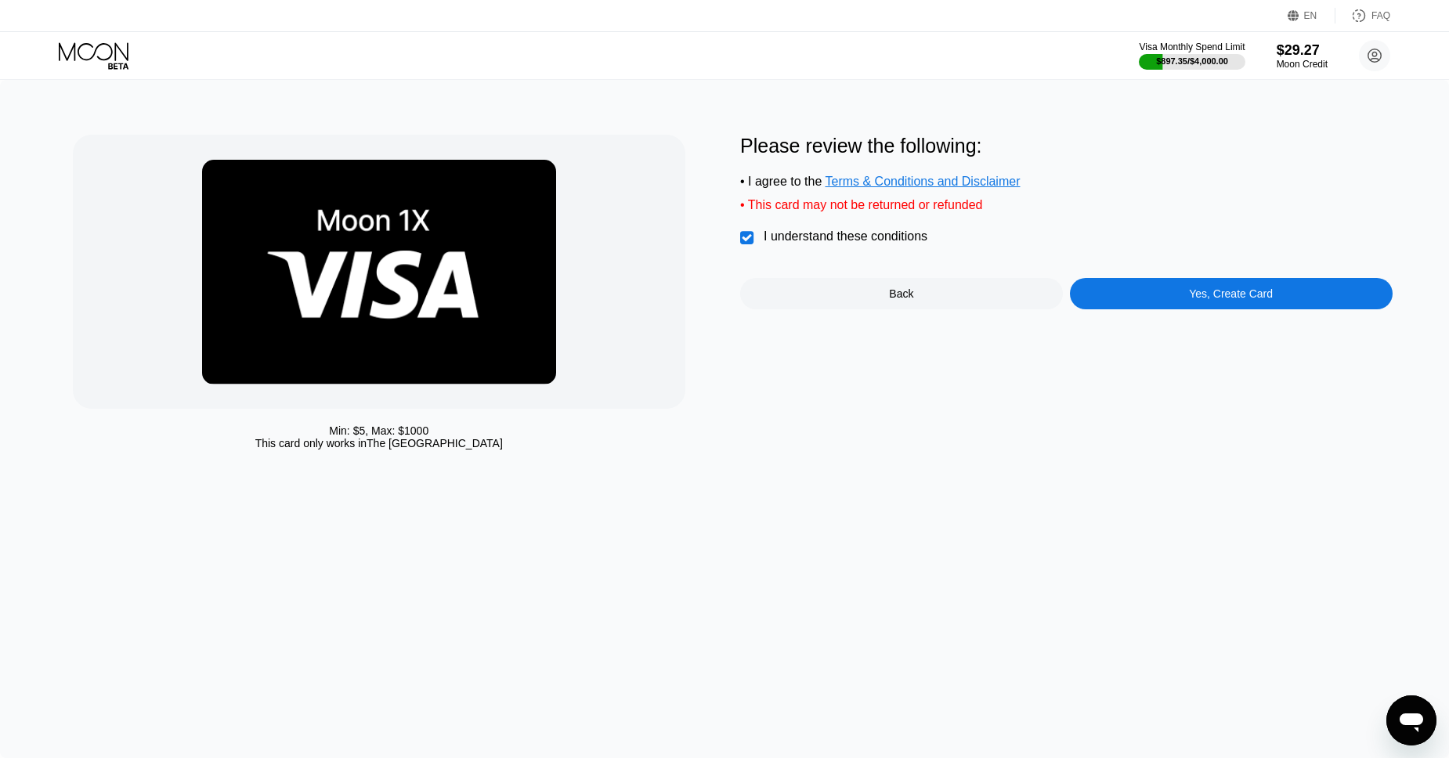
click at [1172, 295] on div "Yes, Create Card" at bounding box center [1231, 293] width 323 height 31
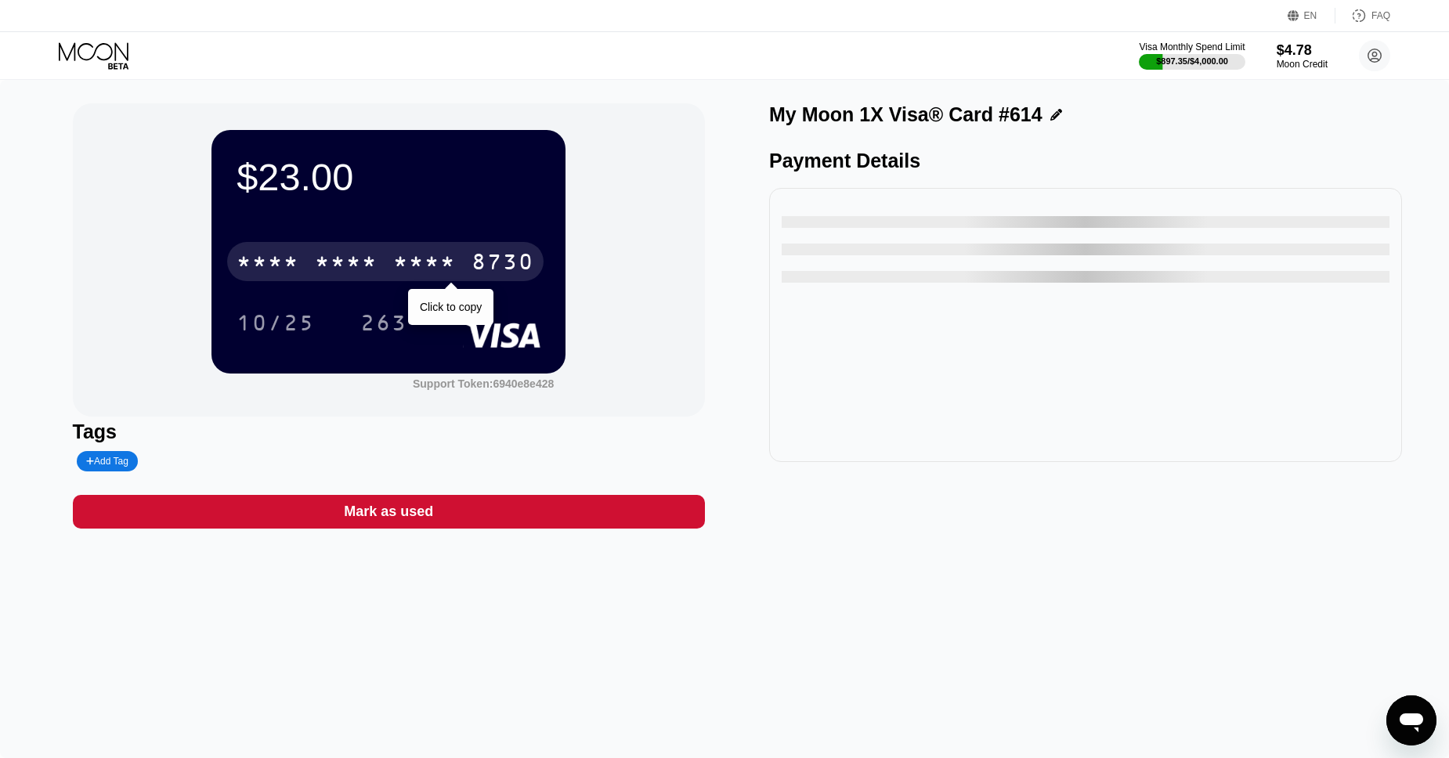
click at [402, 264] on div "* * * *" at bounding box center [424, 263] width 63 height 25
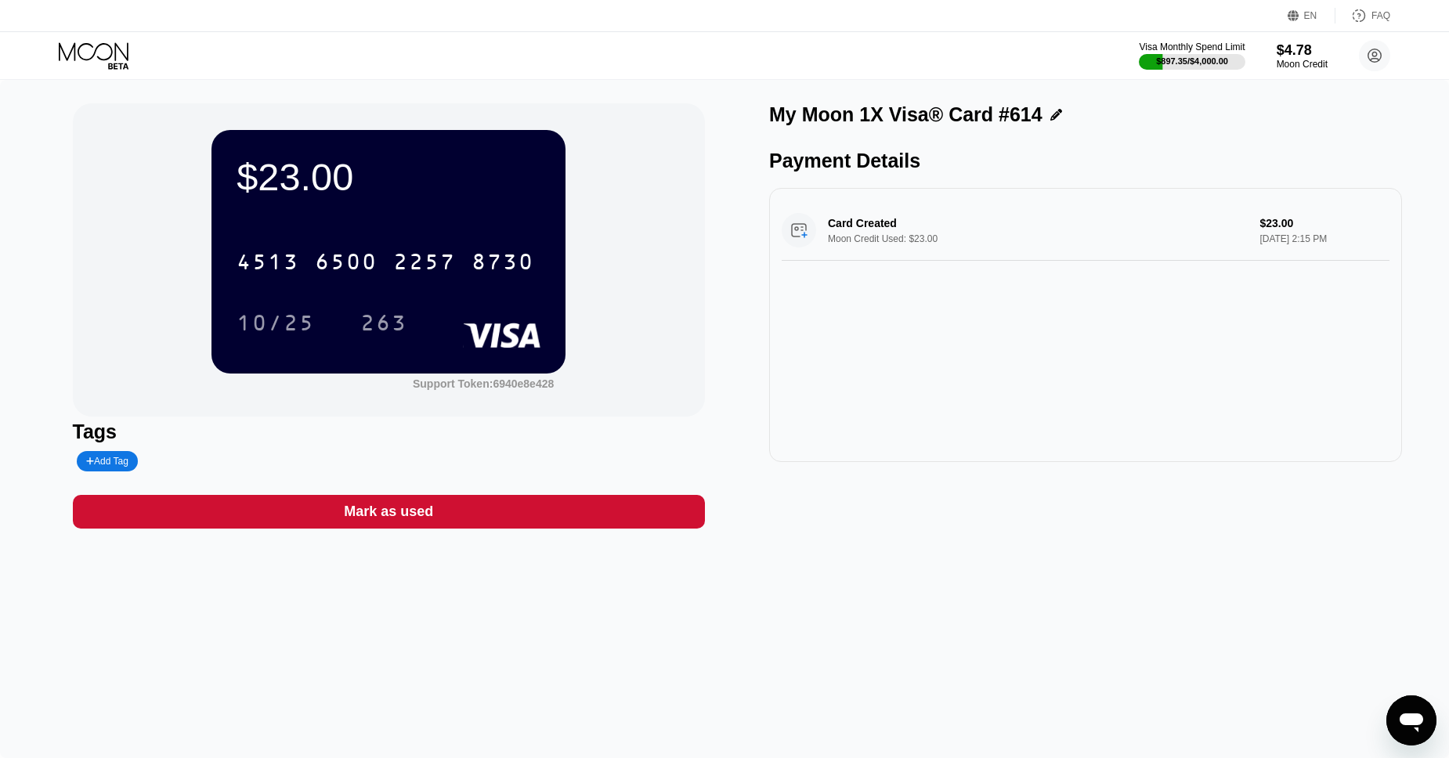
click at [95, 49] on icon at bounding box center [95, 55] width 73 height 27
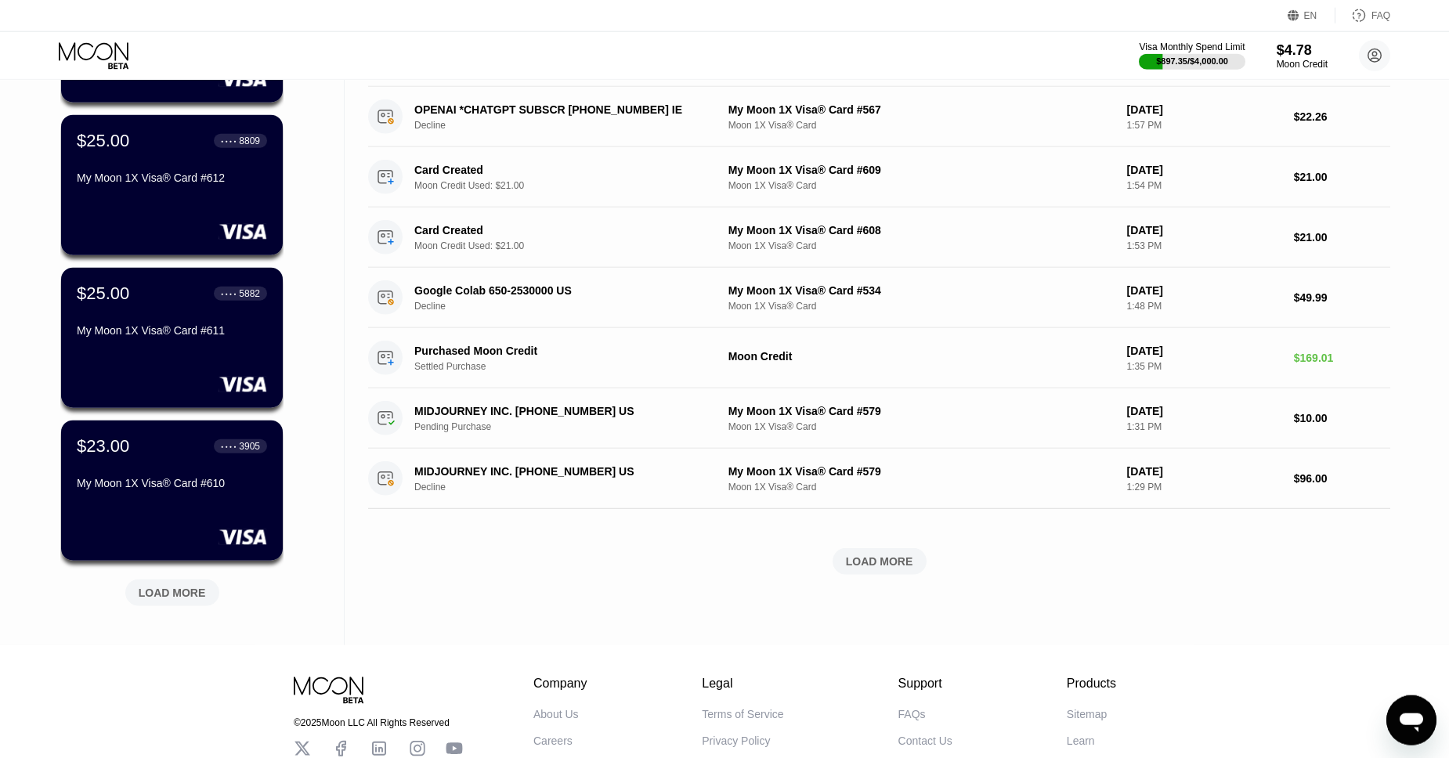
scroll to position [392, 0]
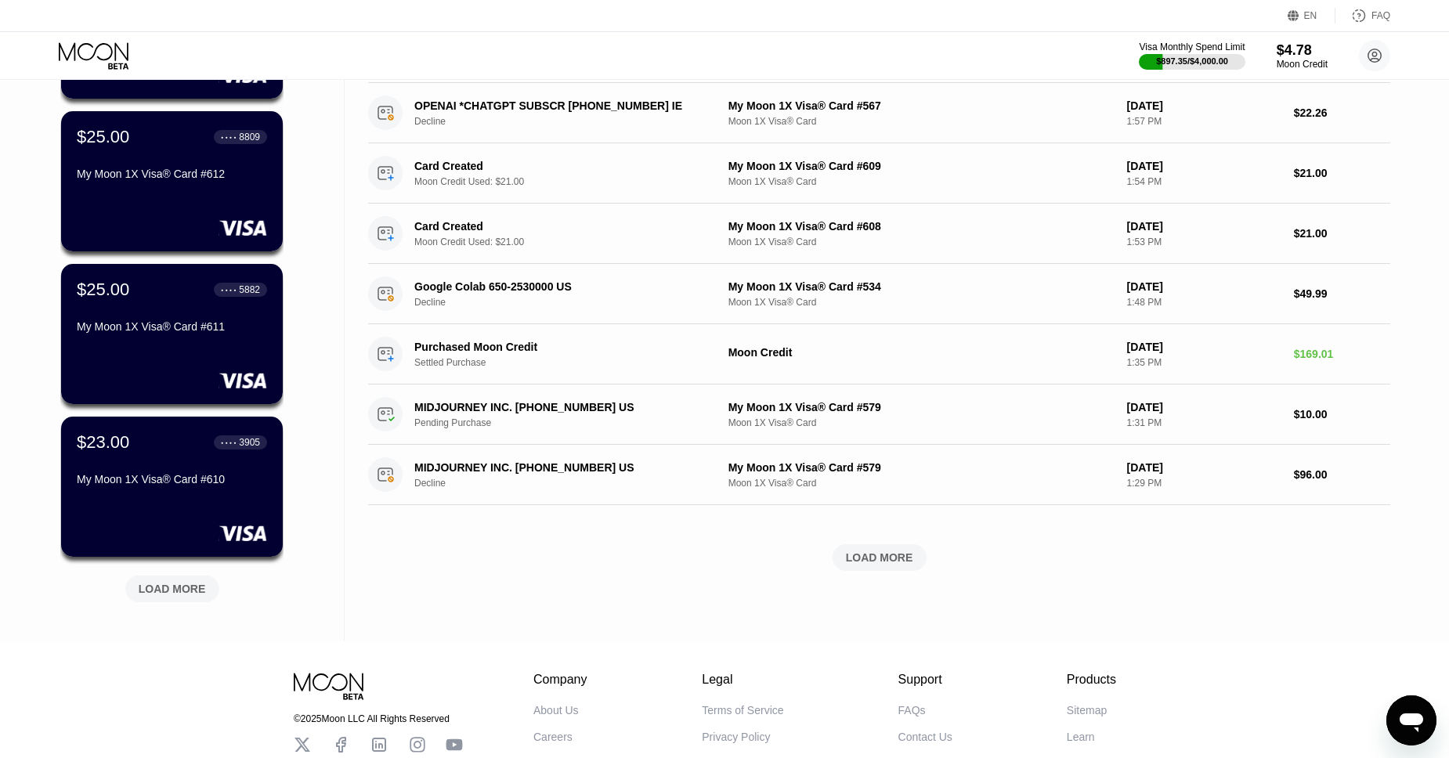
click at [193, 586] on div "LOAD MORE" at bounding box center [172, 589] width 67 height 14
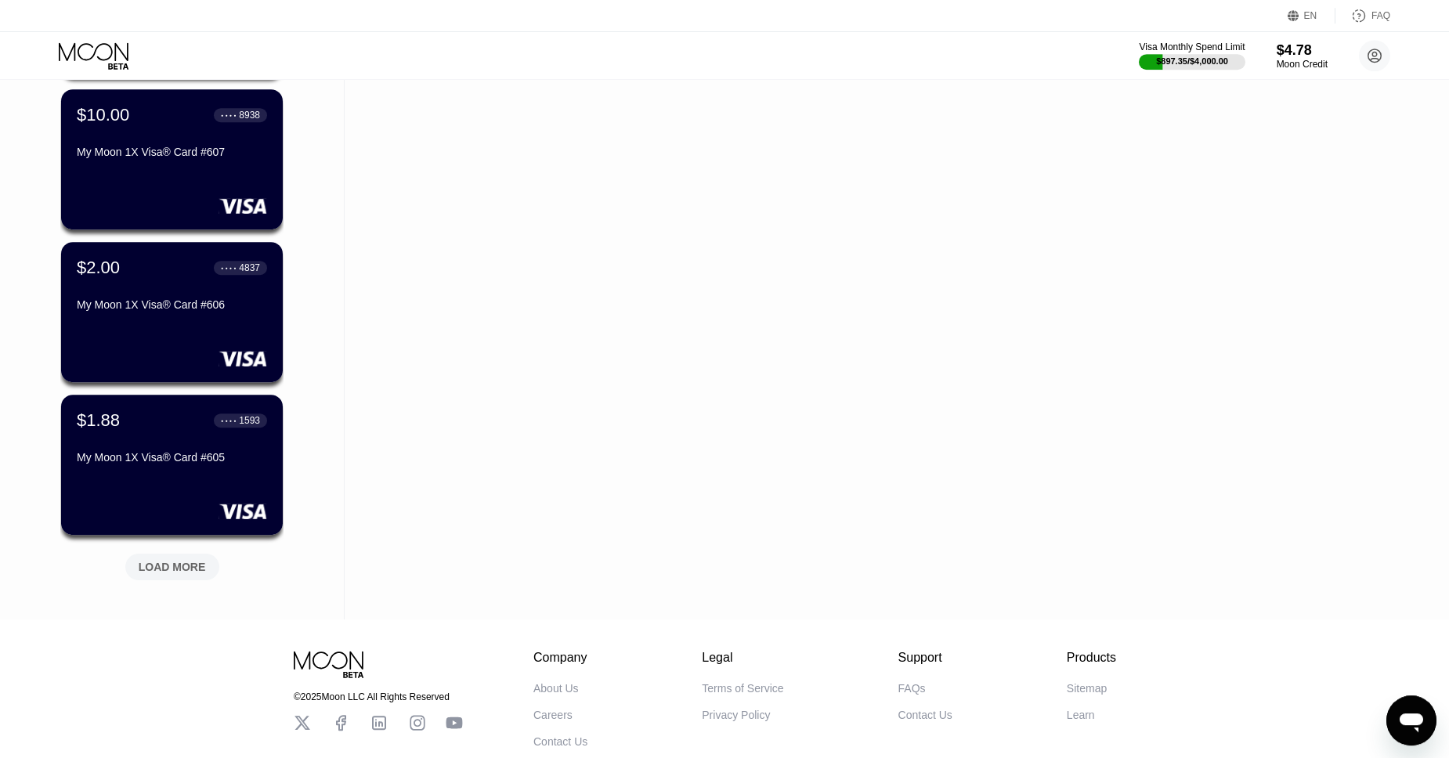
scroll to position [1197, 0]
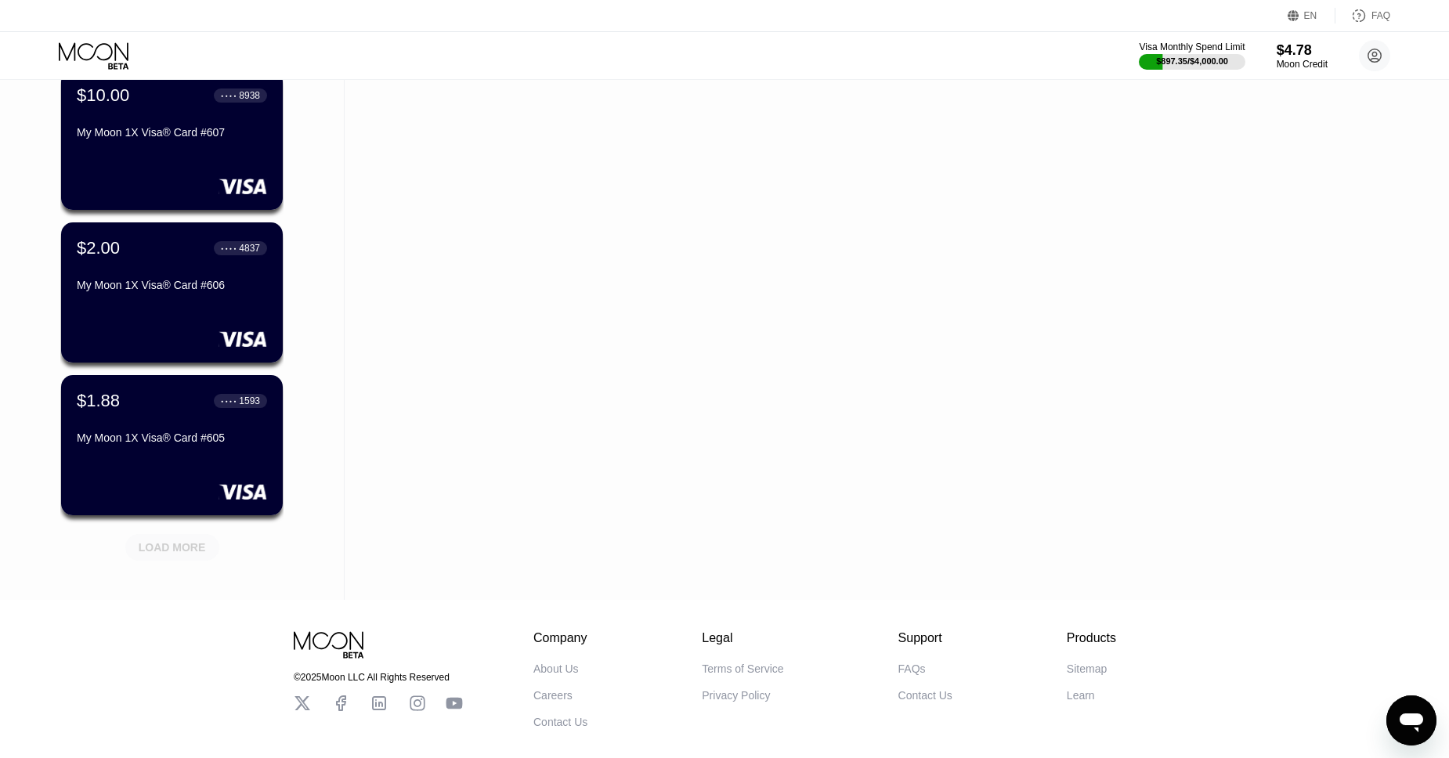
click at [179, 545] on div "LOAD MORE" at bounding box center [172, 547] width 67 height 14
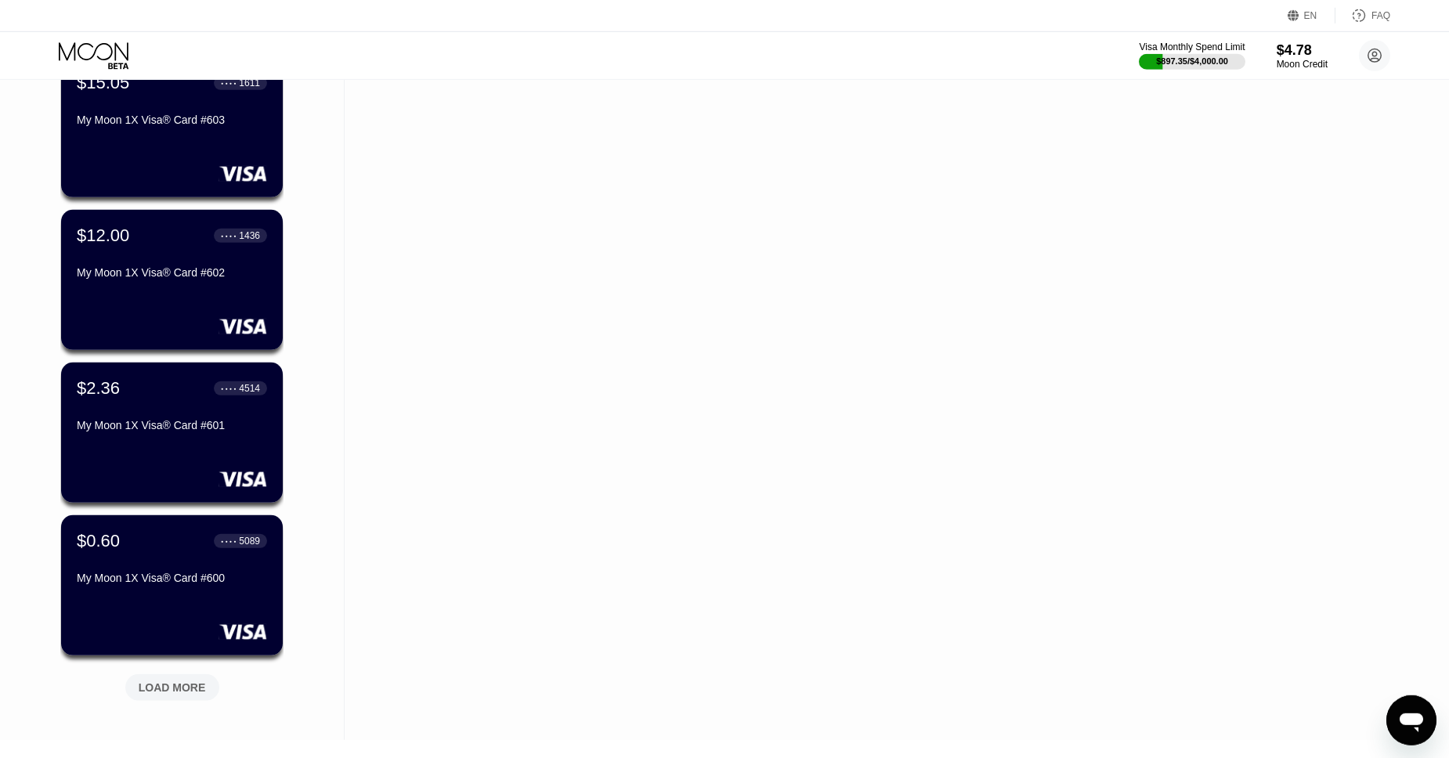
scroll to position [1853, 0]
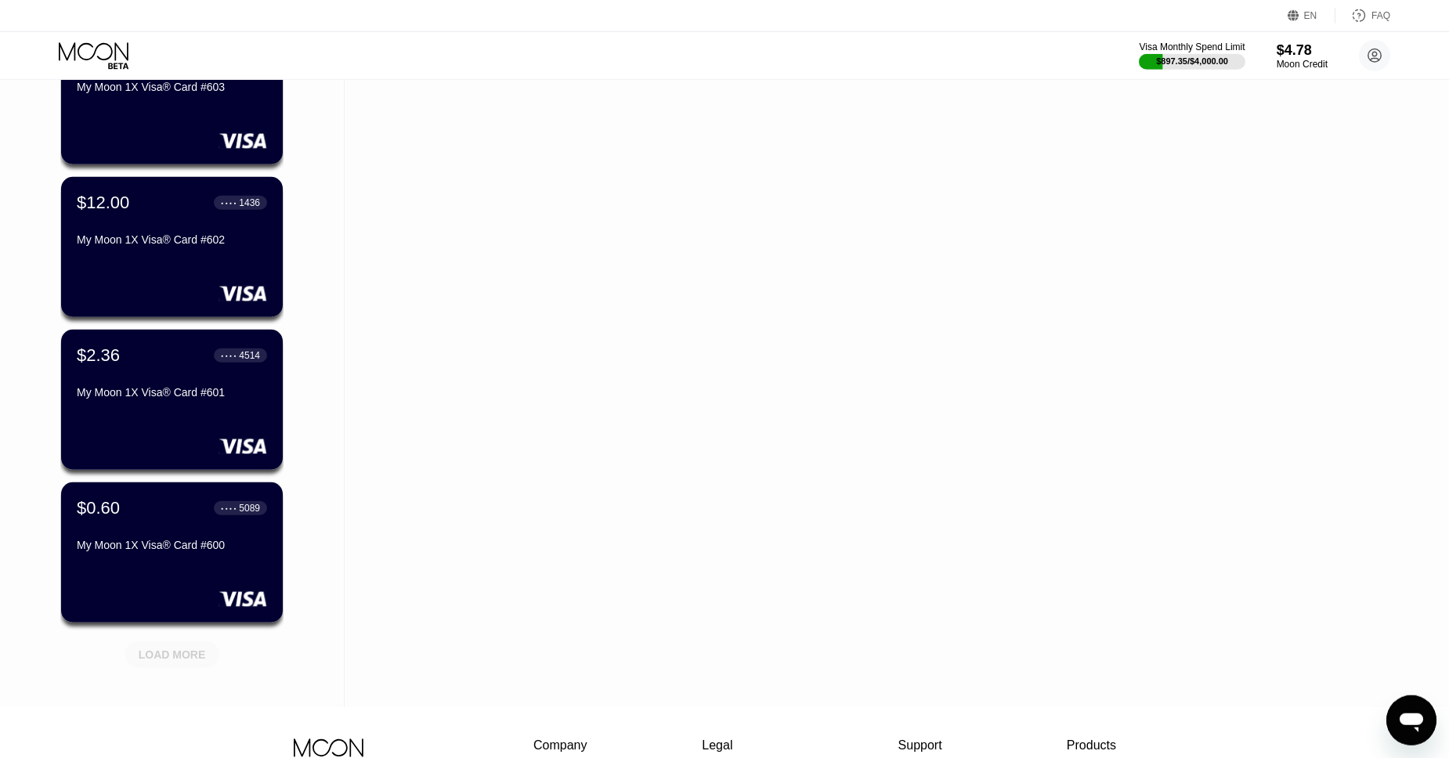
click at [182, 655] on div "LOAD MORE" at bounding box center [172, 655] width 67 height 14
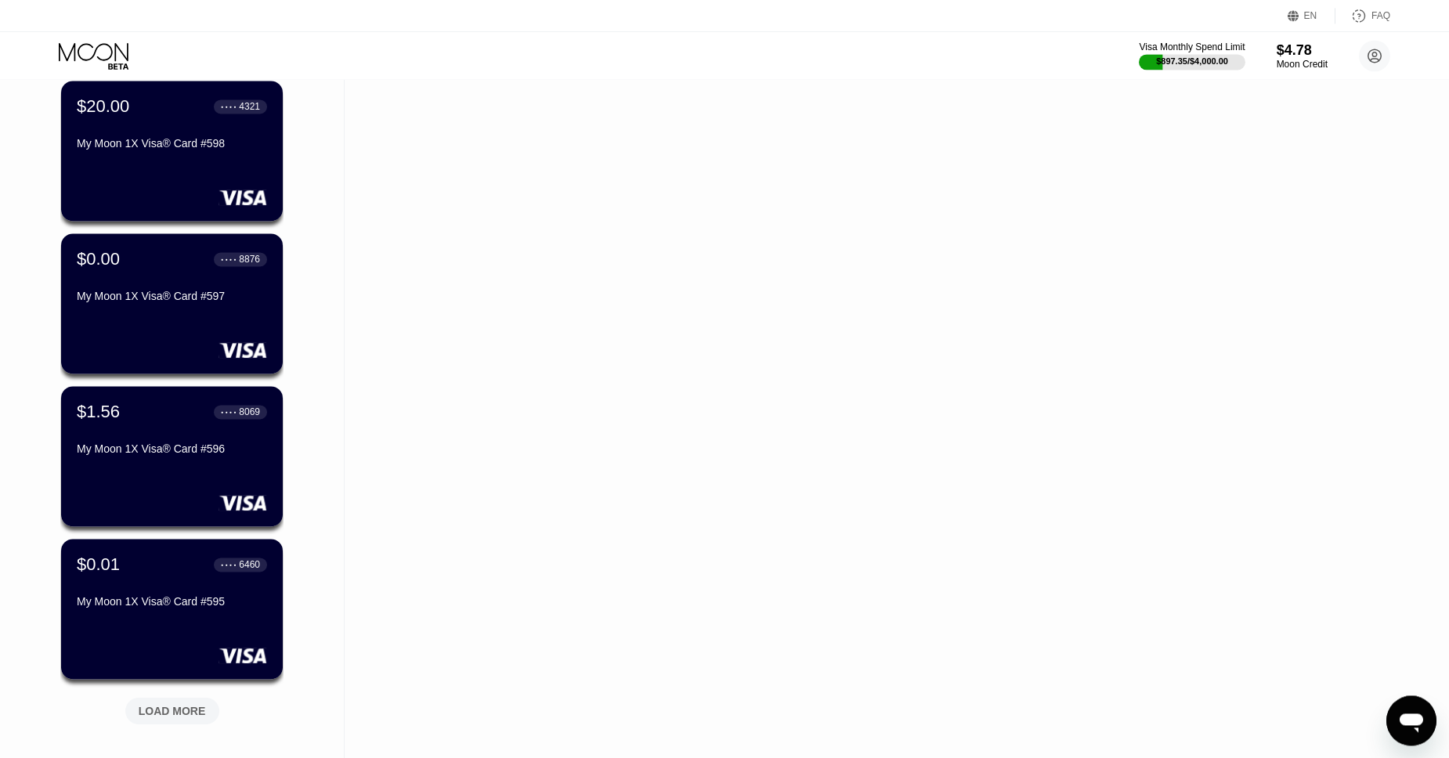
scroll to position [2575, 0]
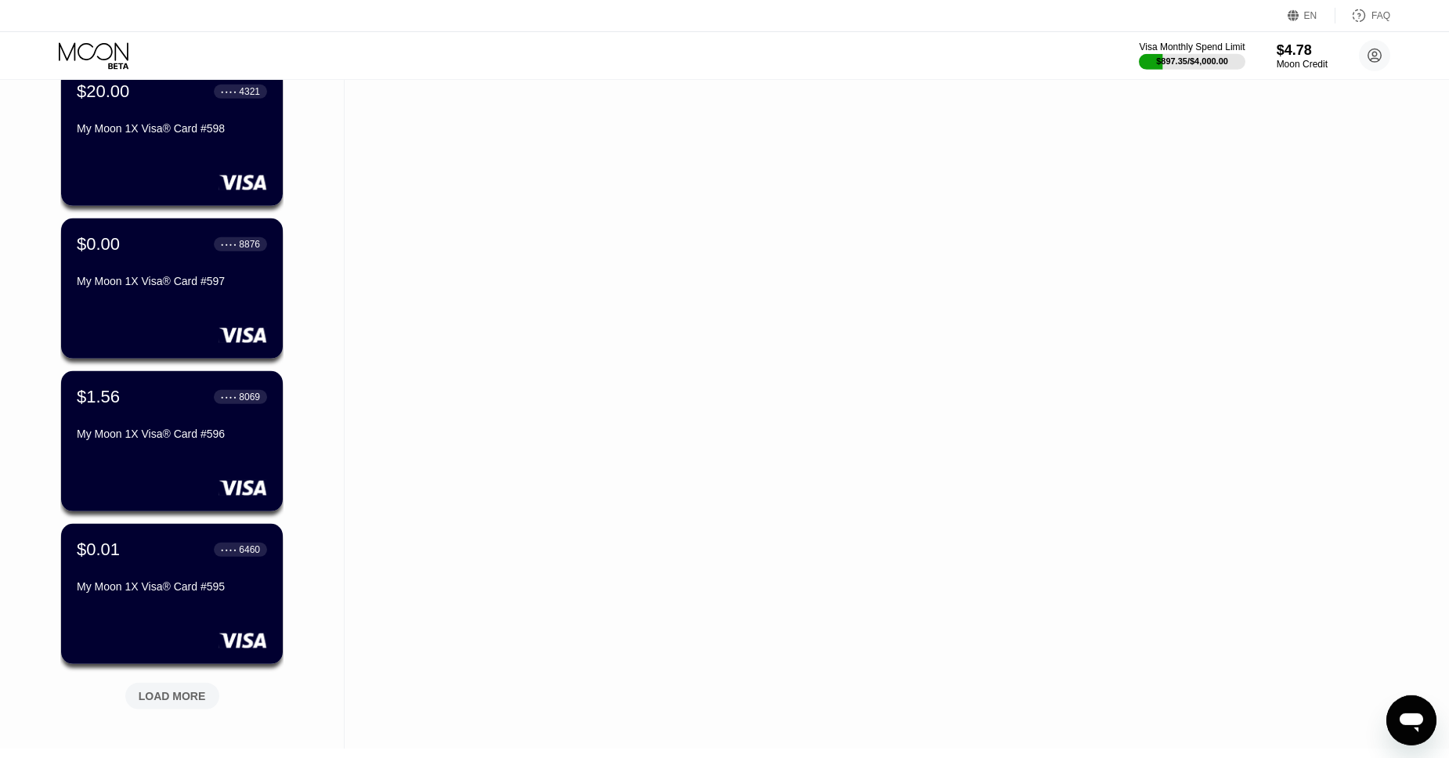
click at [177, 687] on div "LOAD MORE" at bounding box center [172, 696] width 94 height 27
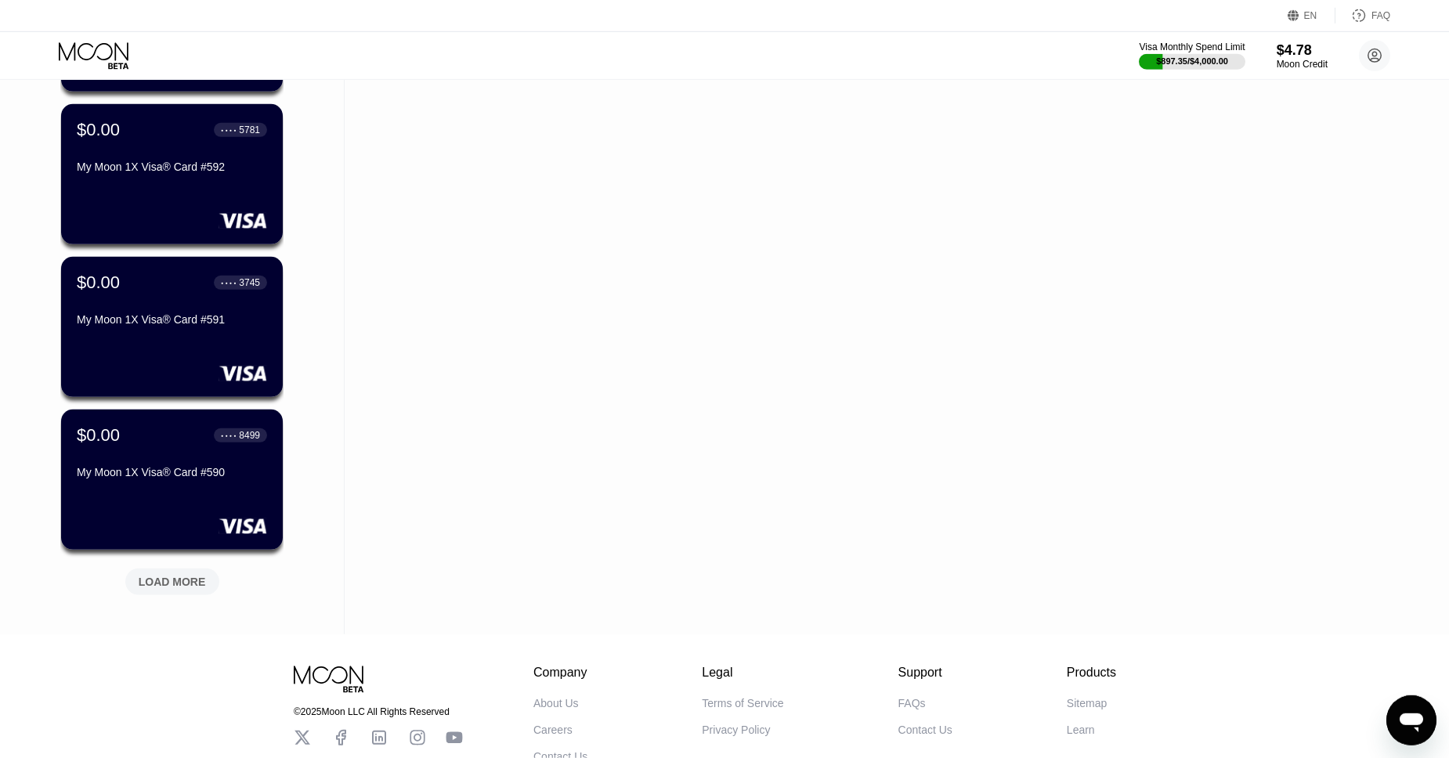
scroll to position [3470, 0]
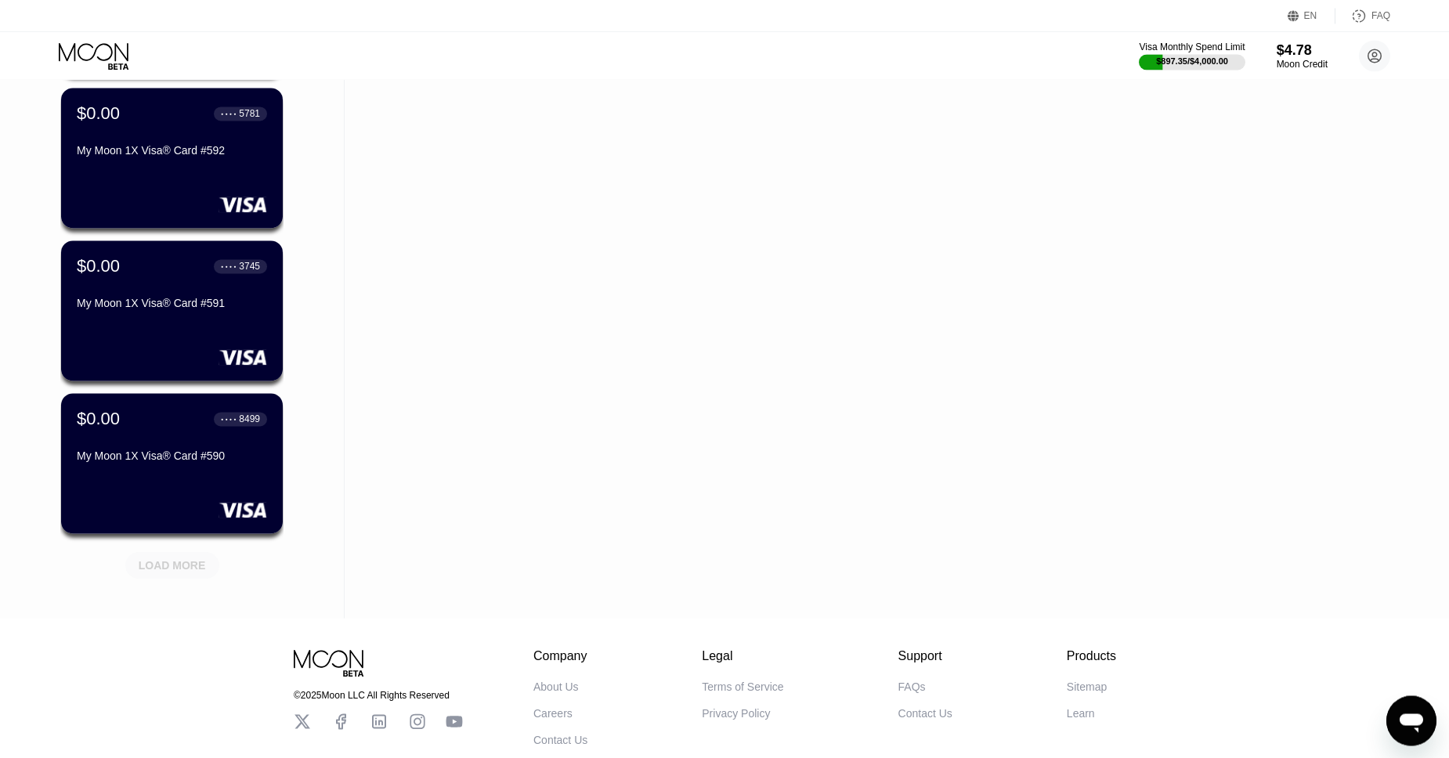
click at [184, 571] on div "LOAD MORE" at bounding box center [172, 565] width 67 height 14
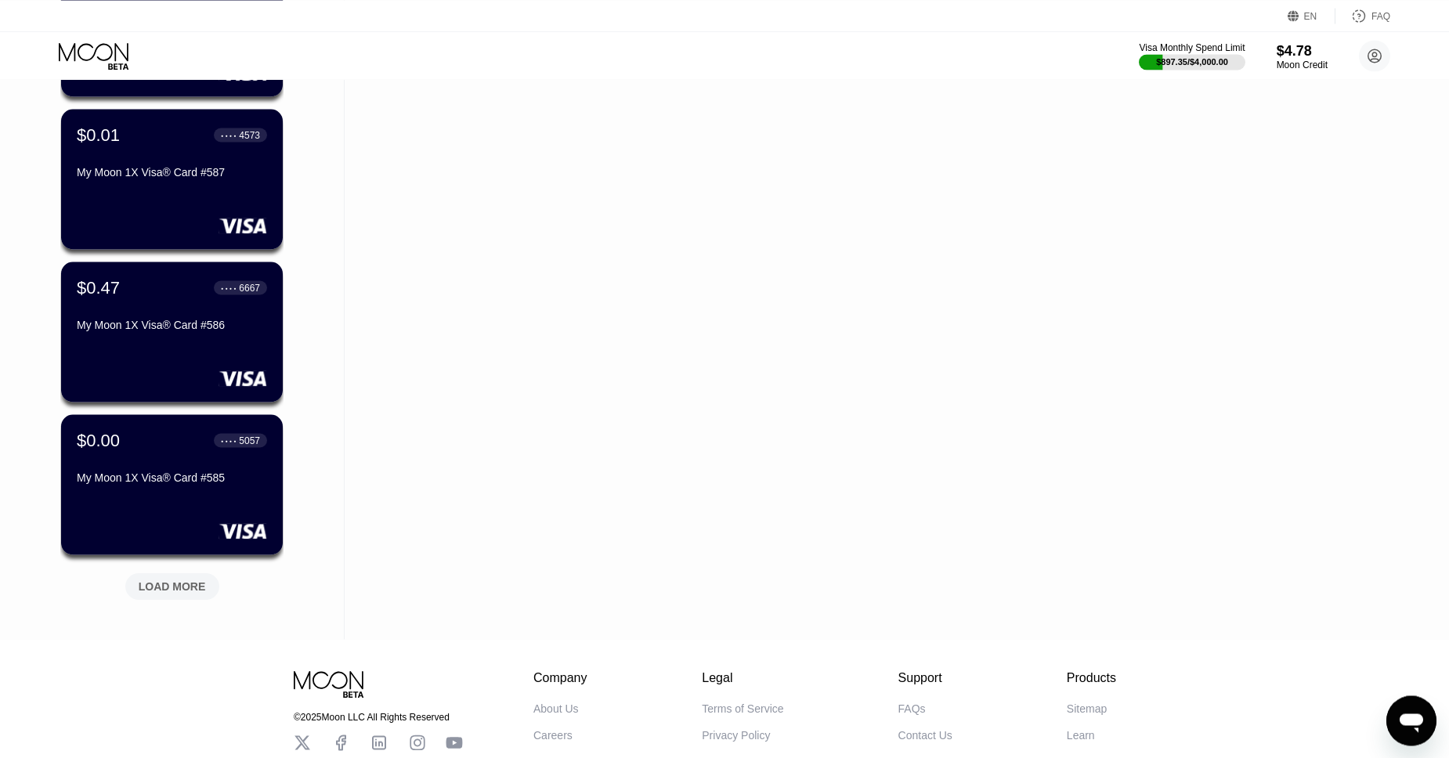
scroll to position [4215, 0]
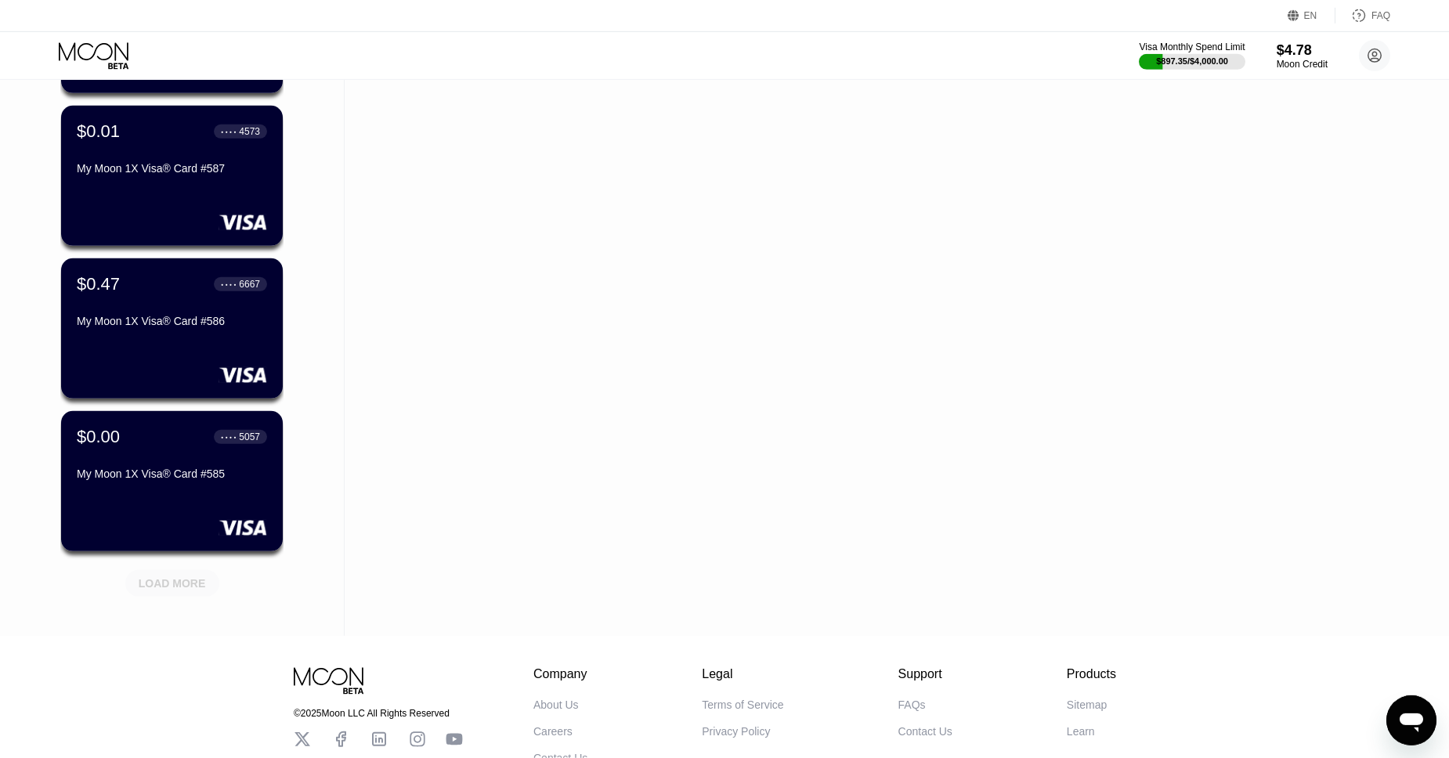
click at [149, 569] on div "LOAD MORE" at bounding box center [172, 580] width 117 height 33
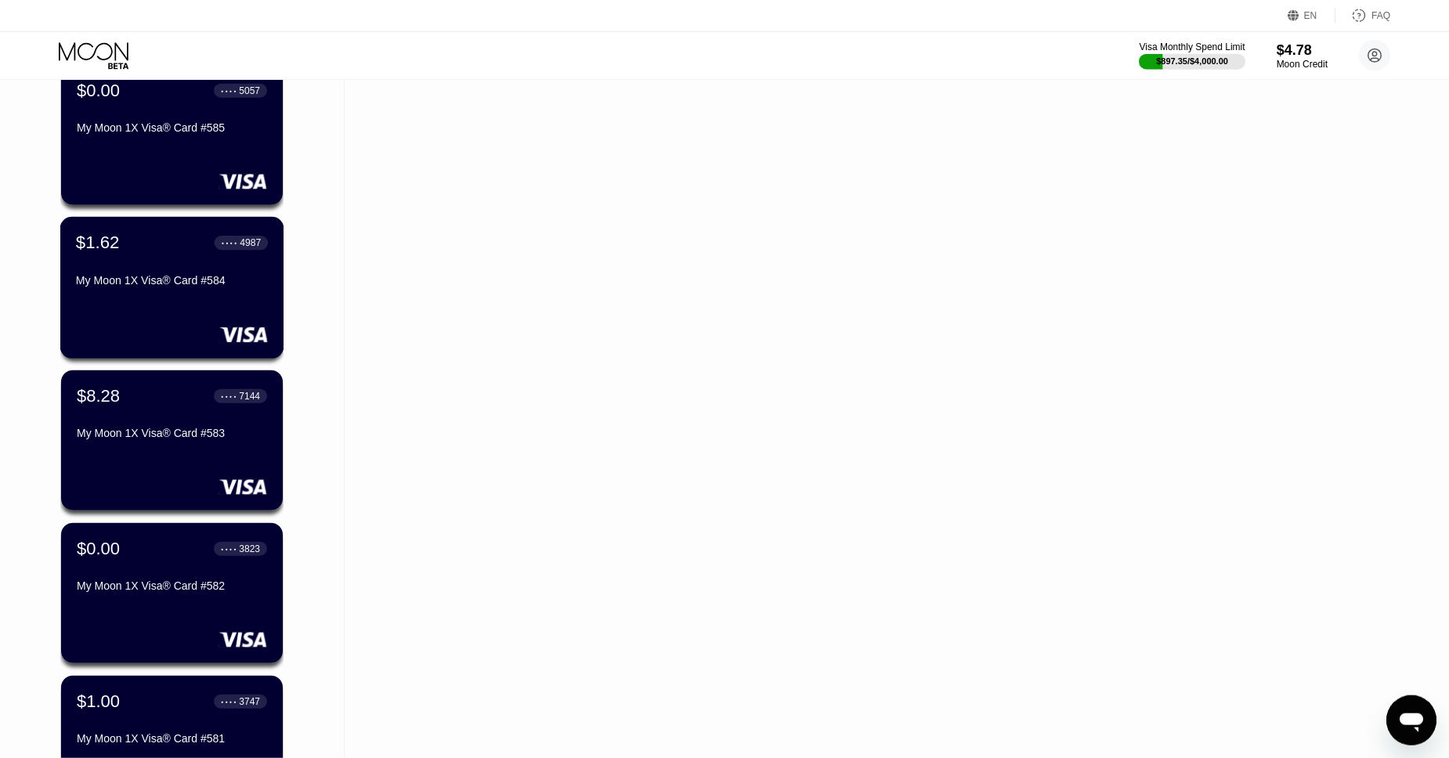
scroll to position [4566, 0]
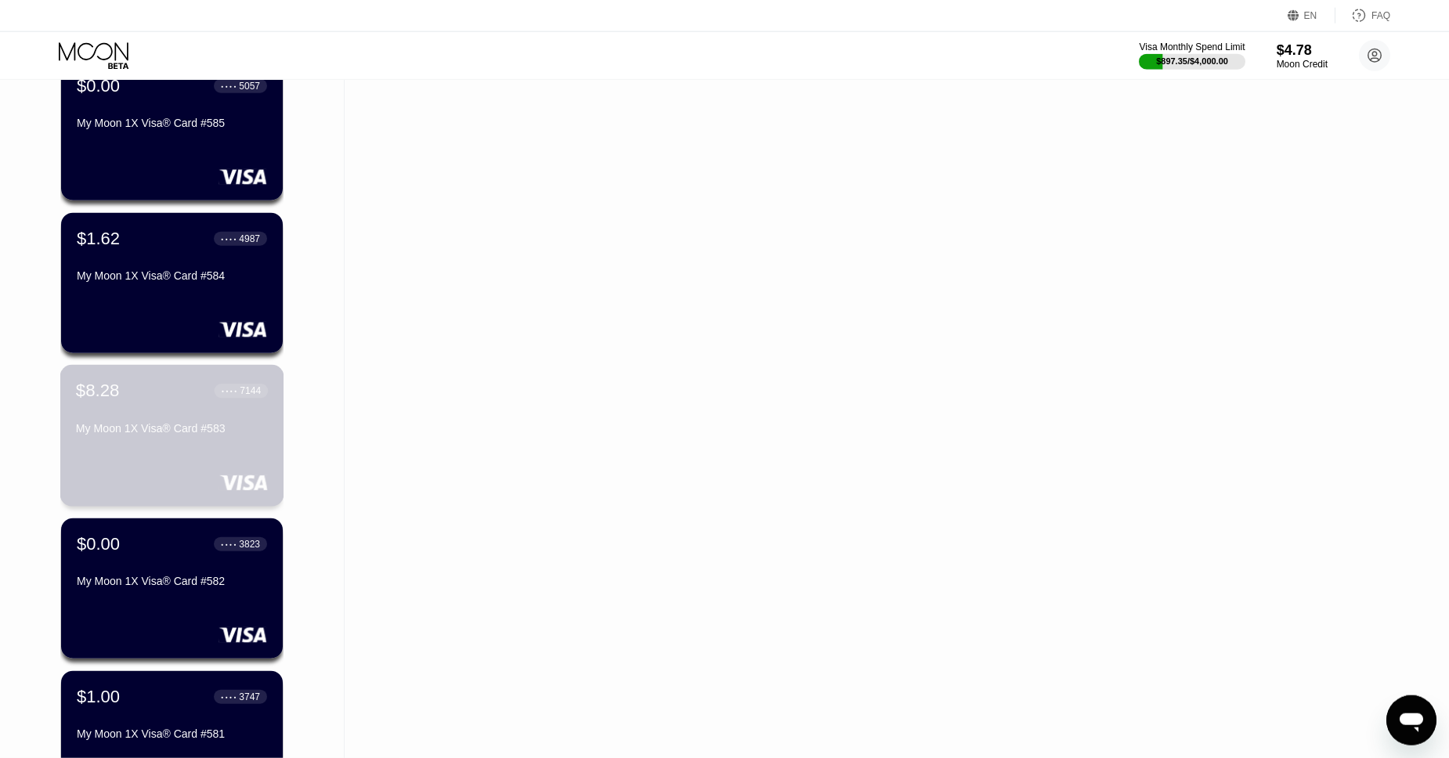
click at [135, 414] on div "$8.28 ● ● ● ● 7144 My Moon 1X Visa® Card #583" at bounding box center [172, 411] width 192 height 60
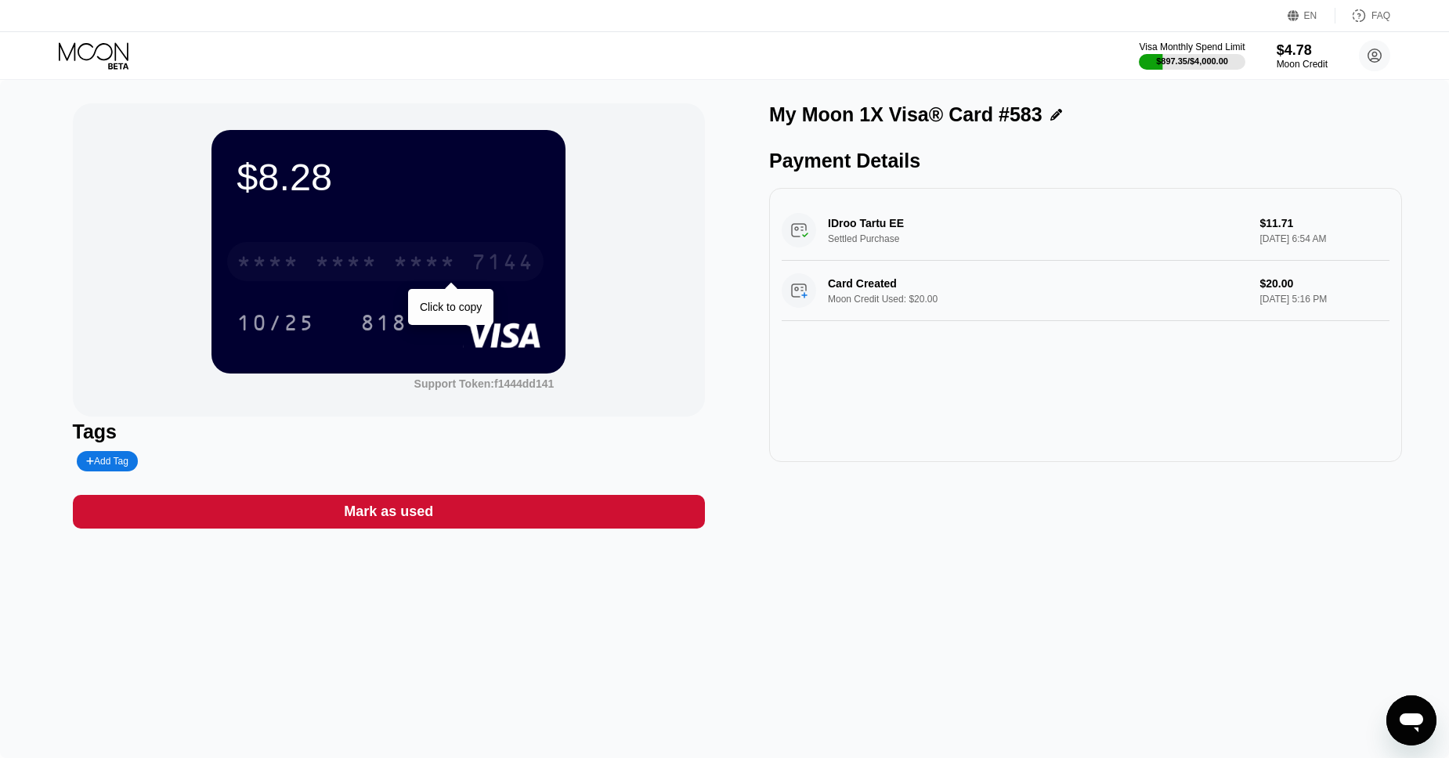
click at [479, 265] on div "7144" at bounding box center [503, 263] width 63 height 25
click at [97, 58] on icon at bounding box center [95, 55] width 73 height 27
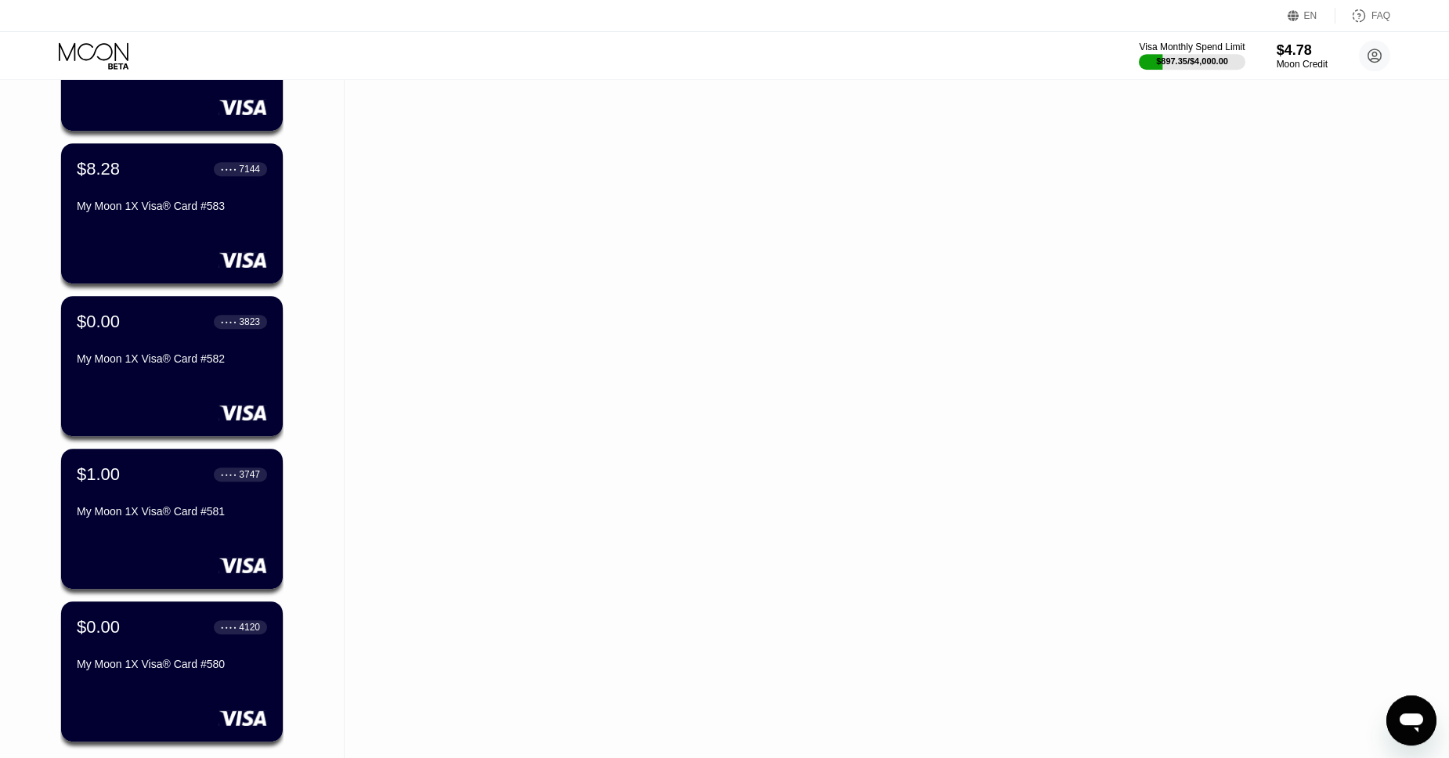
scroll to position [5090, 0]
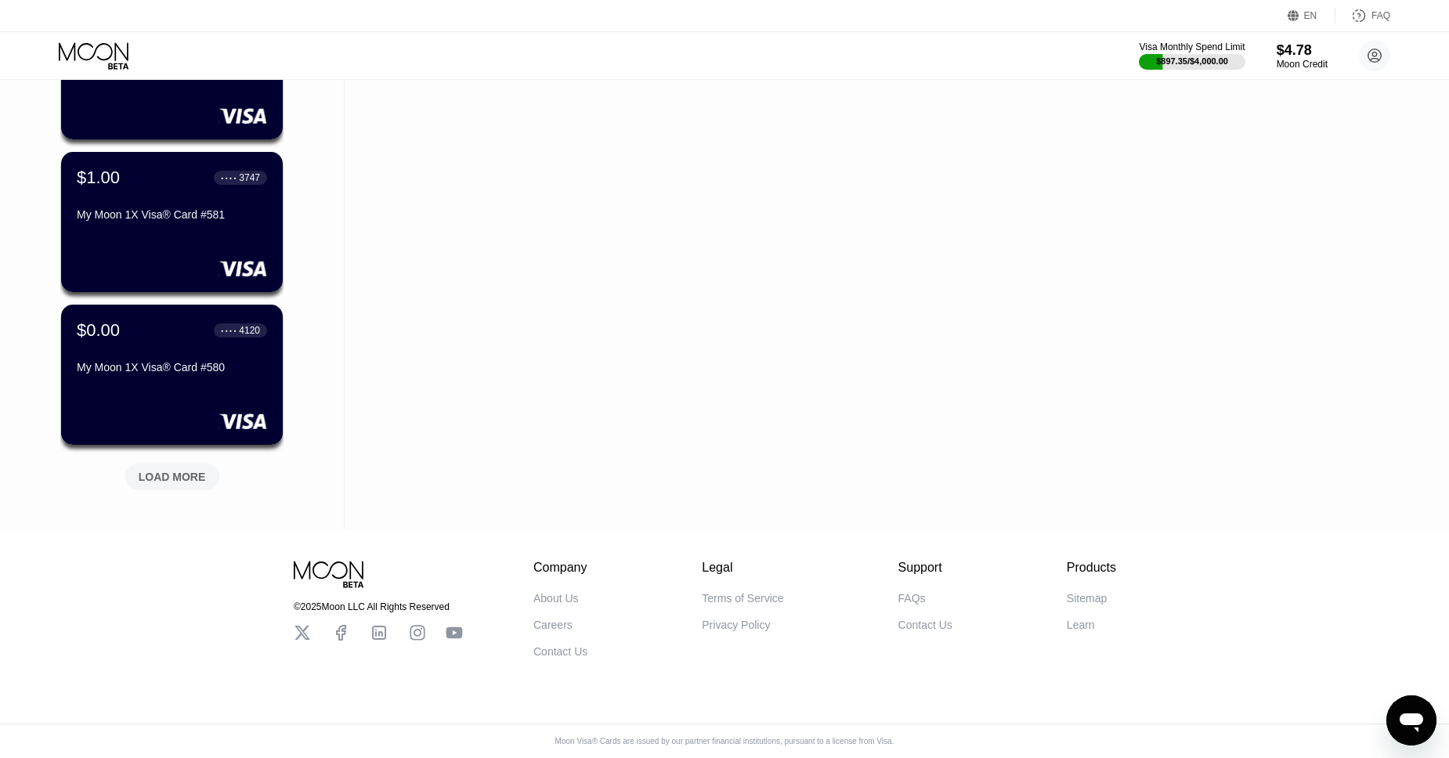
click at [151, 479] on div "LOAD MORE" at bounding box center [172, 477] width 67 height 14
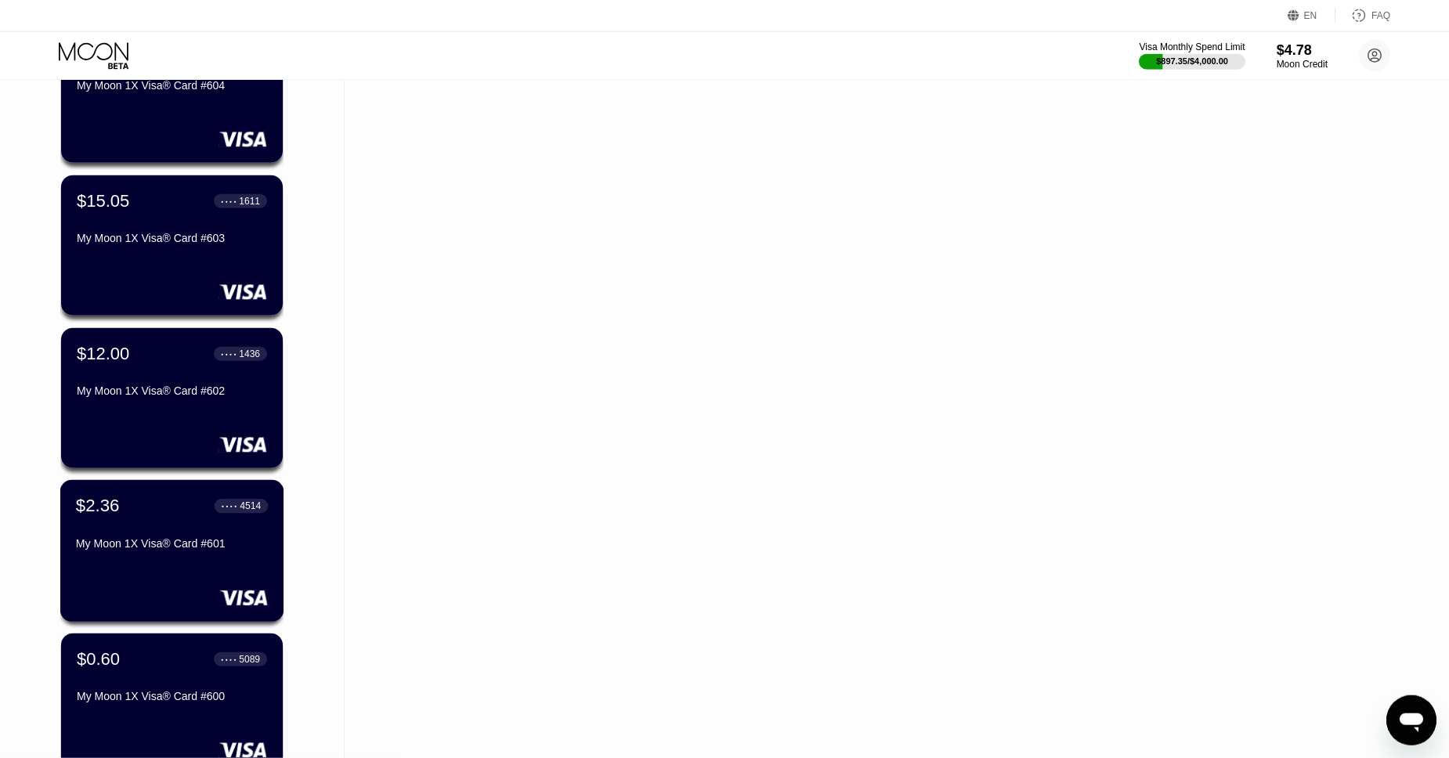
scroll to position [1597, 0]
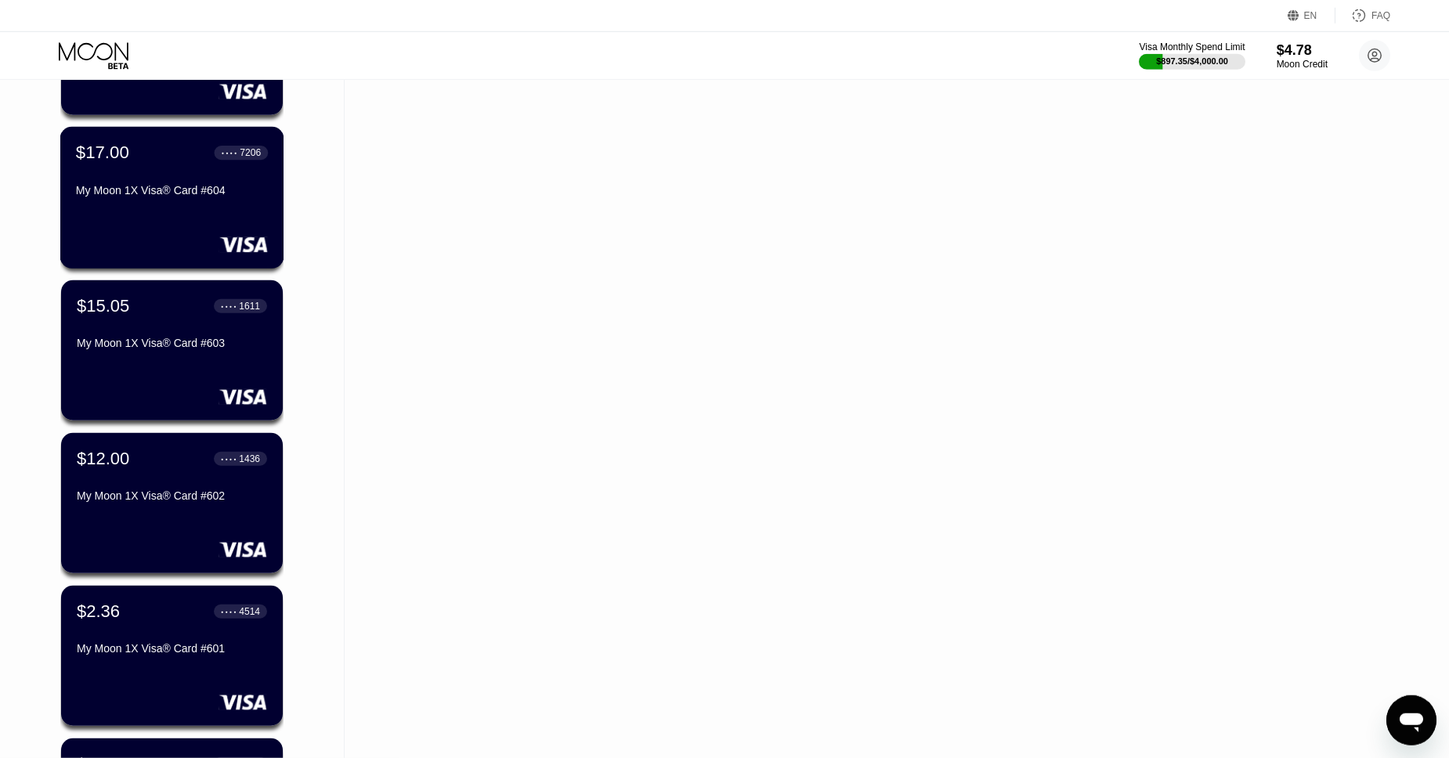
click at [136, 172] on div "$17.00 ● ● ● ● 7206 My Moon 1X Visa® Card #604" at bounding box center [172, 173] width 192 height 60
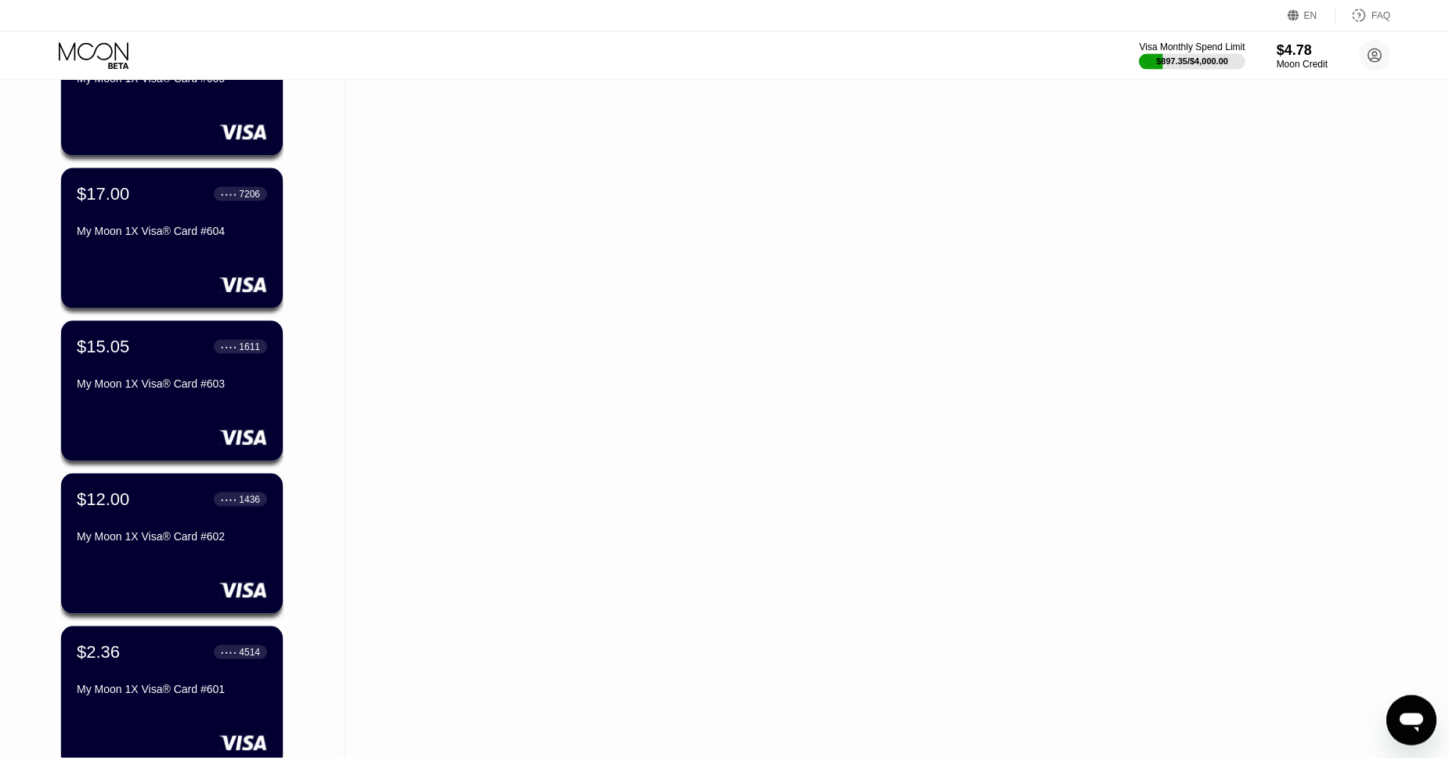
scroll to position [1528, 0]
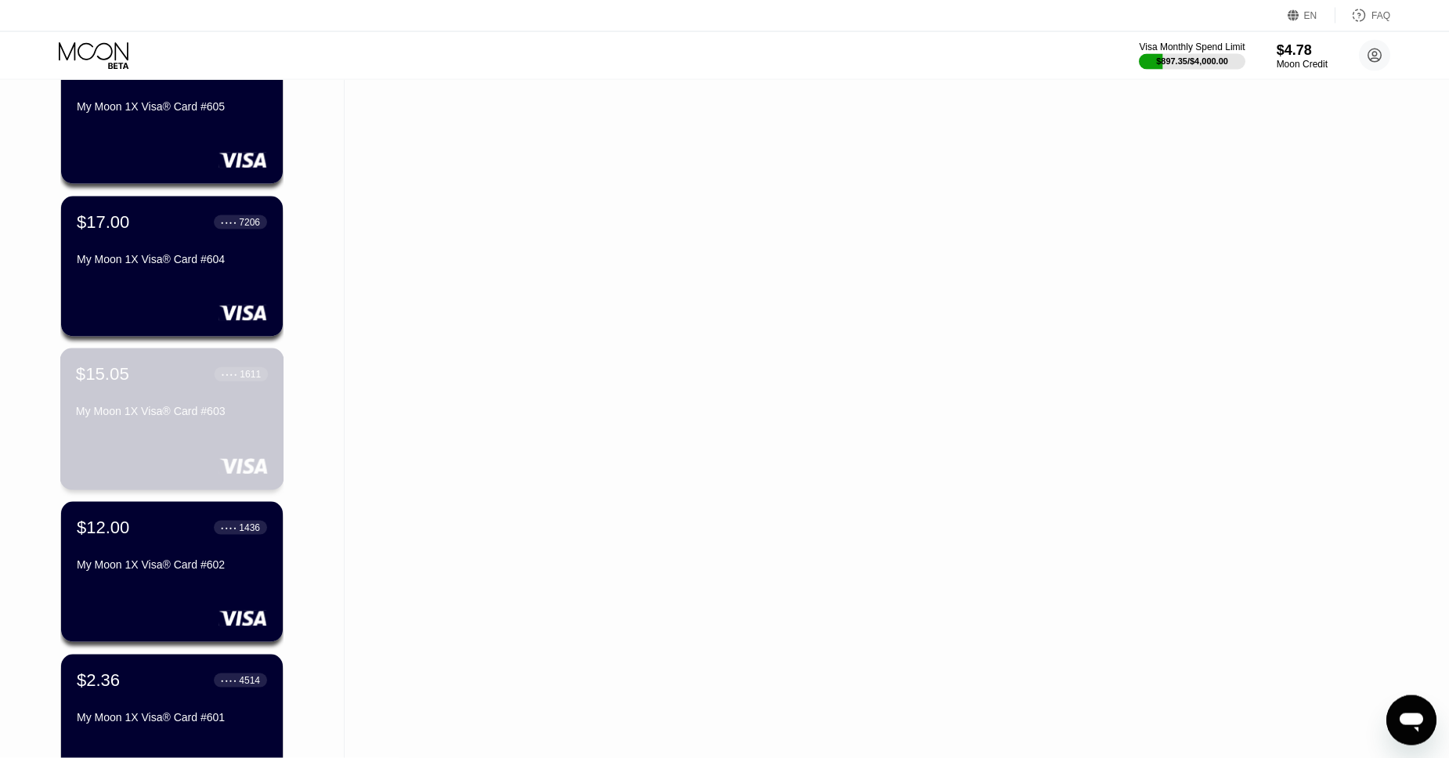
click at [117, 387] on div "$15.05 ● ● ● ● 1611 My Moon 1X Visa® Card #603" at bounding box center [172, 394] width 192 height 60
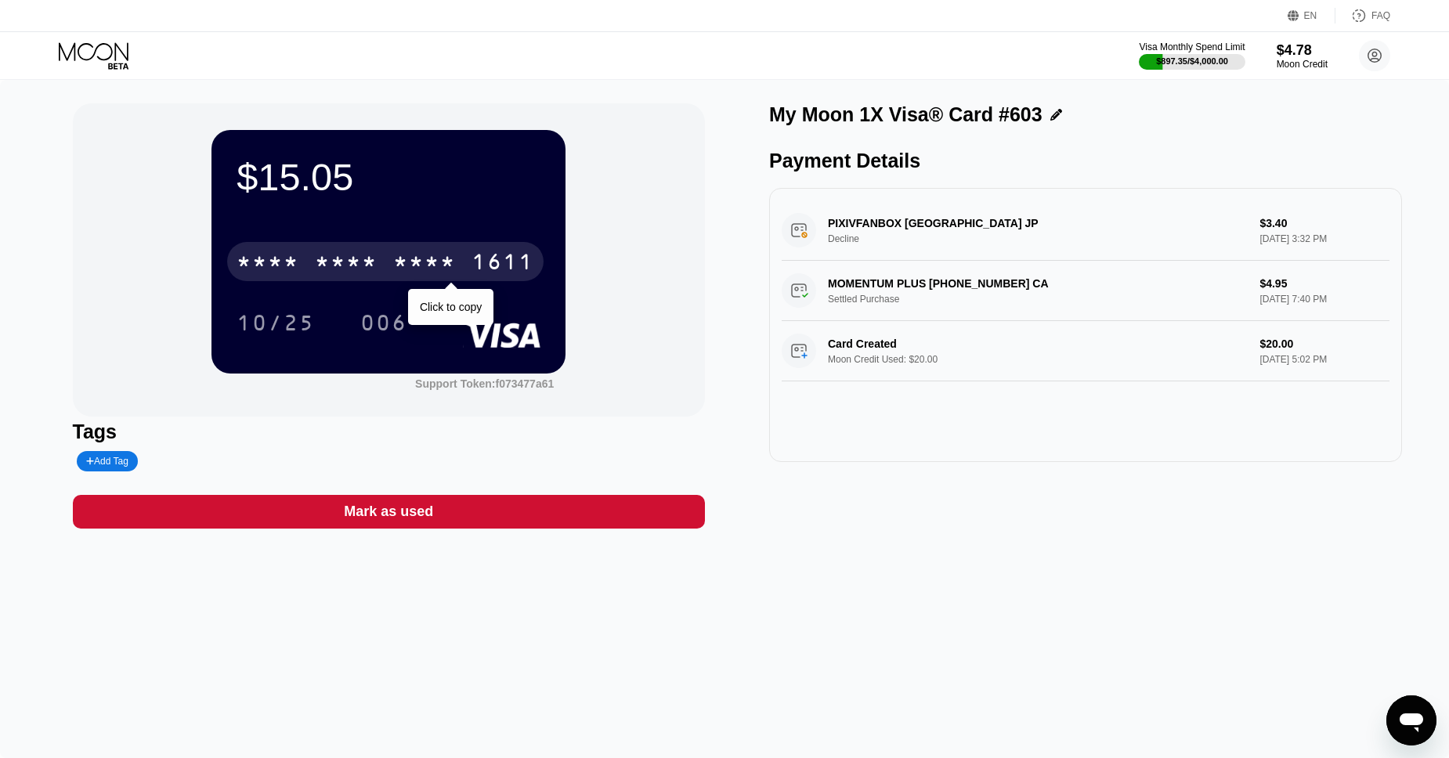
click at [421, 258] on div "* * * *" at bounding box center [424, 263] width 63 height 25
click at [425, 253] on div "2132" at bounding box center [424, 263] width 63 height 25
click at [425, 253] on div "* * * *" at bounding box center [424, 263] width 63 height 25
